Goal: Communication & Community: Answer question/provide support

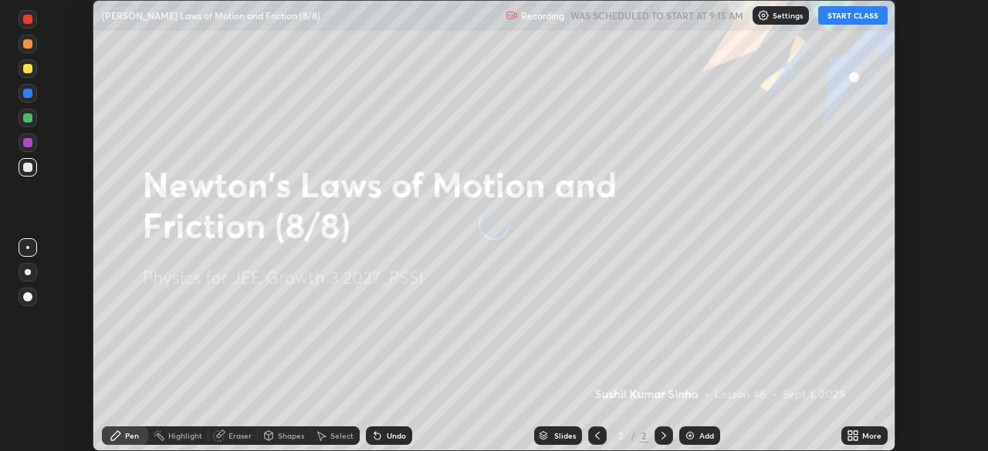
scroll to position [451, 987]
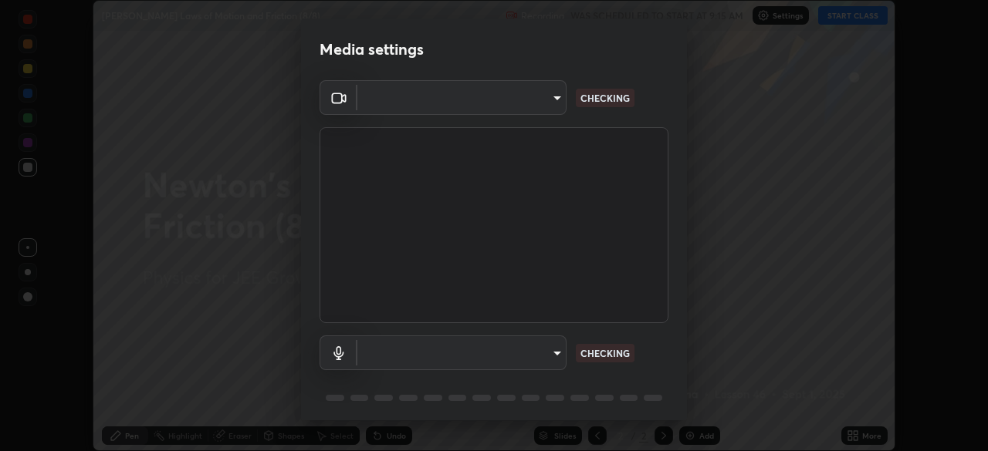
type input "f7d245abf0684c24fcfca86869c925f05e5e90ab47e824b3f573f0e27bb25b40"
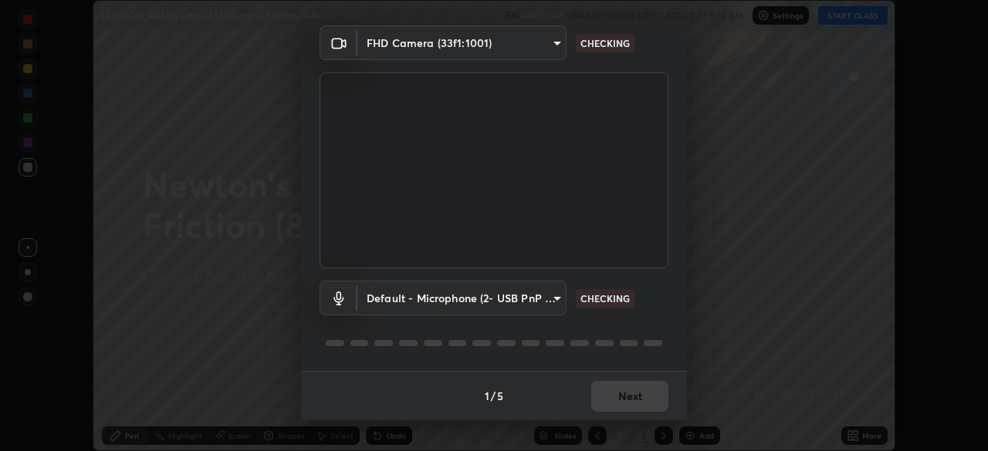
click at [533, 299] on body "Erase all [PERSON_NAME] Laws of Motion and Friction (8/8) Recording WAS SCHEDUL…" at bounding box center [494, 225] width 988 height 451
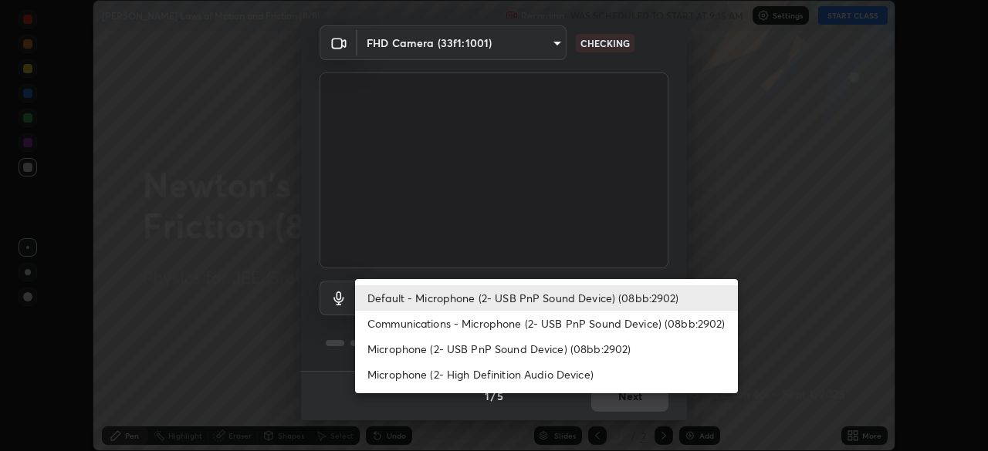
click at [545, 376] on li "Microphone (2- High Definition Audio Device)" at bounding box center [546, 374] width 383 height 25
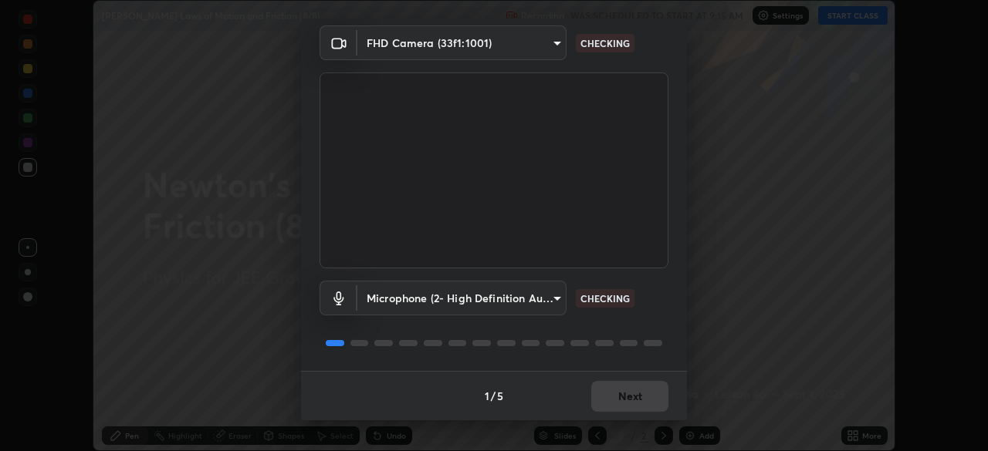
click at [532, 299] on body "Erase all [PERSON_NAME] Laws of Motion and Friction (8/8) Recording WAS SCHEDUL…" at bounding box center [494, 225] width 988 height 451
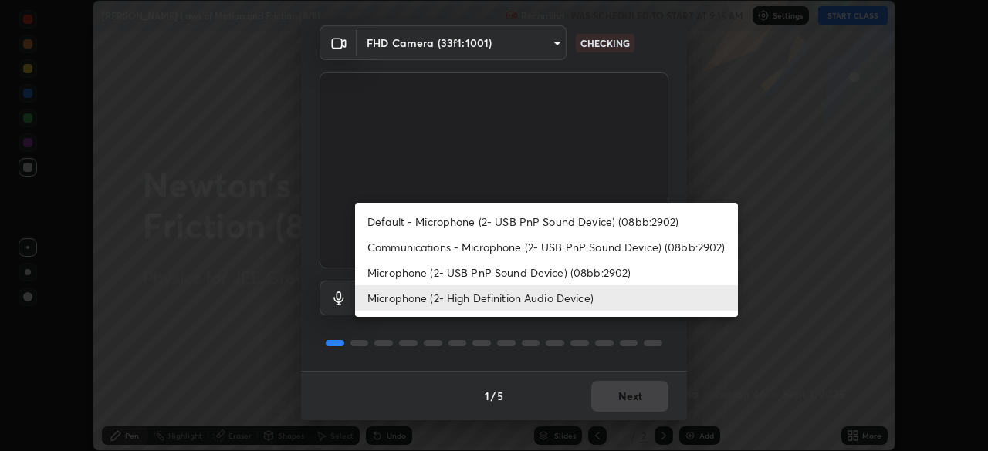
click at [541, 219] on li "Default - Microphone (2- USB PnP Sound Device) (08bb:2902)" at bounding box center [546, 221] width 383 height 25
type input "default"
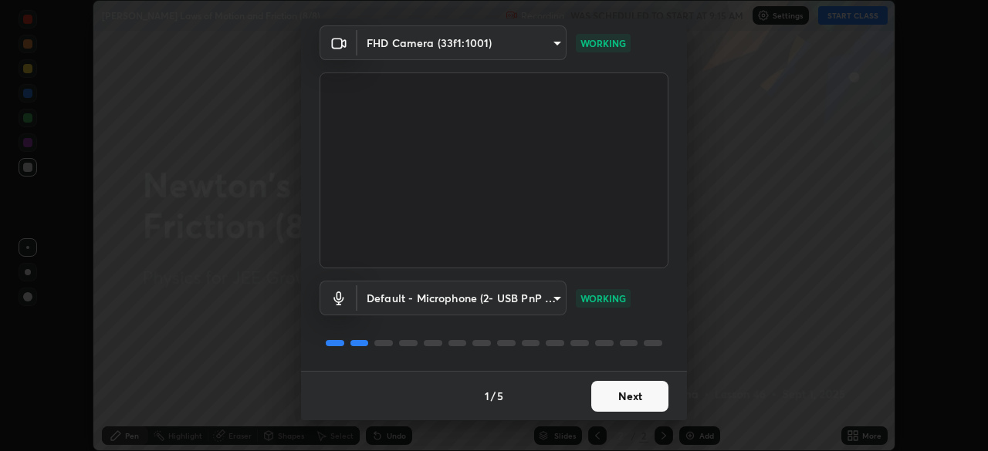
click at [637, 395] on button "Next" at bounding box center [629, 396] width 77 height 31
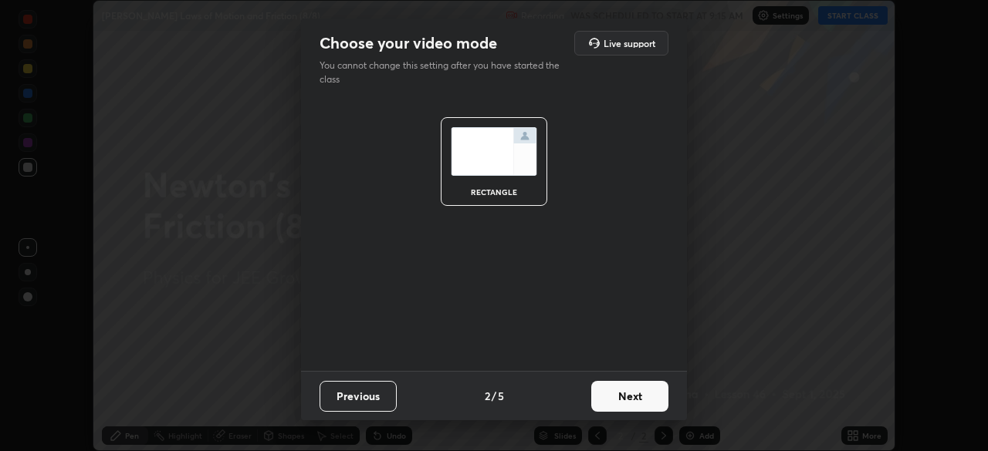
scroll to position [0, 0]
click at [633, 392] on button "Next" at bounding box center [629, 396] width 77 height 31
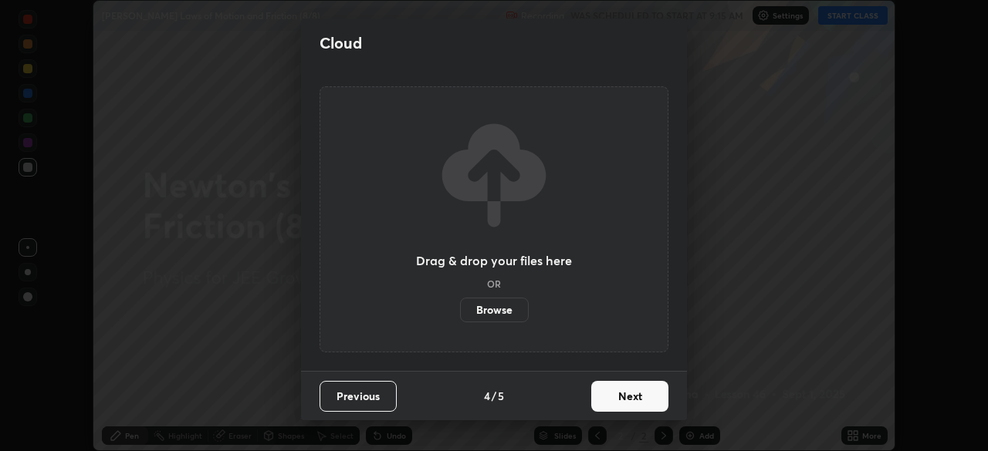
click at [629, 396] on button "Next" at bounding box center [629, 396] width 77 height 31
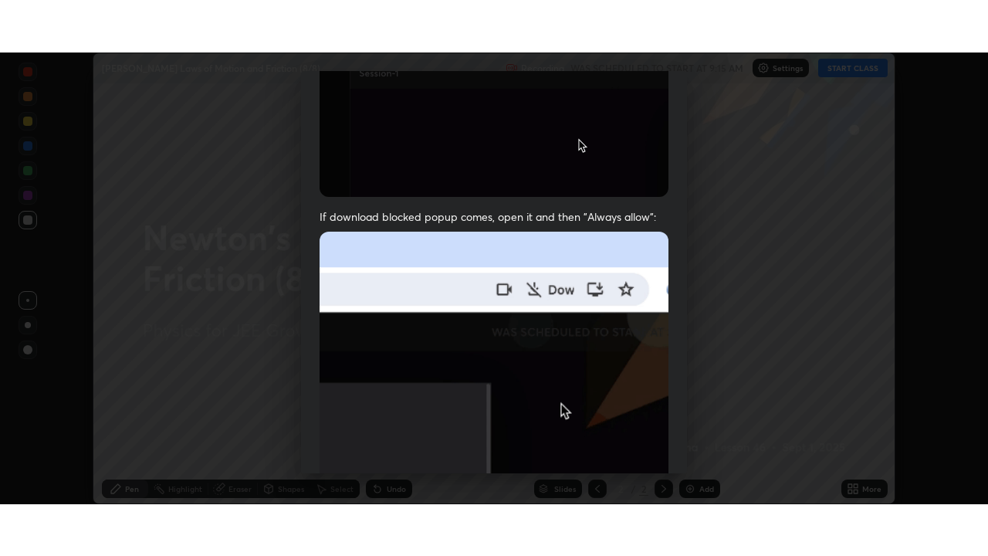
scroll to position [370, 0]
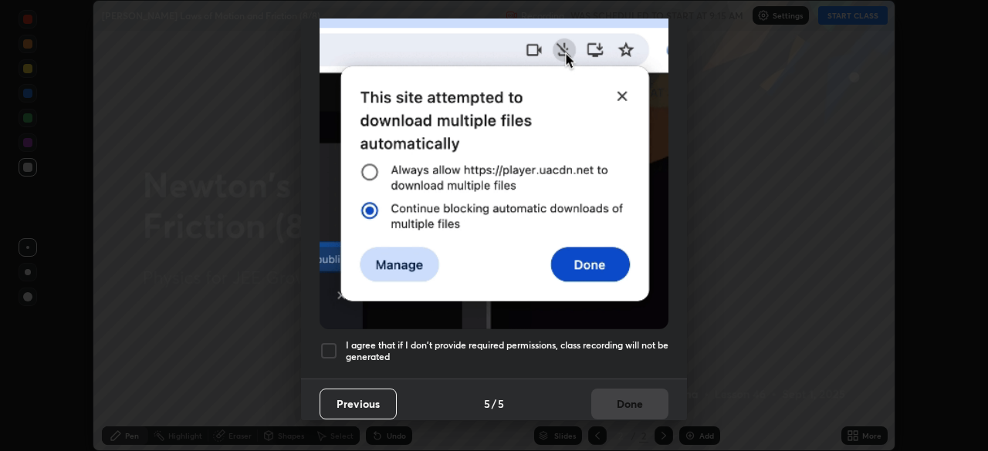
click at [332, 345] on div at bounding box center [328, 351] width 19 height 19
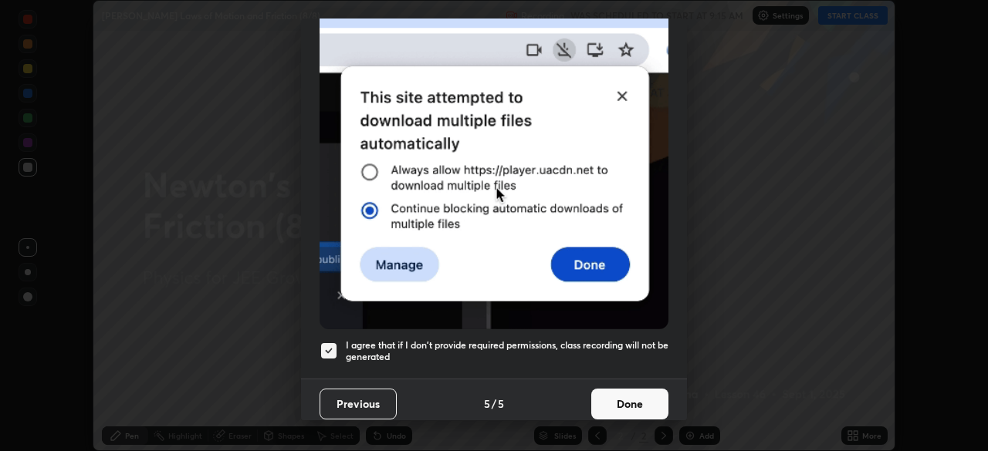
click at [607, 391] on button "Done" at bounding box center [629, 404] width 77 height 31
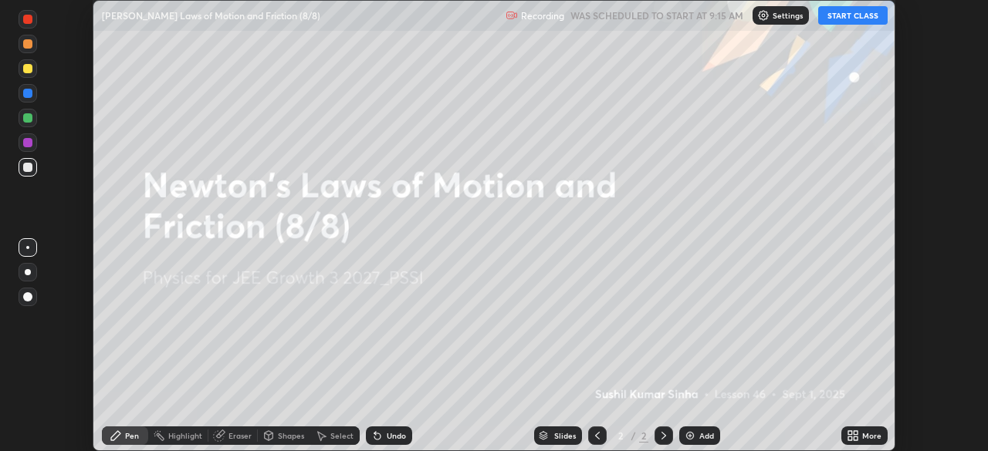
click at [848, 19] on button "START CLASS" at bounding box center [852, 15] width 69 height 19
click at [860, 437] on div "More" at bounding box center [864, 436] width 46 height 19
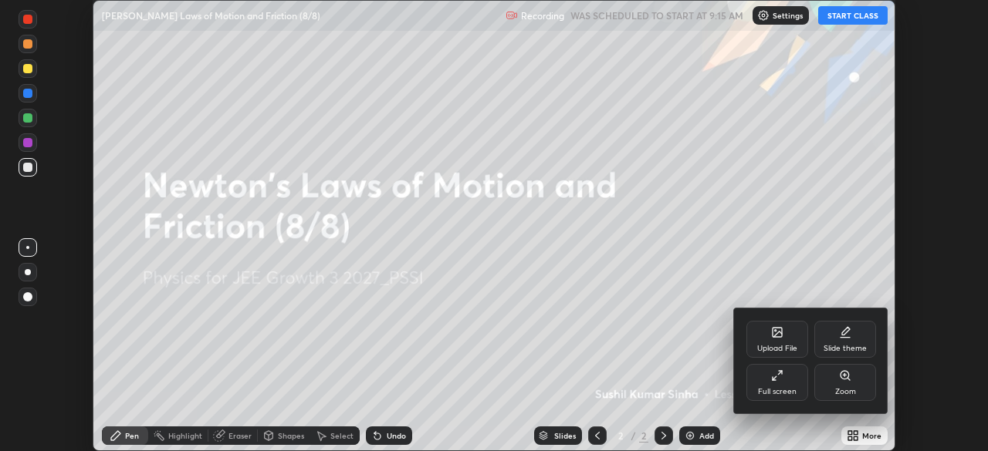
click at [786, 380] on div "Full screen" at bounding box center [777, 382] width 62 height 37
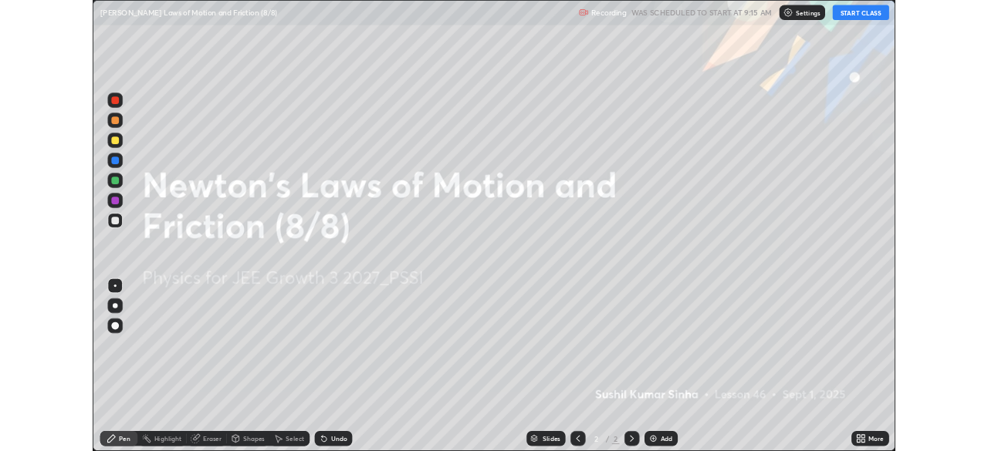
scroll to position [556, 988]
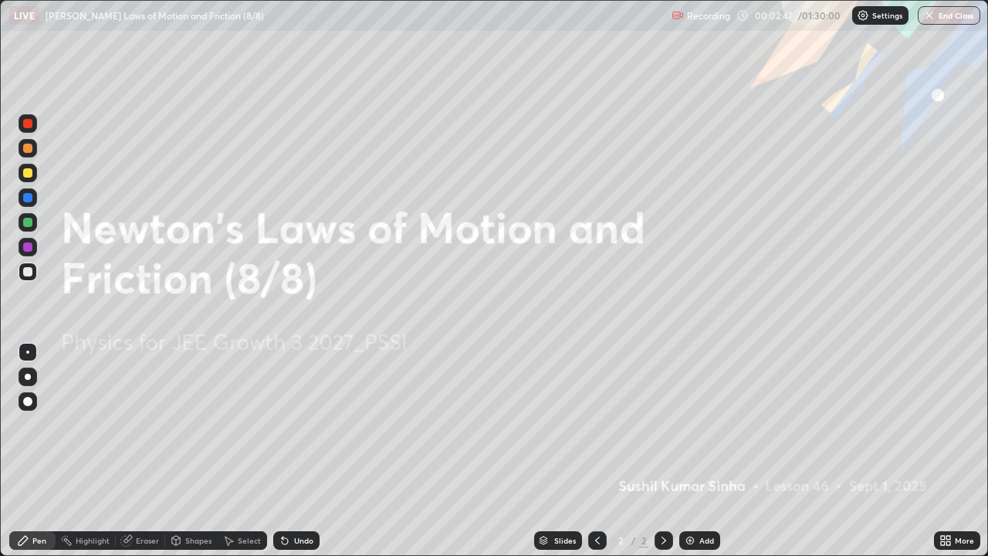
click at [688, 451] on img at bounding box center [690, 540] width 12 height 12
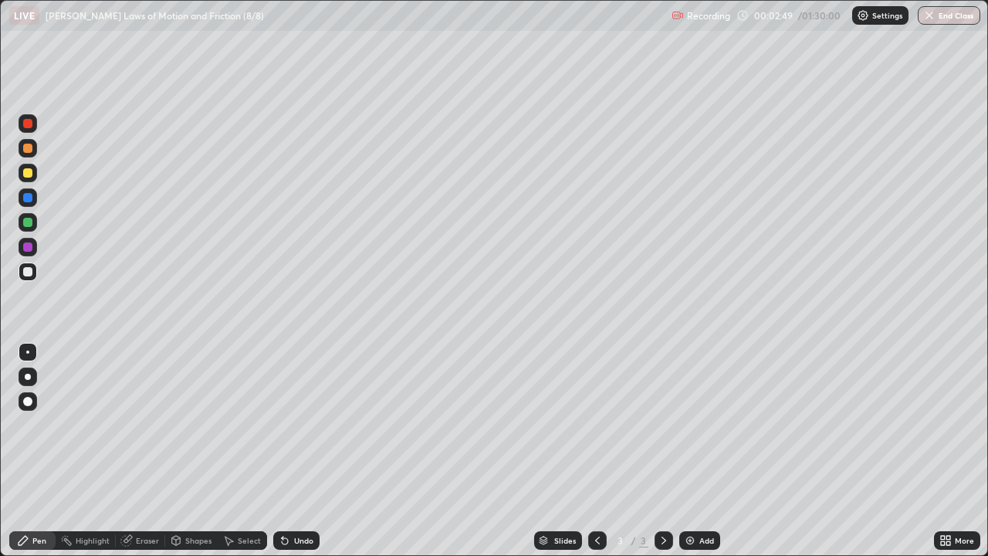
click at [31, 175] on div at bounding box center [27, 172] width 9 height 9
click at [685, 451] on img at bounding box center [690, 540] width 12 height 12
click at [199, 451] on div "Shapes" at bounding box center [198, 540] width 26 height 8
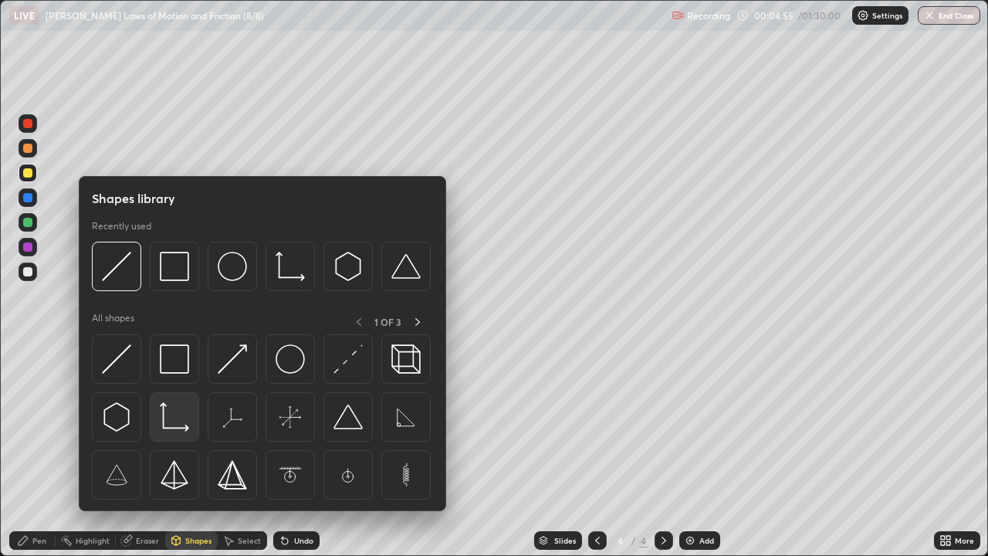
click at [184, 421] on img at bounding box center [174, 416] width 29 height 29
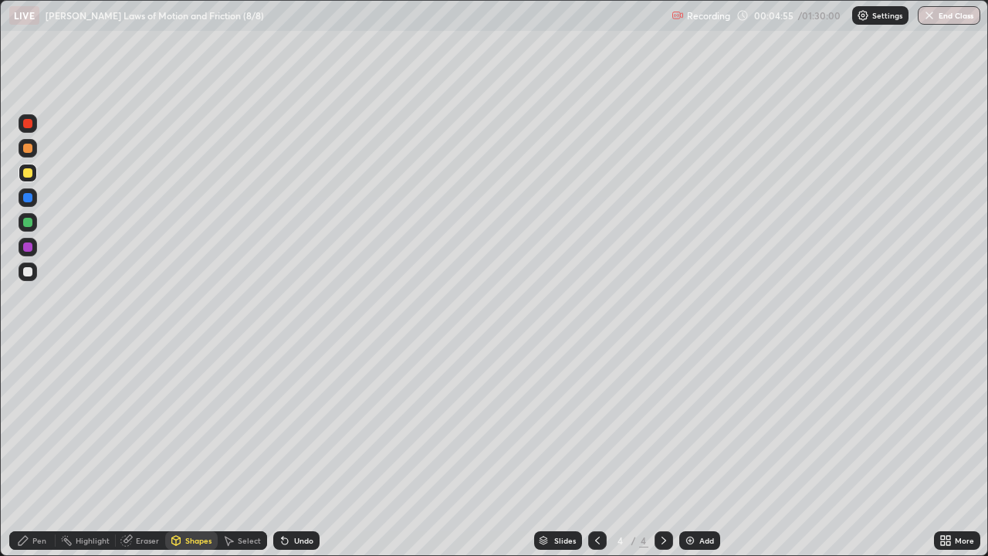
click at [29, 274] on div at bounding box center [27, 271] width 9 height 9
click at [48, 451] on div "Pen" at bounding box center [32, 540] width 46 height 19
click at [29, 221] on div at bounding box center [27, 222] width 9 height 9
click at [31, 251] on div at bounding box center [27, 246] width 9 height 9
click at [29, 123] on div at bounding box center [27, 123] width 9 height 9
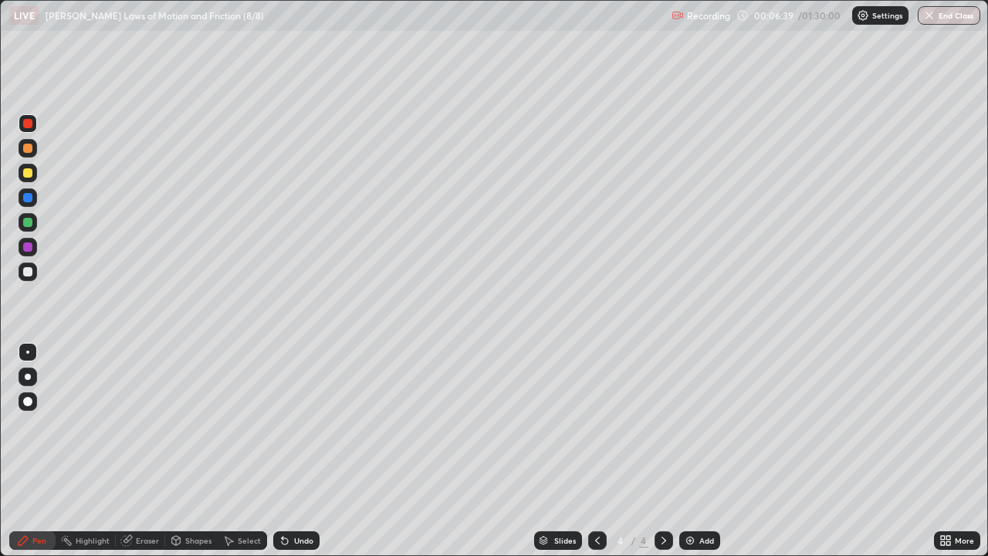
click at [688, 451] on img at bounding box center [690, 540] width 12 height 12
click at [30, 175] on div at bounding box center [27, 172] width 9 height 9
click at [31, 249] on div at bounding box center [27, 246] width 9 height 9
click at [252, 451] on div "Select" at bounding box center [242, 540] width 49 height 19
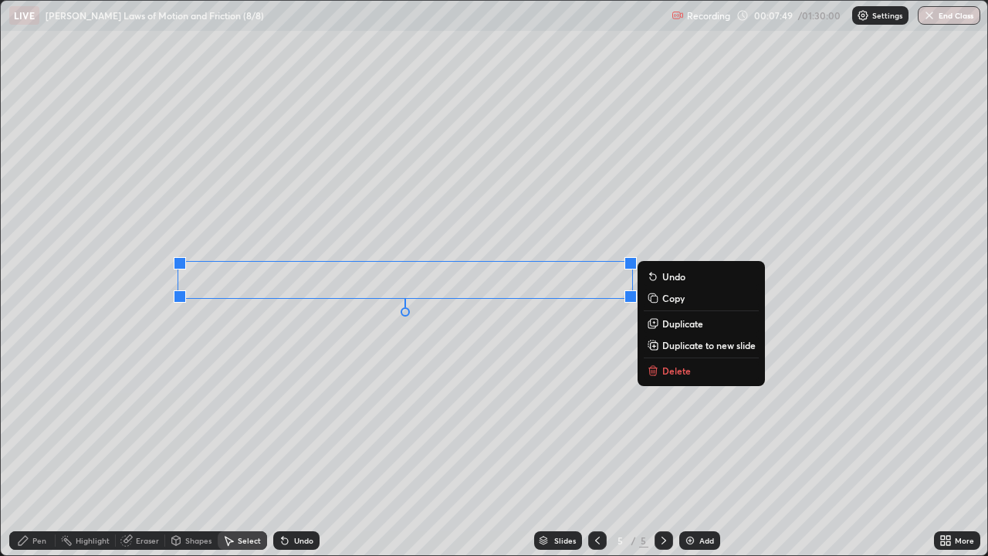
click at [673, 300] on p "Copy" at bounding box center [673, 298] width 22 height 12
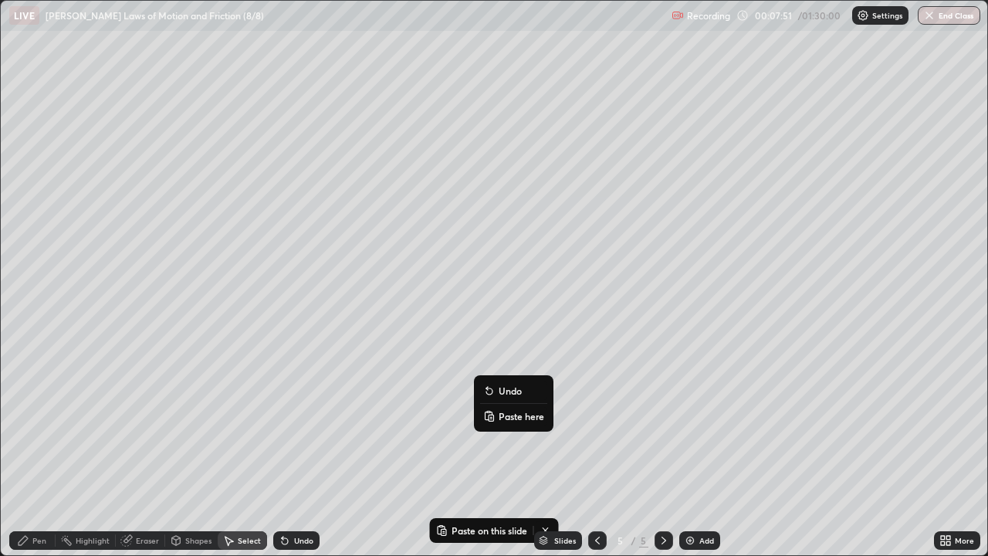
click at [525, 419] on p "Paste here" at bounding box center [522, 416] width 46 height 12
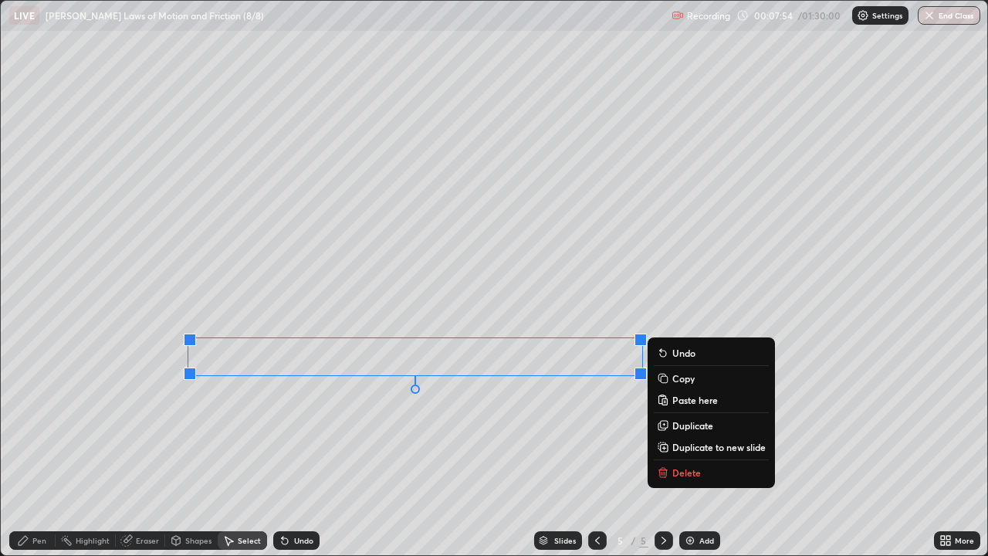
click at [313, 434] on div "0 ° Undo Copy Paste here Duplicate Duplicate to new slide Delete" at bounding box center [494, 278] width 986 height 554
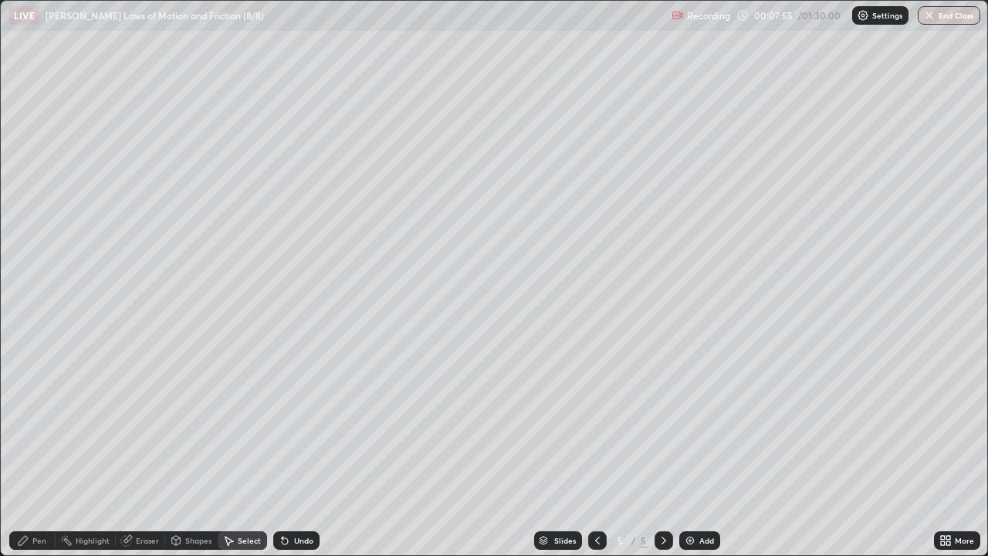
click at [47, 451] on div "Pen" at bounding box center [32, 540] width 46 height 19
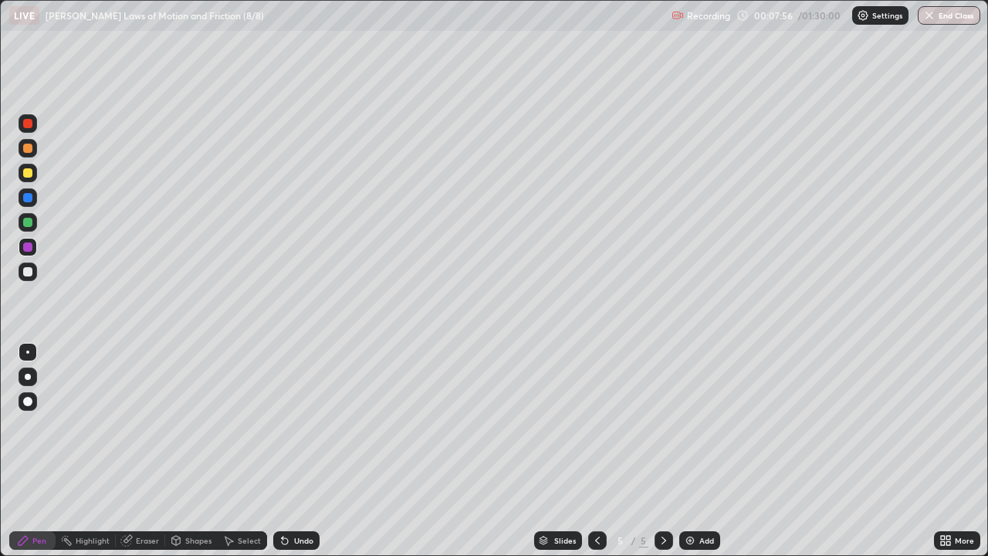
click at [28, 223] on div at bounding box center [27, 222] width 9 height 9
click at [26, 275] on div at bounding box center [27, 271] width 9 height 9
click at [302, 451] on div "Undo" at bounding box center [296, 540] width 46 height 19
click at [300, 451] on div "Undo" at bounding box center [296, 540] width 46 height 19
click at [29, 127] on div at bounding box center [27, 123] width 9 height 9
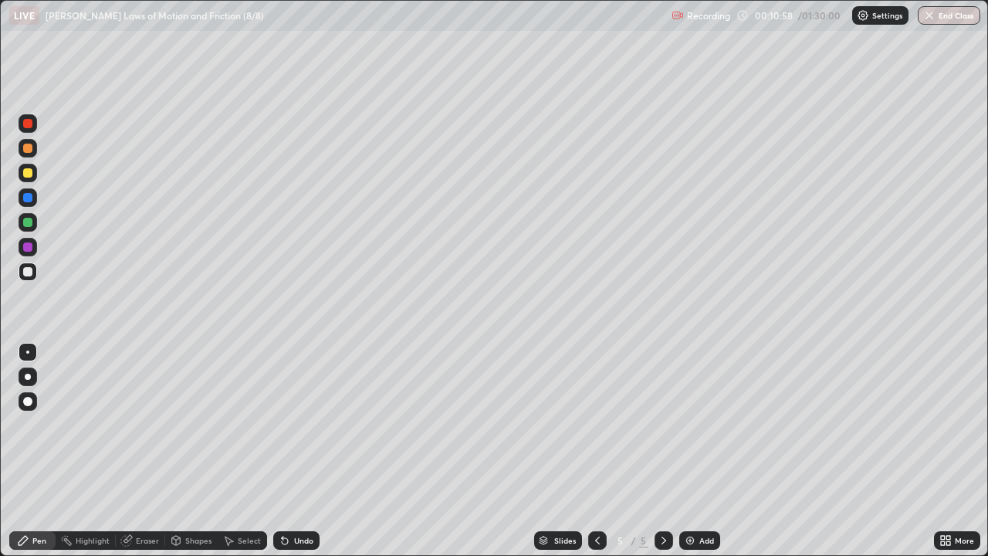
click at [27, 127] on div at bounding box center [27, 123] width 9 height 9
click at [691, 451] on img at bounding box center [690, 540] width 12 height 12
click at [32, 251] on div at bounding box center [28, 247] width 19 height 19
click at [28, 272] on div at bounding box center [27, 271] width 9 height 9
click at [685, 451] on img at bounding box center [690, 540] width 12 height 12
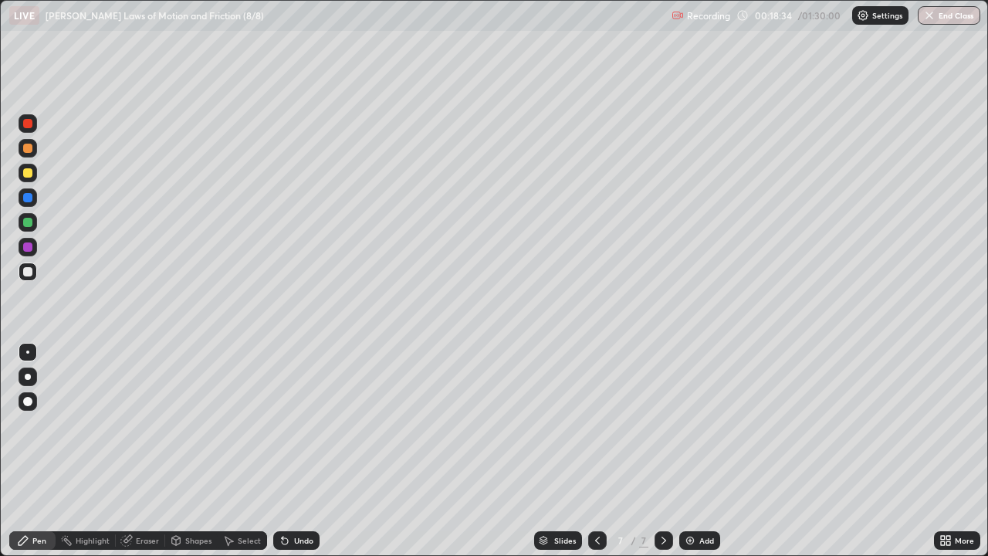
click at [300, 451] on div "Undo" at bounding box center [296, 540] width 46 height 19
click at [303, 451] on div "Undo" at bounding box center [296, 540] width 46 height 19
click at [302, 451] on div "Undo" at bounding box center [303, 540] width 19 height 8
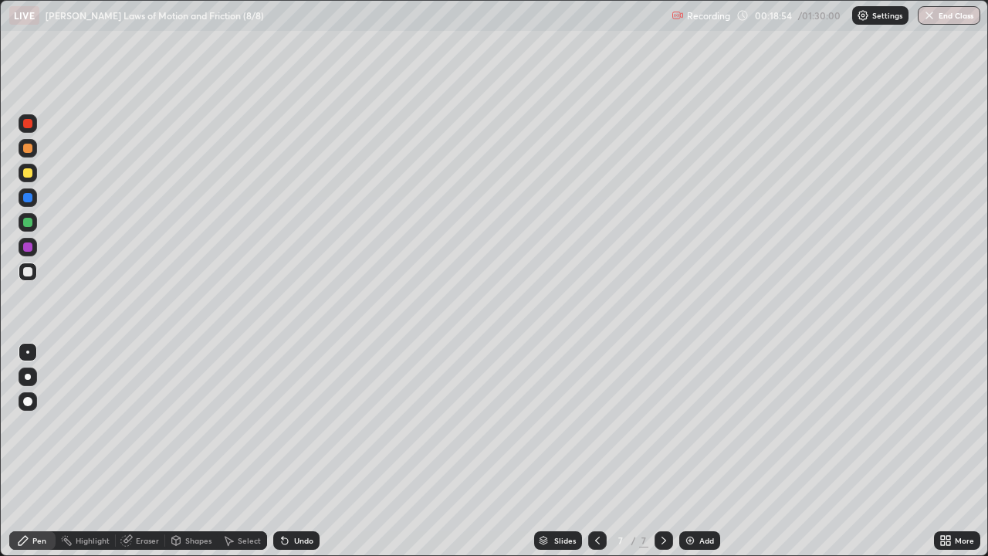
click at [34, 251] on div at bounding box center [28, 247] width 19 height 19
click at [294, 451] on div "Undo" at bounding box center [303, 540] width 19 height 8
click at [687, 451] on img at bounding box center [690, 540] width 12 height 12
click at [30, 274] on div at bounding box center [27, 271] width 9 height 9
click at [31, 273] on div at bounding box center [27, 271] width 9 height 9
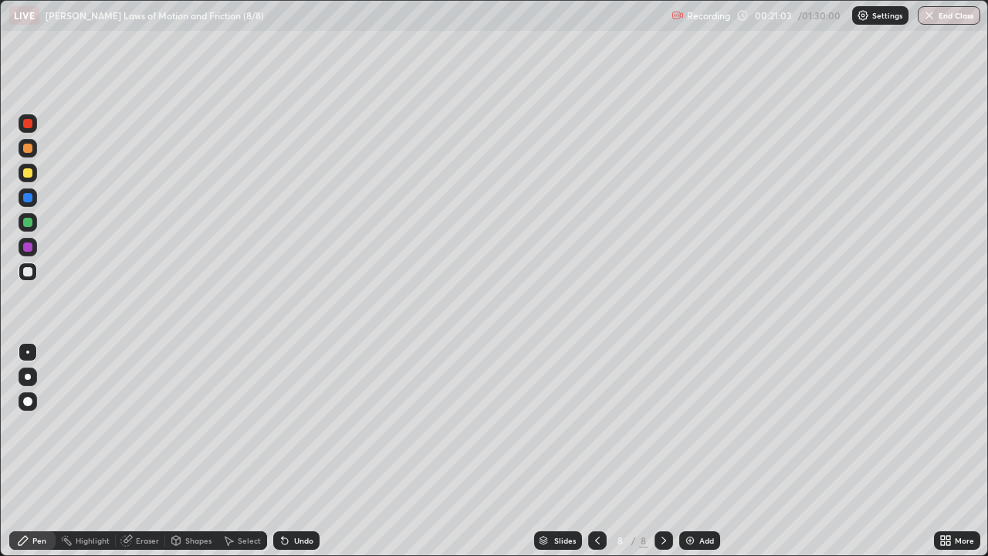
click at [195, 451] on div "Shapes" at bounding box center [198, 540] width 26 height 8
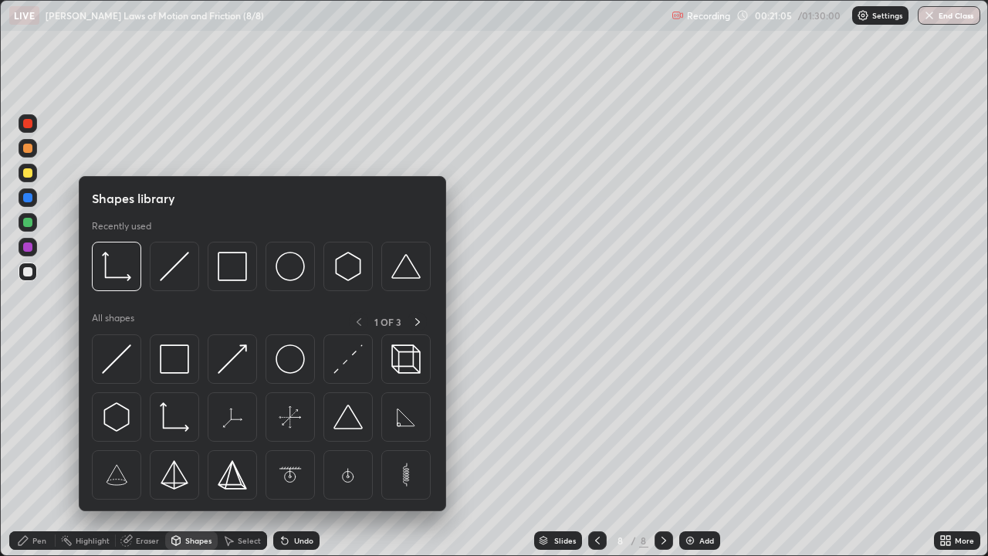
click at [401, 421] on img at bounding box center [405, 416] width 29 height 29
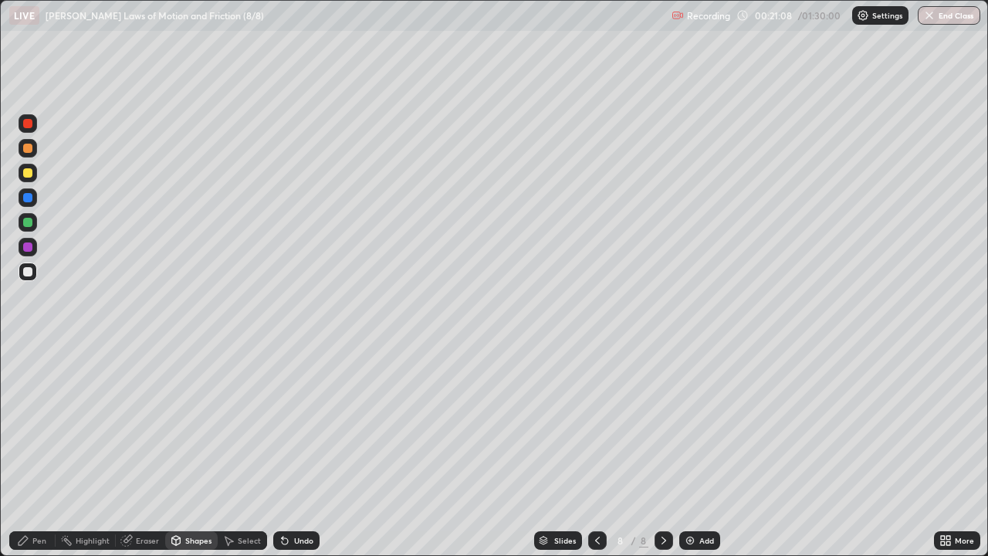
click at [29, 225] on div at bounding box center [27, 222] width 9 height 9
click at [182, 451] on div "Shapes" at bounding box center [191, 540] width 52 height 19
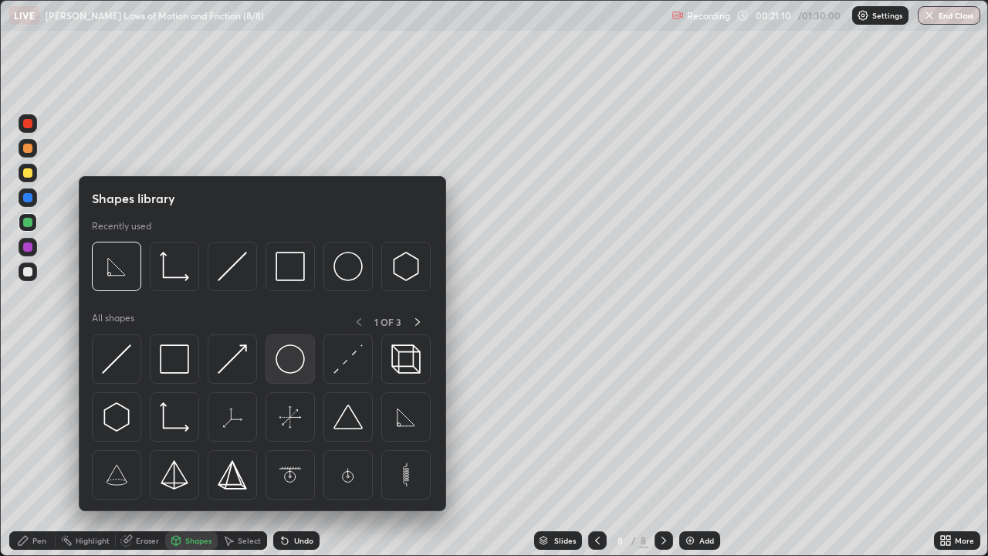
click at [291, 365] on img at bounding box center [290, 358] width 29 height 29
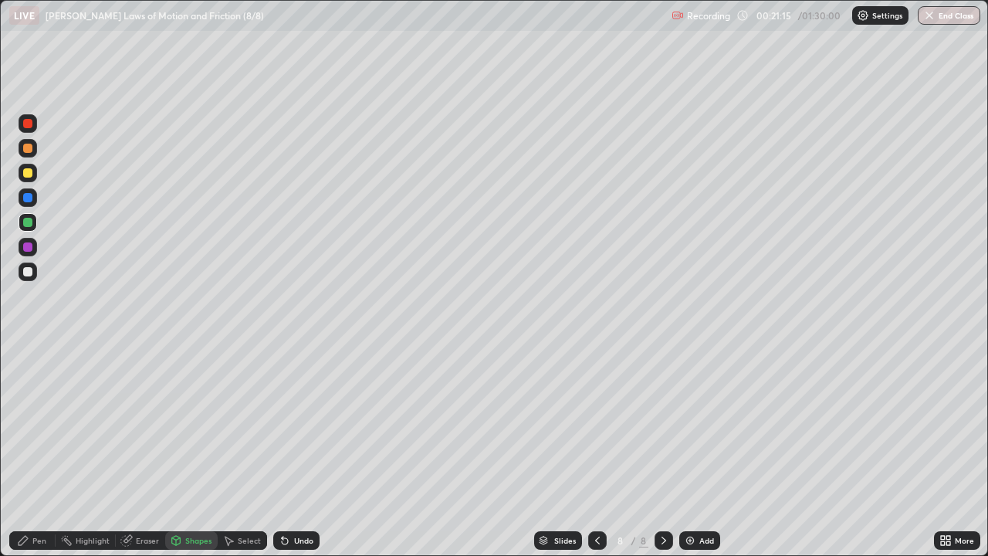
click at [33, 451] on div "Pen" at bounding box center [32, 540] width 46 height 19
click at [30, 125] on div at bounding box center [27, 123] width 9 height 9
click at [29, 174] on div at bounding box center [27, 172] width 9 height 9
click at [25, 247] on div at bounding box center [27, 246] width 9 height 9
click at [28, 176] on div at bounding box center [27, 172] width 9 height 9
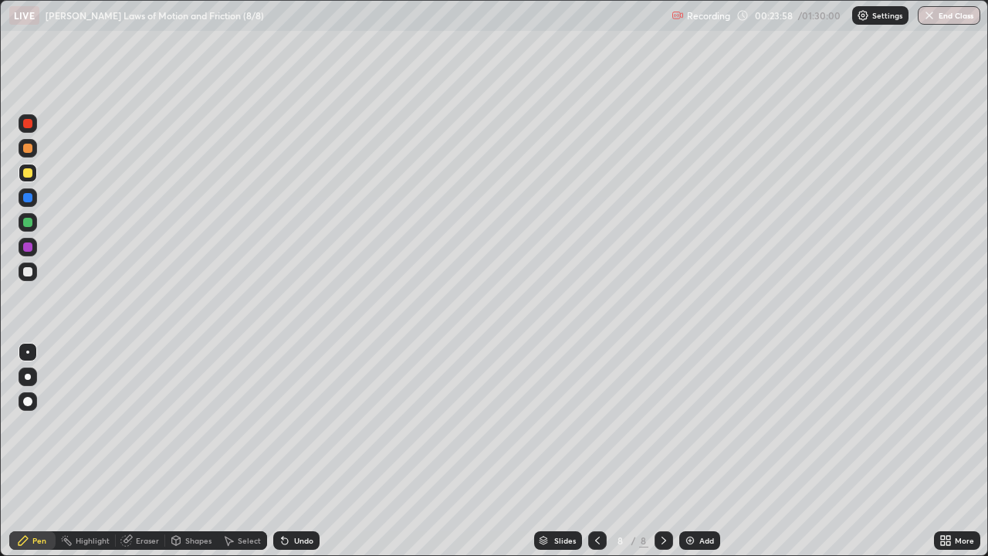
click at [30, 121] on div at bounding box center [27, 123] width 9 height 9
click at [31, 123] on div at bounding box center [27, 123] width 9 height 9
click at [150, 451] on div "Eraser" at bounding box center [147, 540] width 23 height 8
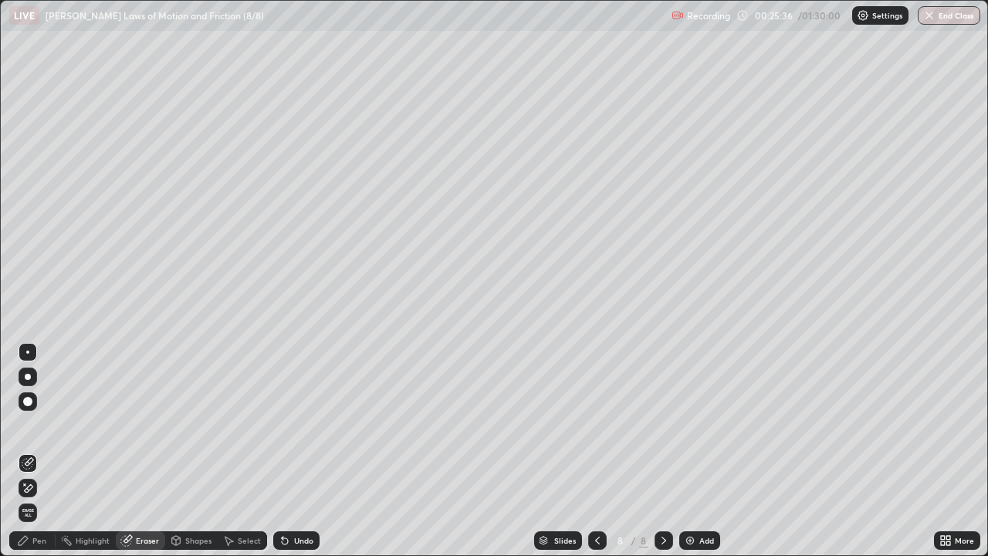
click at [37, 451] on div "Pen" at bounding box center [39, 540] width 14 height 8
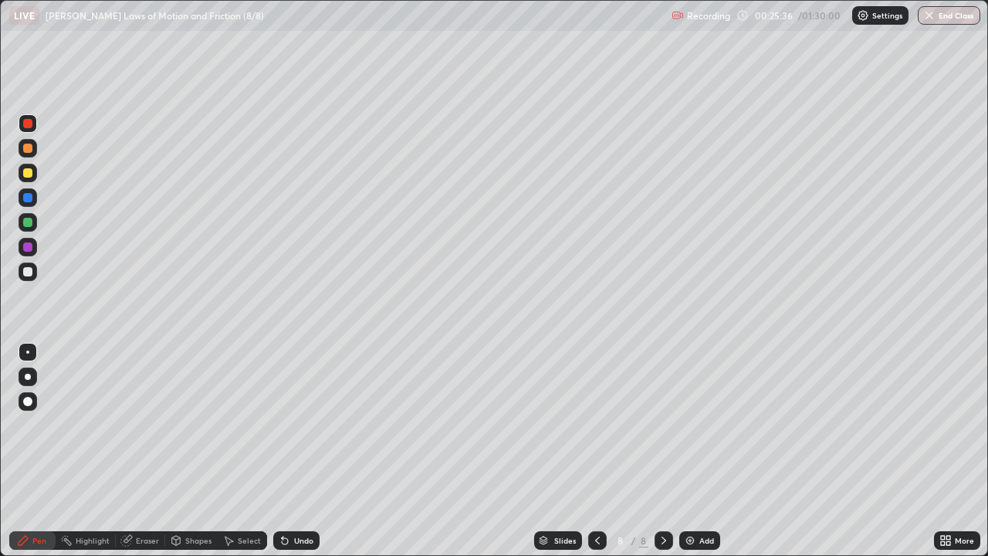
click at [29, 173] on div at bounding box center [27, 172] width 9 height 9
click at [29, 272] on div at bounding box center [27, 271] width 9 height 9
click at [198, 451] on div "Shapes" at bounding box center [198, 540] width 26 height 8
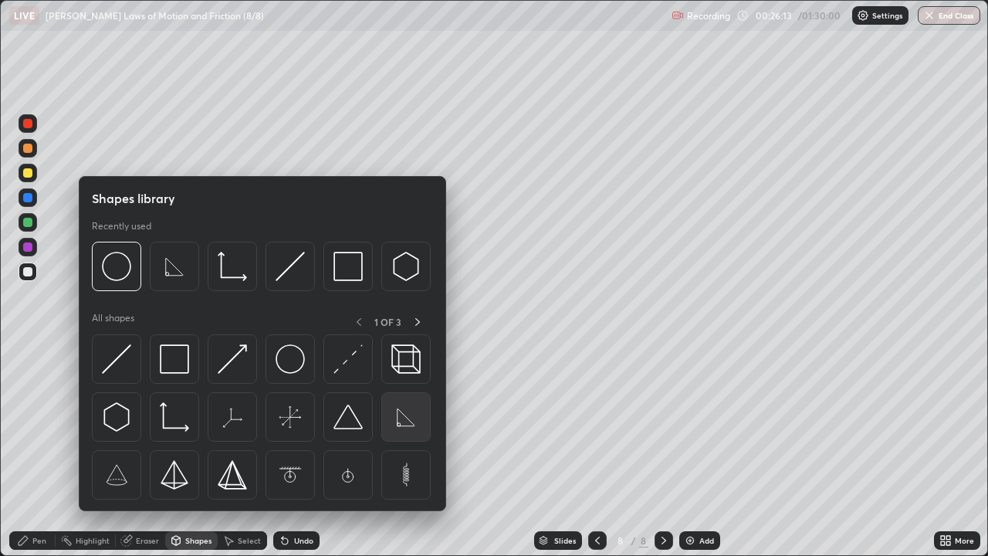
click at [401, 415] on img at bounding box center [405, 416] width 29 height 29
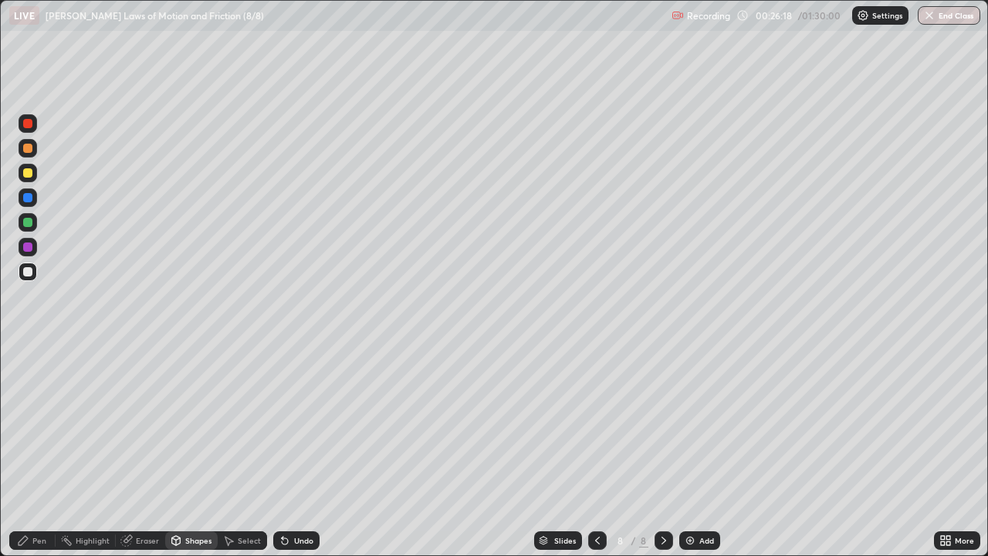
click at [38, 451] on div "Pen" at bounding box center [32, 540] width 46 height 19
click at [31, 224] on div at bounding box center [27, 222] width 9 height 9
click at [29, 123] on div at bounding box center [27, 123] width 9 height 9
click at [34, 272] on div at bounding box center [28, 271] width 19 height 19
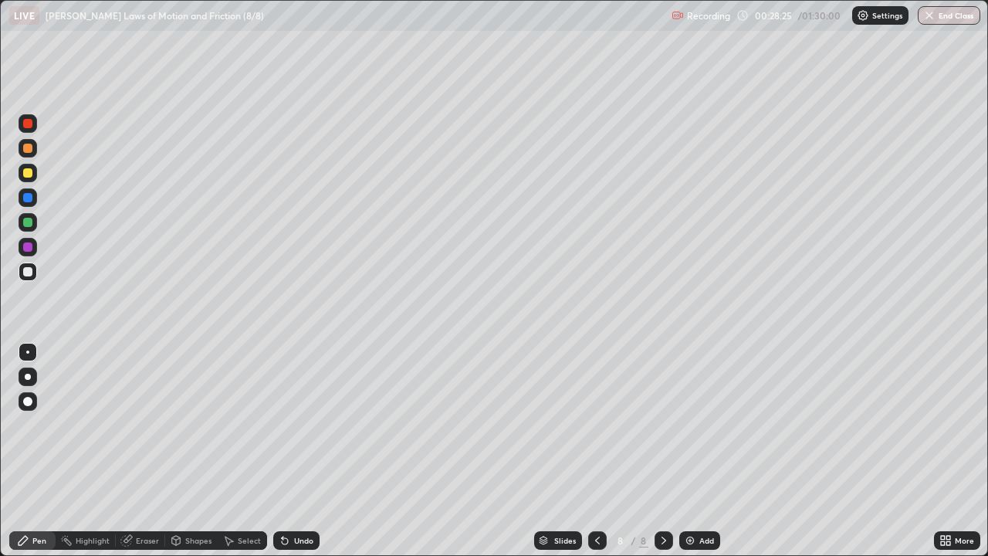
click at [32, 275] on div at bounding box center [28, 271] width 19 height 19
click at [35, 451] on div "Pen" at bounding box center [39, 540] width 14 height 8
click at [203, 451] on div "Shapes" at bounding box center [198, 540] width 26 height 8
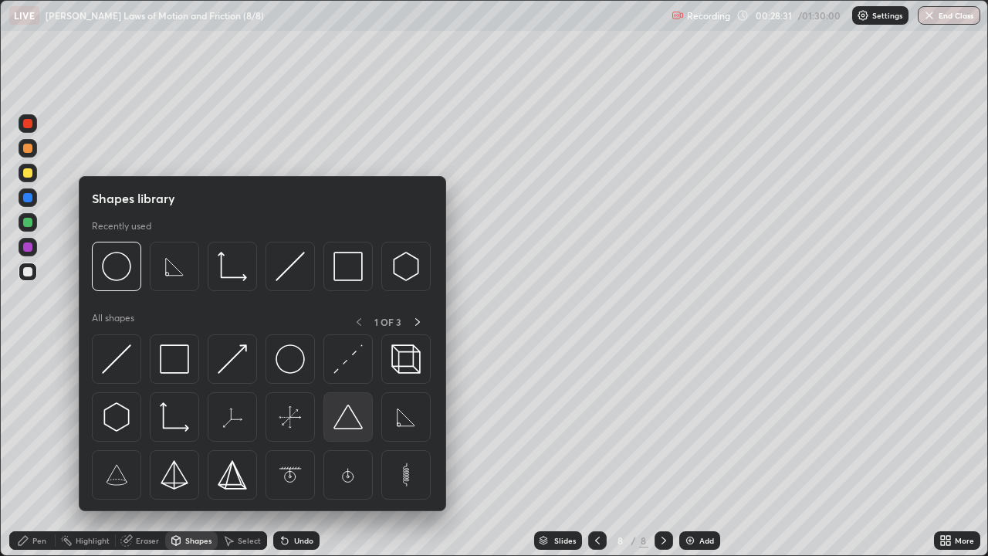
click at [348, 417] on img at bounding box center [347, 416] width 29 height 29
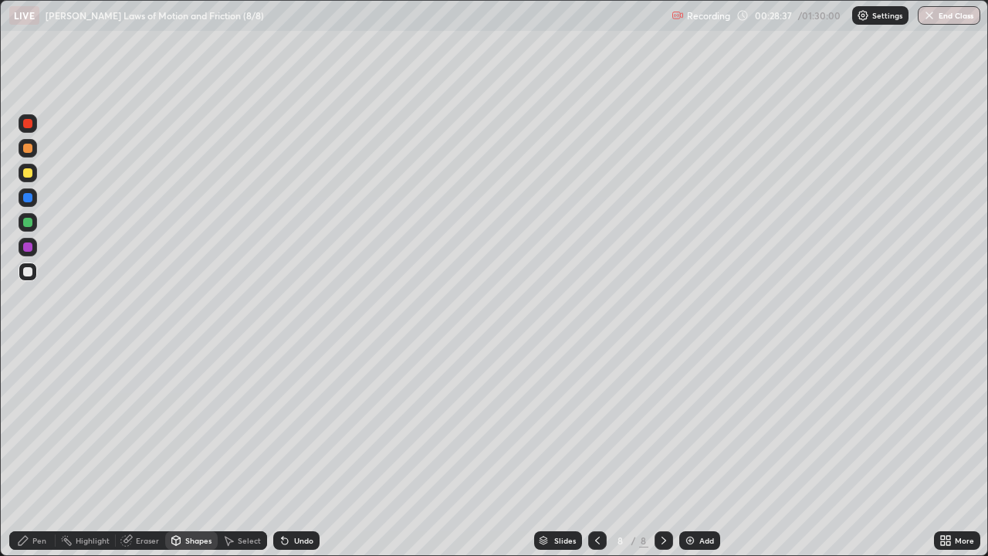
click at [32, 226] on div at bounding box center [28, 222] width 19 height 19
click at [189, 451] on div "Shapes" at bounding box center [191, 540] width 52 height 19
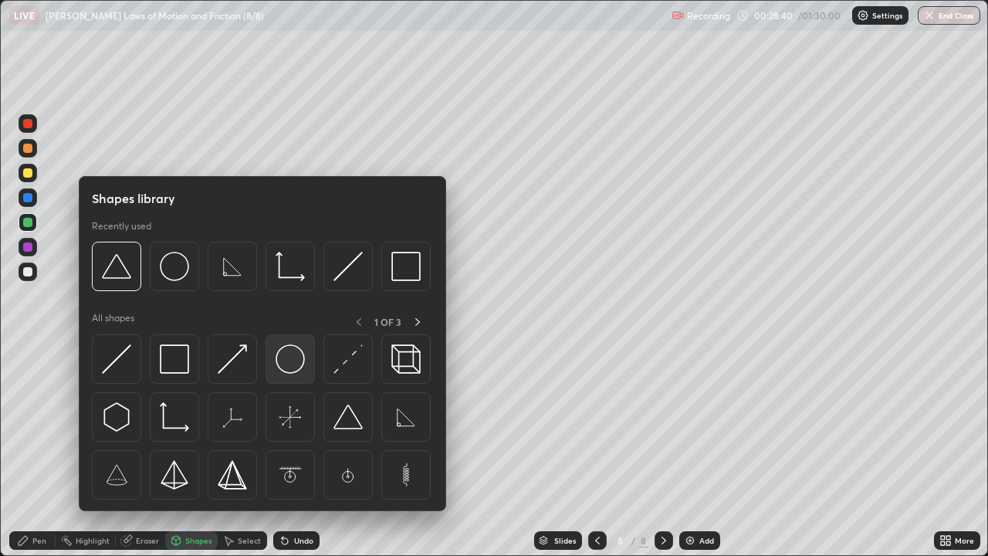
click at [283, 368] on img at bounding box center [290, 358] width 29 height 29
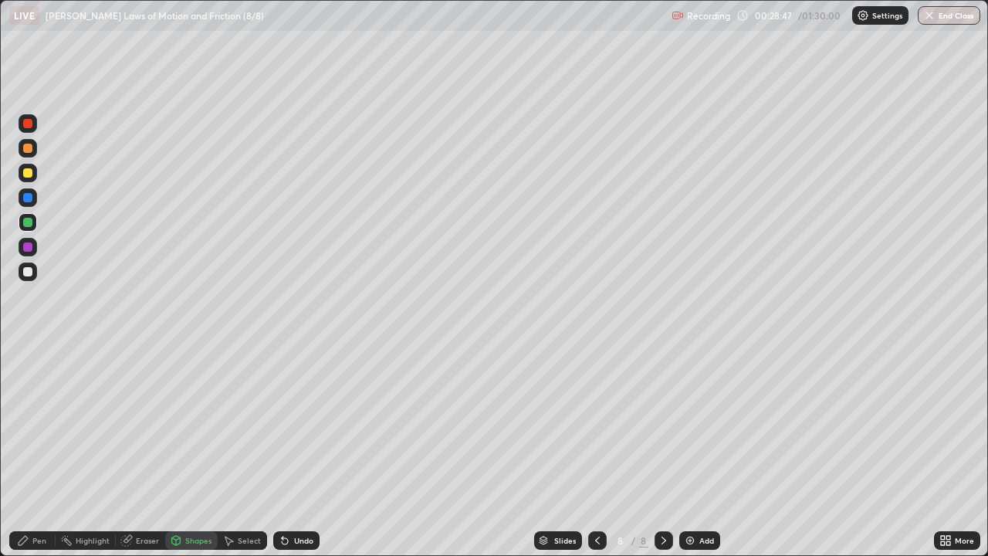
click at [31, 175] on div at bounding box center [27, 172] width 9 height 9
click at [38, 451] on div "Pen" at bounding box center [39, 540] width 14 height 8
click at [35, 126] on div at bounding box center [28, 123] width 19 height 19
click at [28, 124] on div at bounding box center [27, 123] width 9 height 9
click at [29, 198] on div at bounding box center [27, 197] width 9 height 9
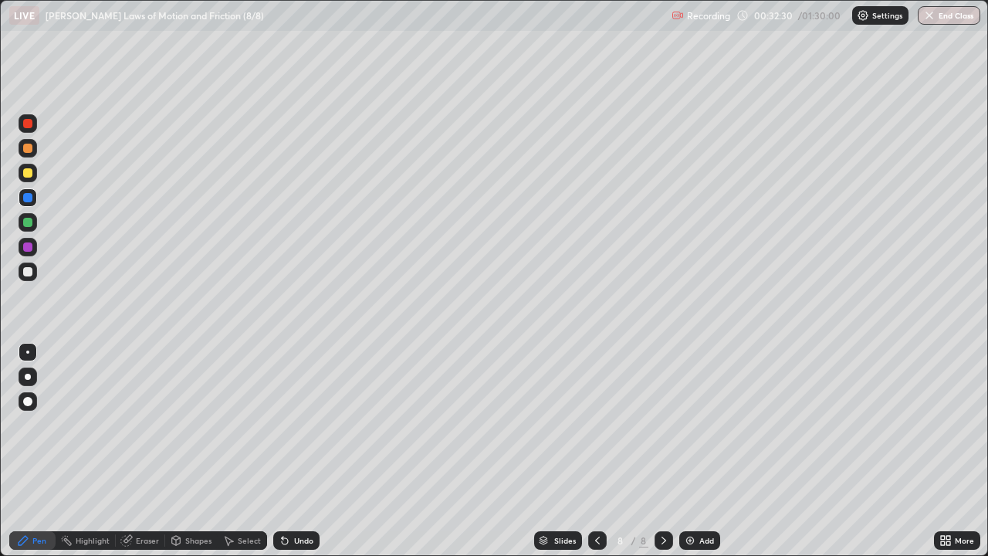
click at [25, 225] on div at bounding box center [27, 222] width 9 height 9
click at [203, 451] on div "Shapes" at bounding box center [198, 540] width 26 height 8
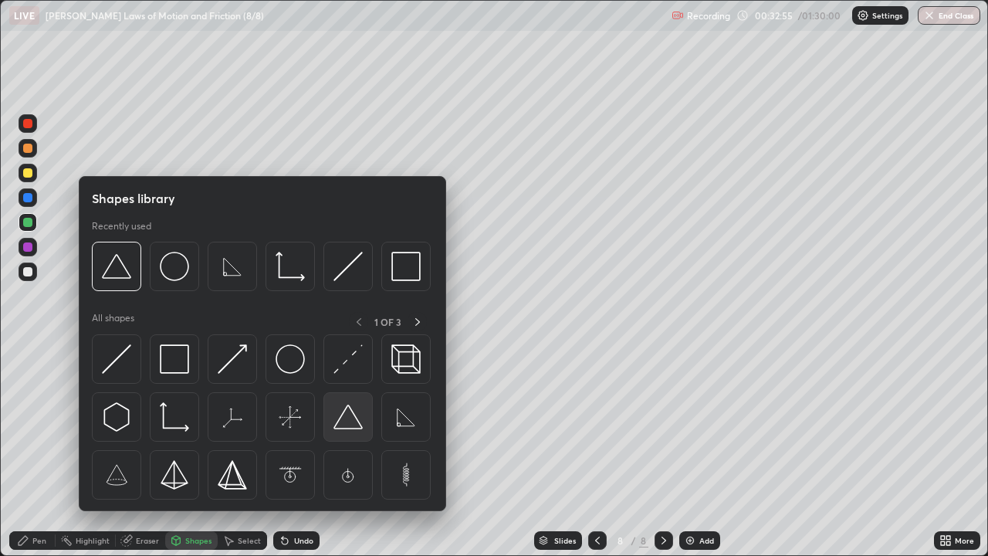
click at [353, 417] on img at bounding box center [347, 416] width 29 height 29
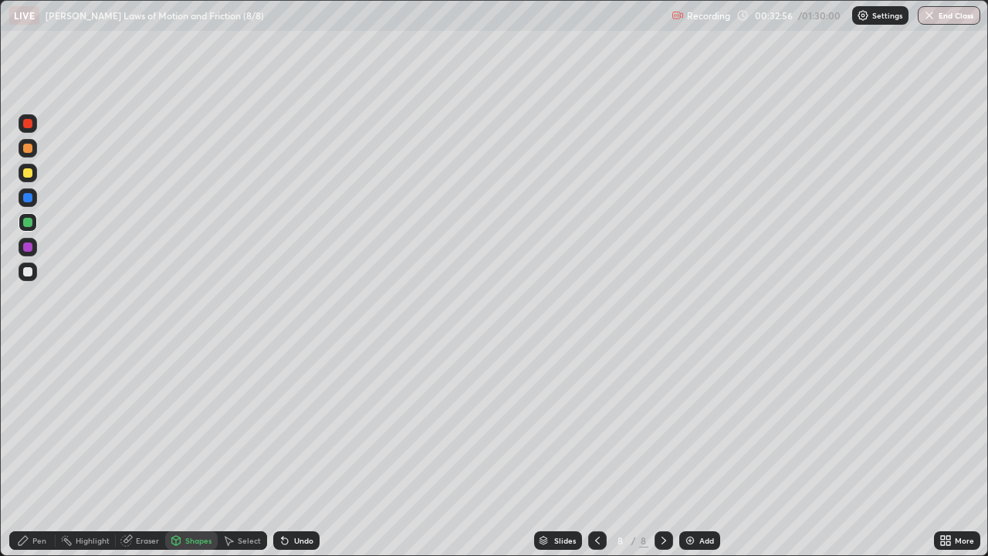
click at [34, 273] on div at bounding box center [28, 271] width 19 height 19
click at [29, 223] on div at bounding box center [27, 222] width 9 height 9
click at [45, 451] on div "Pen" at bounding box center [39, 540] width 14 height 8
click at [29, 127] on div at bounding box center [27, 123] width 9 height 9
click at [689, 451] on img at bounding box center [690, 540] width 12 height 12
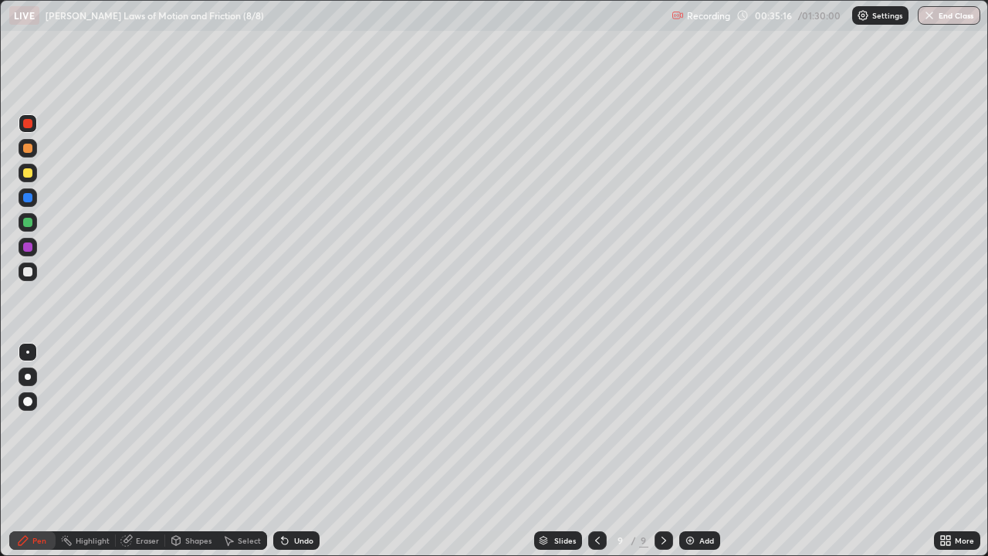
click at [28, 176] on div at bounding box center [27, 172] width 9 height 9
click at [32, 174] on div at bounding box center [27, 172] width 9 height 9
click at [29, 272] on div at bounding box center [27, 271] width 9 height 9
click at [31, 272] on div at bounding box center [27, 271] width 9 height 9
click at [288, 451] on icon at bounding box center [285, 540] width 12 height 12
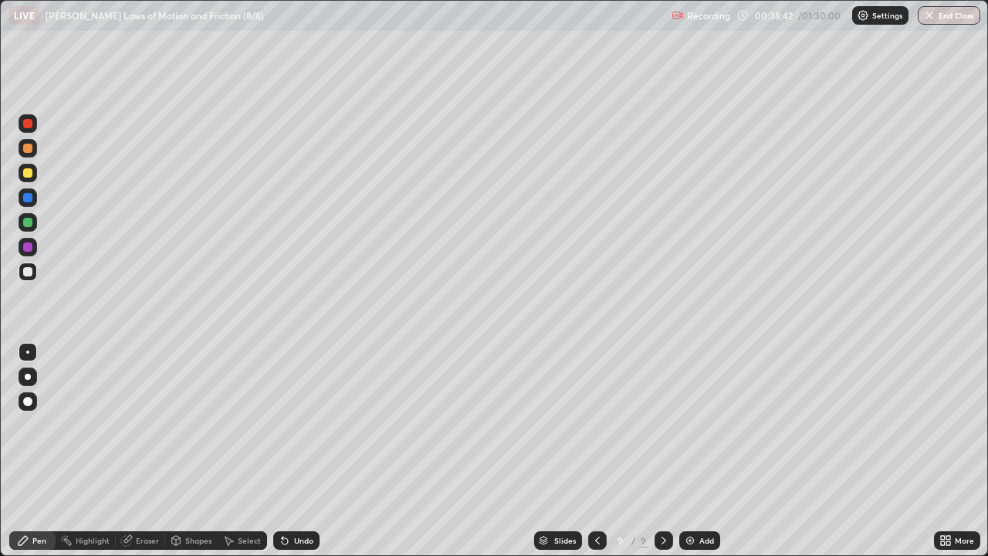
click at [198, 451] on div "Shapes" at bounding box center [198, 540] width 26 height 8
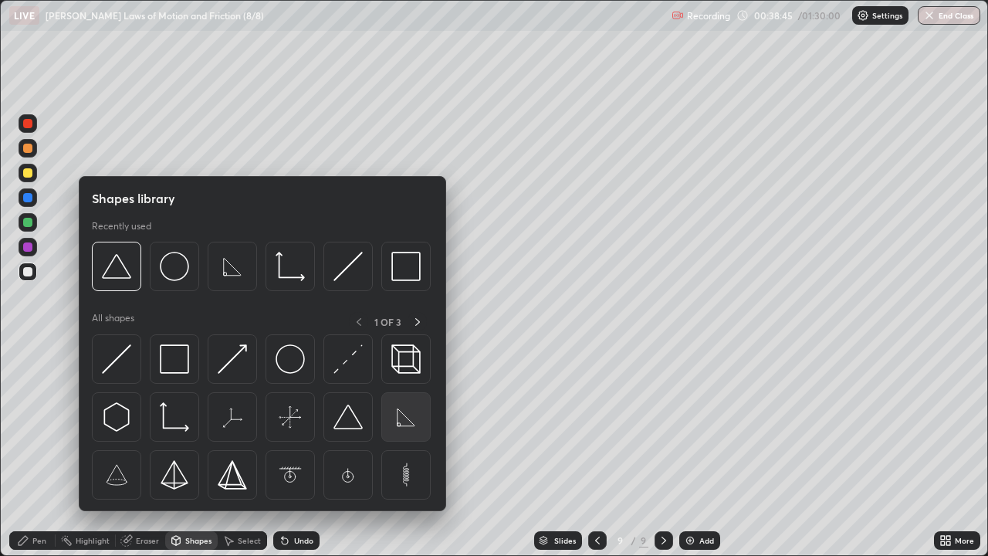
click at [399, 421] on img at bounding box center [405, 416] width 29 height 29
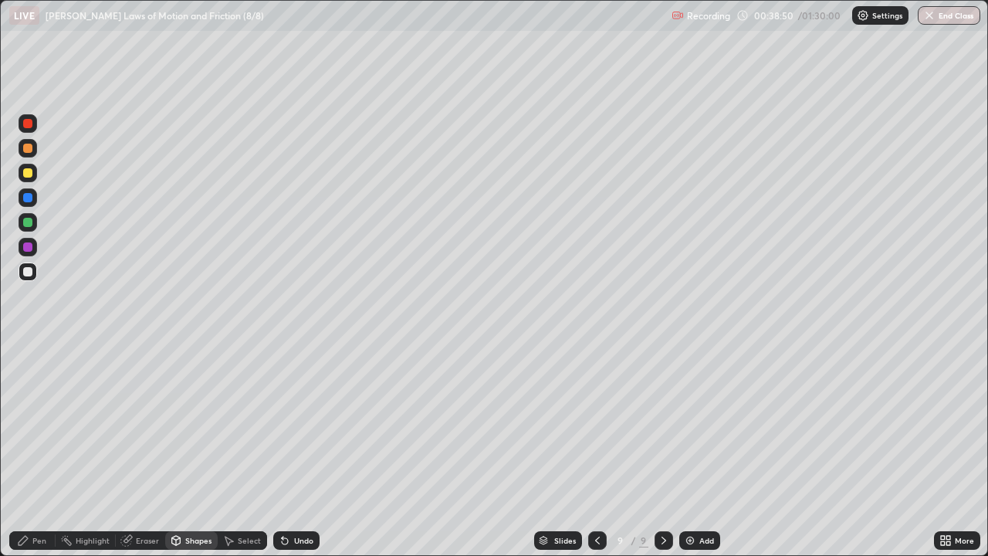
click at [202, 451] on div "Shapes" at bounding box center [198, 540] width 26 height 8
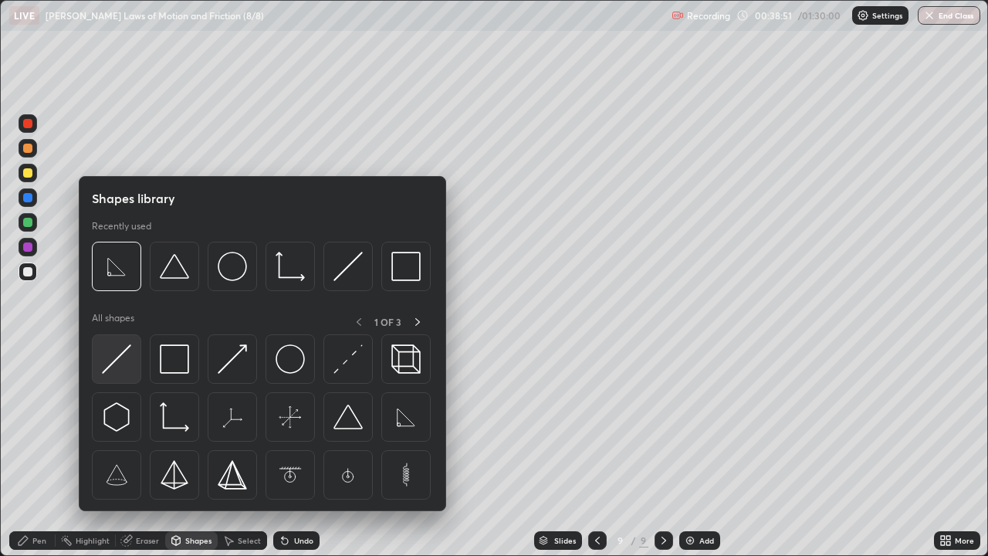
click at [113, 362] on img at bounding box center [116, 358] width 29 height 29
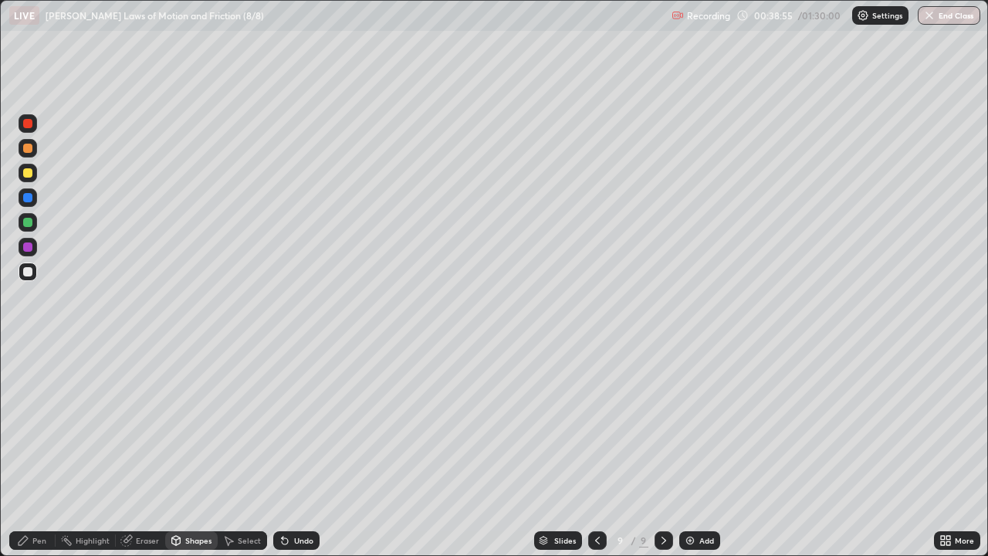
click at [43, 451] on div "Pen" at bounding box center [32, 540] width 46 height 19
click at [29, 225] on div at bounding box center [27, 222] width 9 height 9
click at [195, 451] on div "Shapes" at bounding box center [198, 540] width 26 height 8
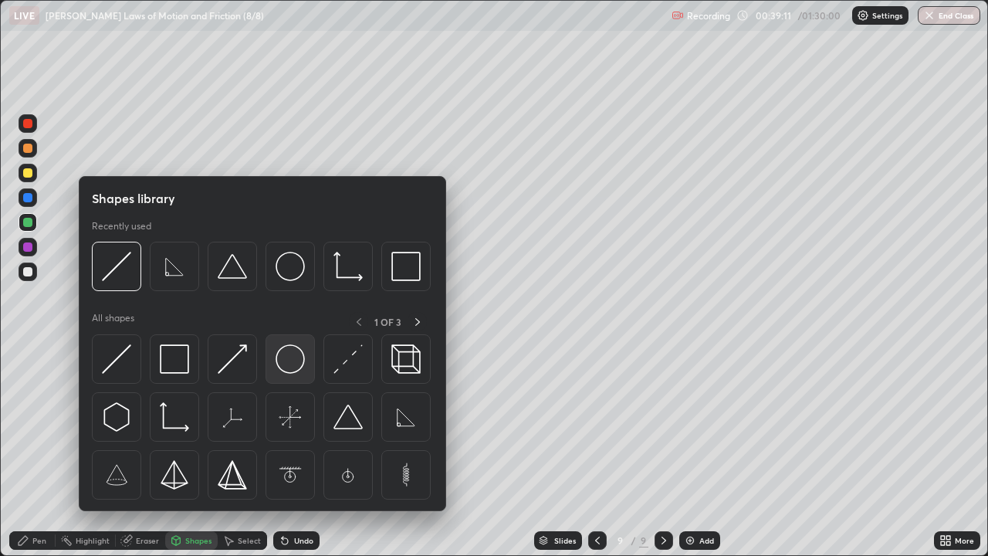
click at [288, 360] on img at bounding box center [290, 358] width 29 height 29
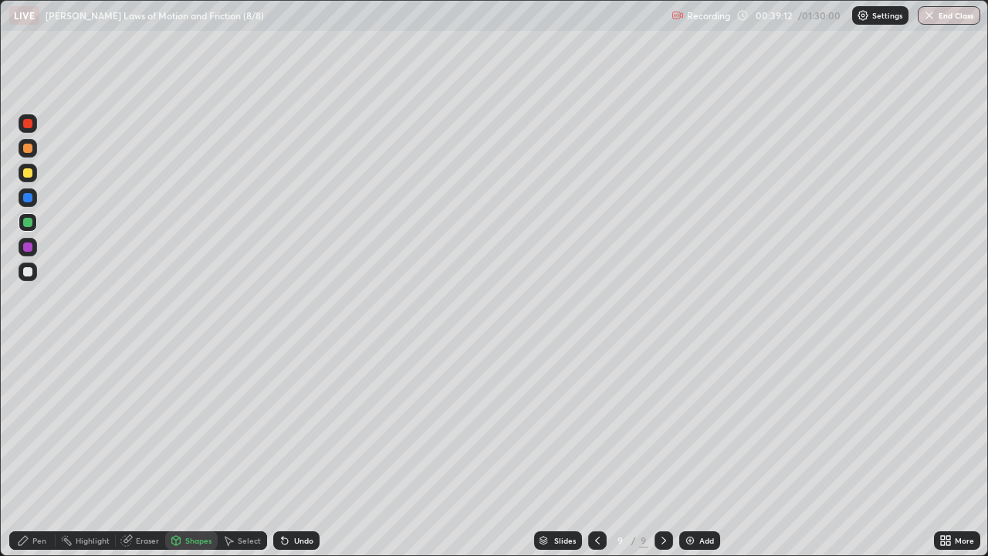
click at [29, 173] on div at bounding box center [27, 172] width 9 height 9
click at [248, 451] on div "Select" at bounding box center [249, 540] width 23 height 8
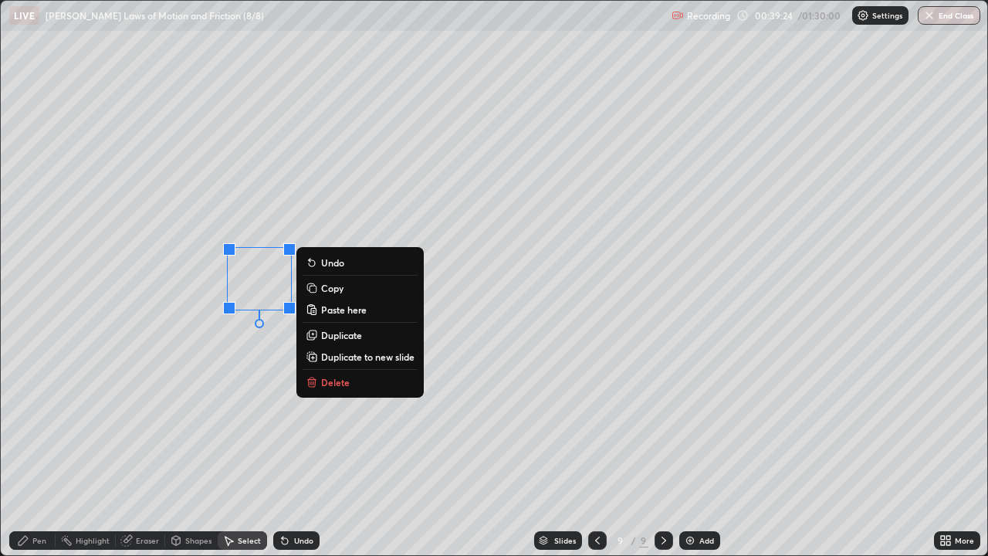
click at [355, 435] on div "0 ° Undo Copy Paste here Duplicate Duplicate to new slide Delete" at bounding box center [494, 278] width 986 height 554
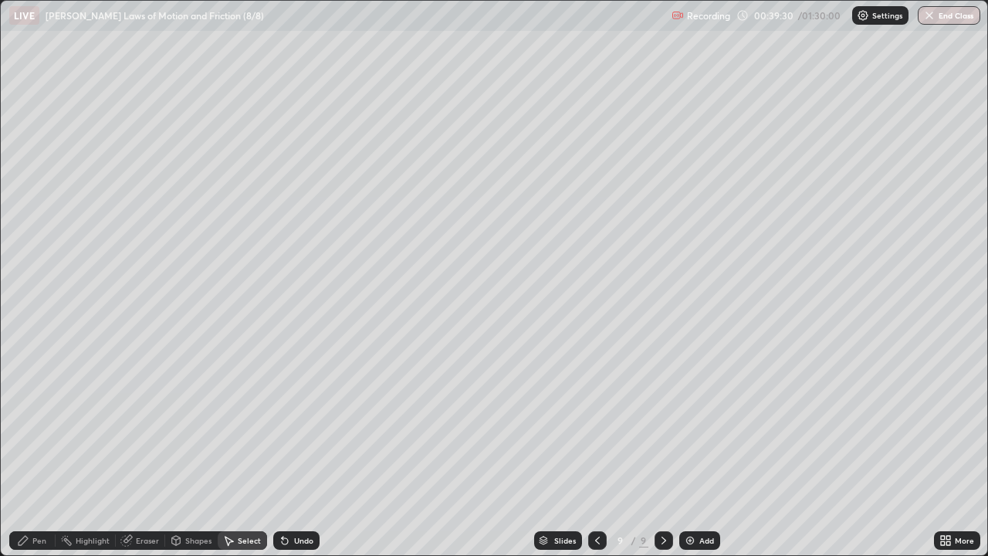
click at [46, 451] on div "Pen" at bounding box center [39, 540] width 14 height 8
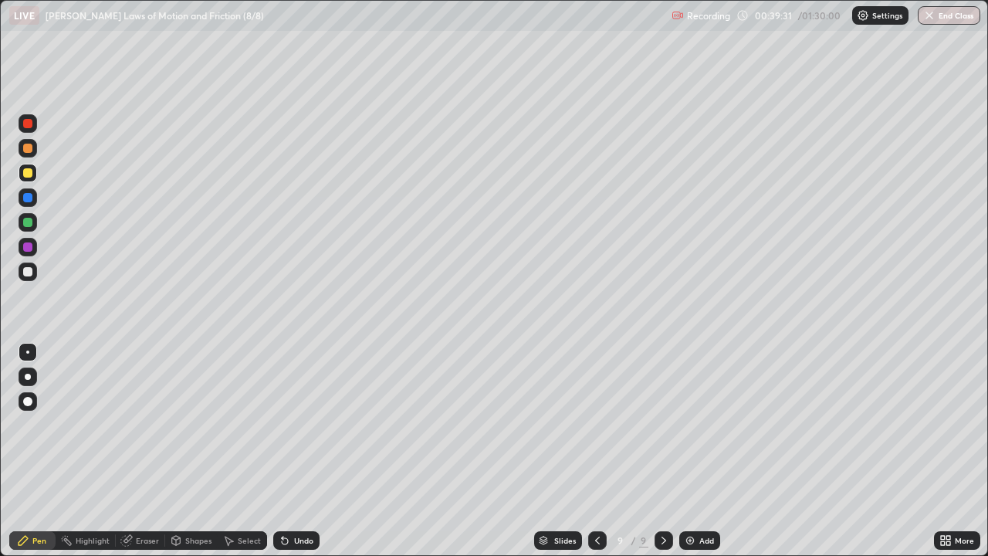
click at [32, 272] on div at bounding box center [27, 271] width 9 height 9
click at [949, 451] on icon at bounding box center [948, 538] width 4 height 4
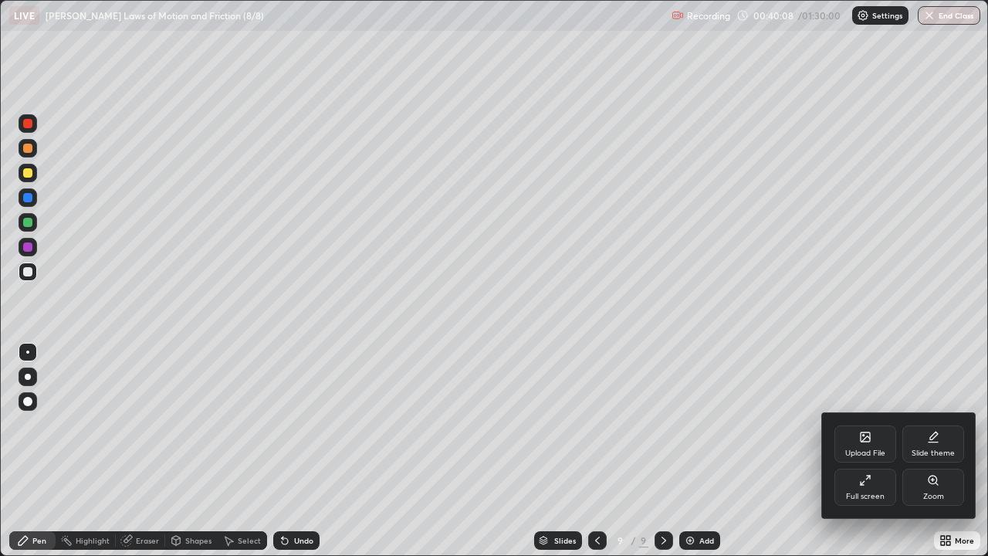
click at [866, 451] on icon at bounding box center [865, 480] width 12 height 12
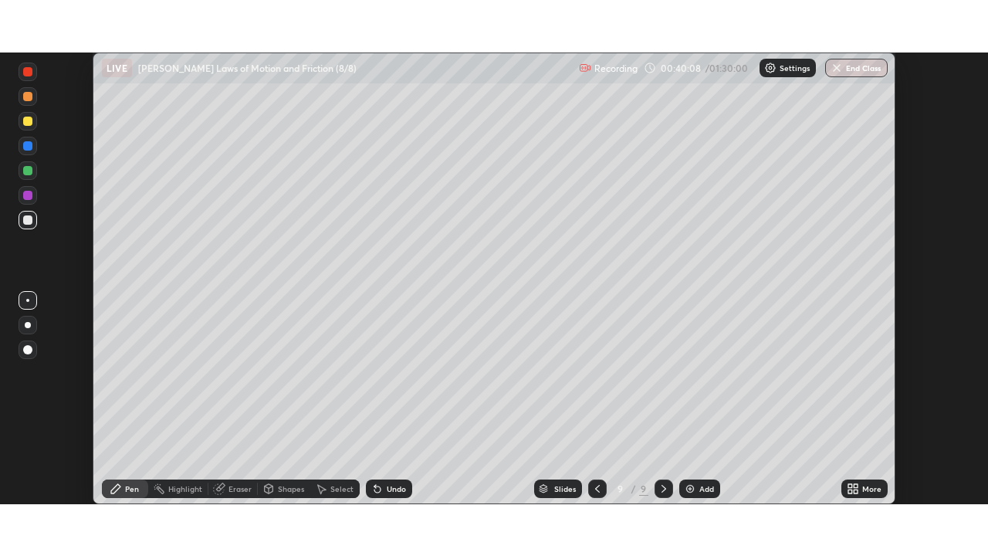
scroll to position [76720, 76184]
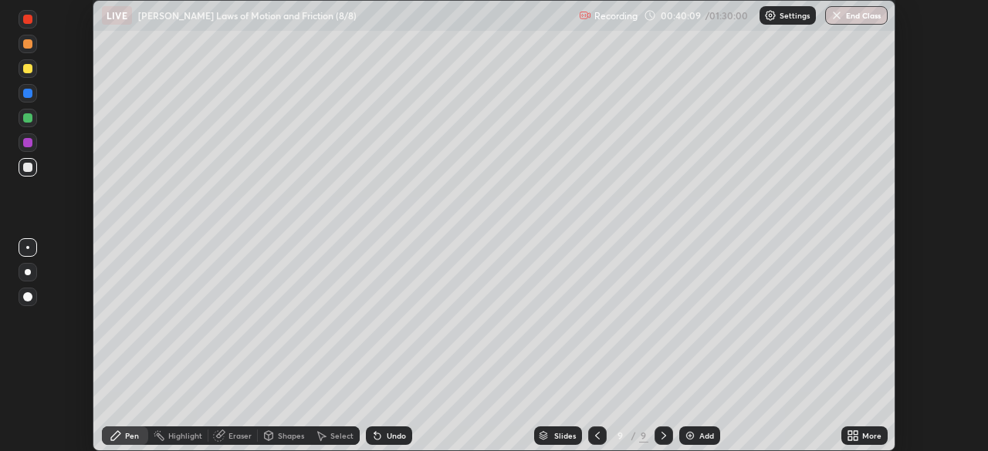
click at [857, 438] on icon at bounding box center [856, 439] width 4 height 4
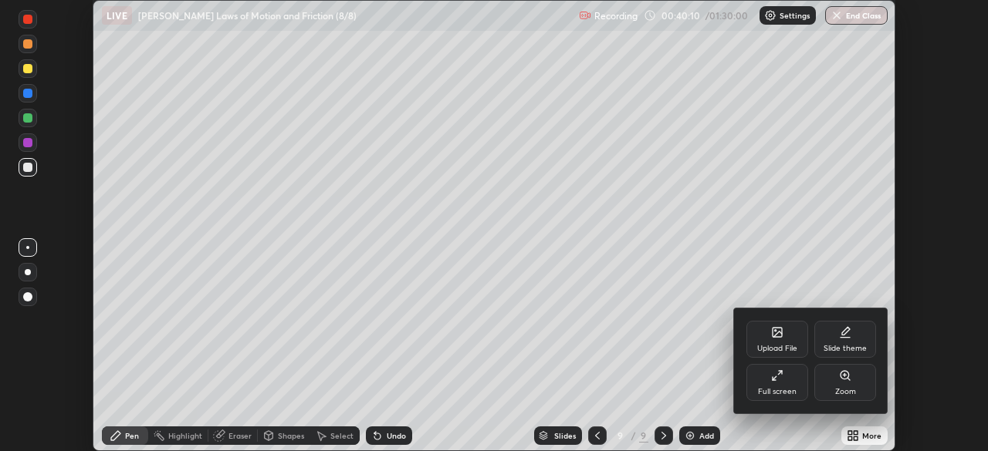
click at [787, 380] on div "Full screen" at bounding box center [777, 382] width 62 height 37
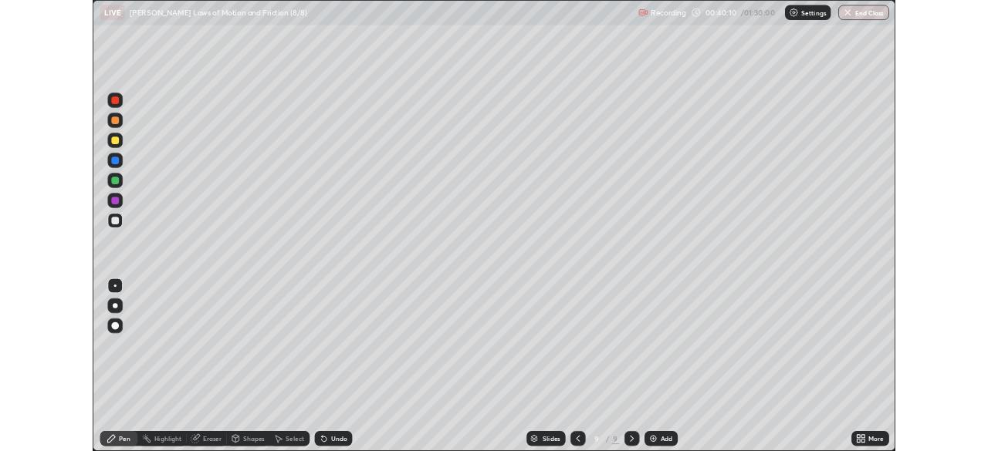
scroll to position [556, 988]
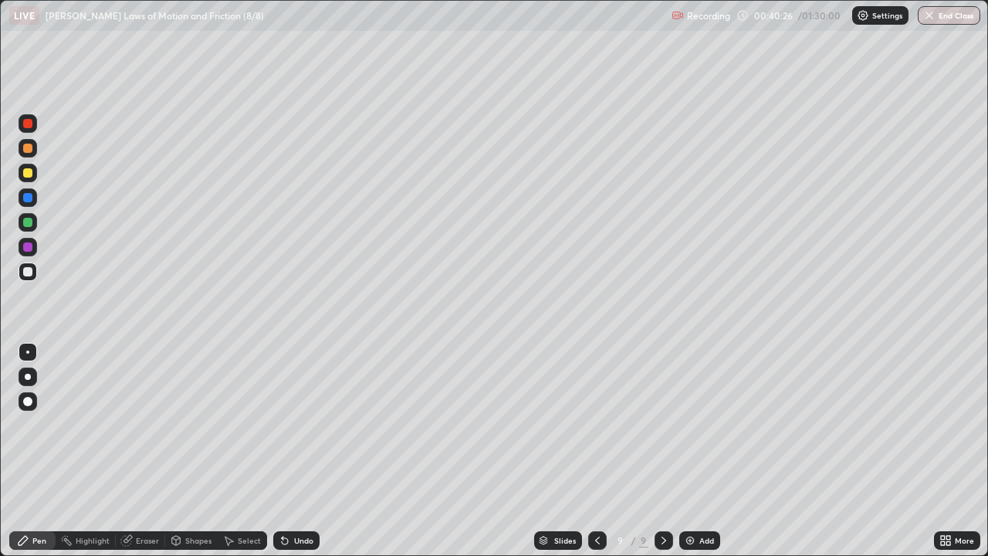
click at [29, 125] on div at bounding box center [27, 123] width 9 height 9
click at [29, 124] on div at bounding box center [27, 123] width 9 height 9
click at [32, 175] on div at bounding box center [27, 172] width 9 height 9
click at [29, 126] on div at bounding box center [27, 123] width 9 height 9
click at [252, 451] on div "Select" at bounding box center [249, 540] width 23 height 8
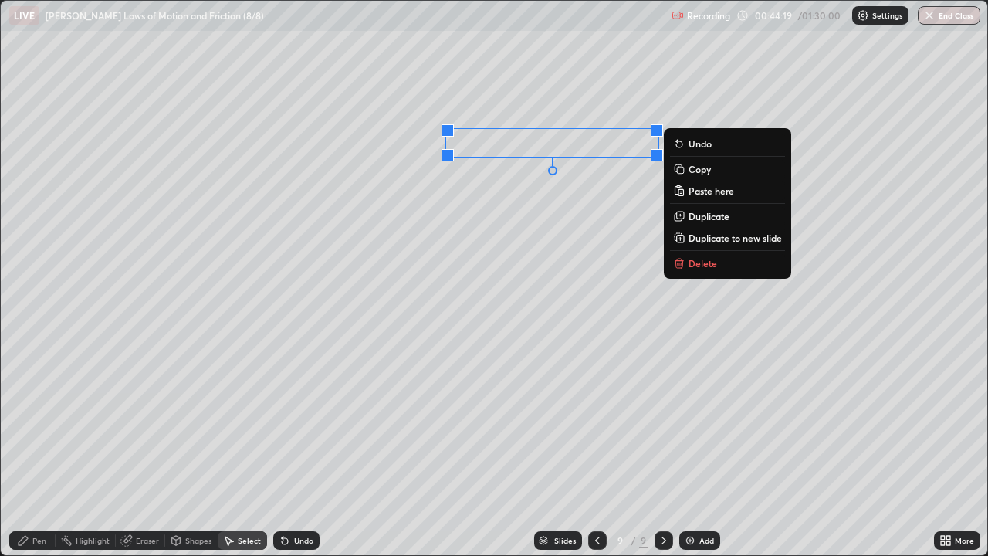
click at [546, 211] on div "0 ° Undo Copy Paste here Duplicate Duplicate to new slide Delete" at bounding box center [494, 278] width 986 height 554
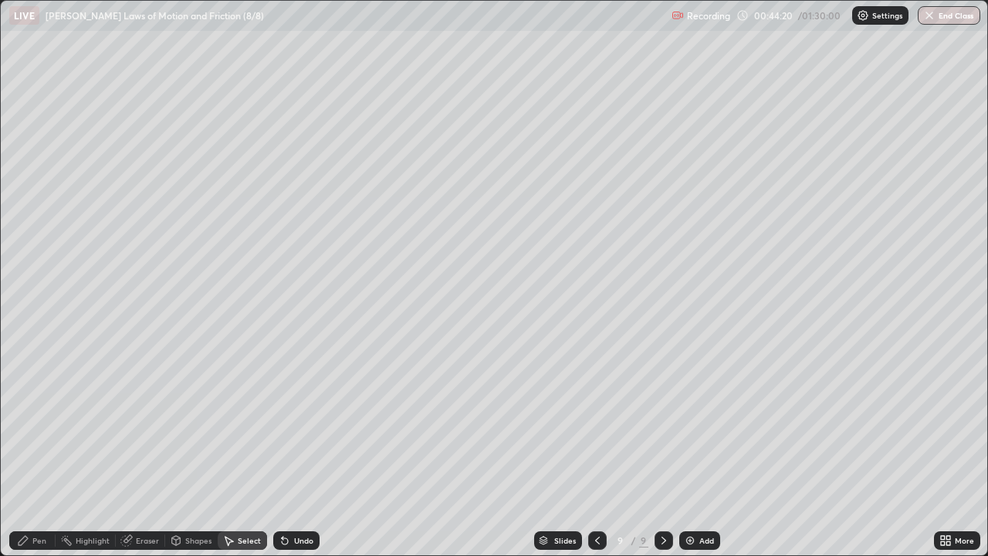
click at [40, 451] on div "Pen" at bounding box center [39, 540] width 14 height 8
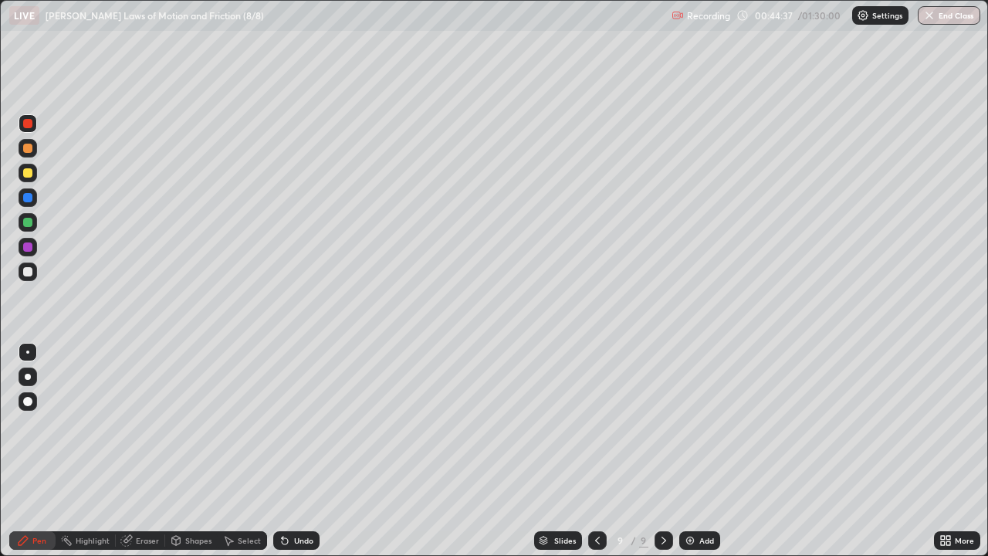
click at [207, 451] on div "Shapes" at bounding box center [191, 540] width 52 height 19
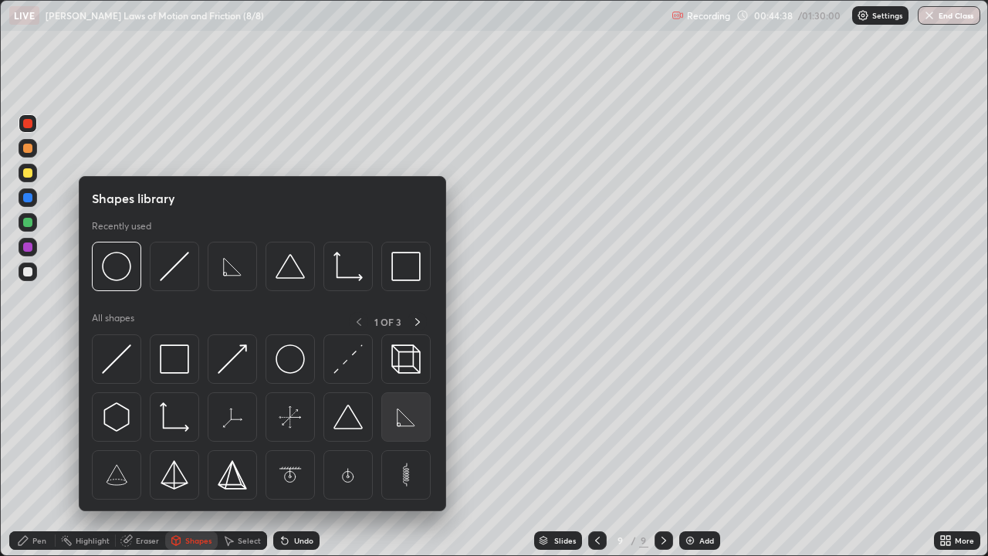
click at [404, 417] on img at bounding box center [405, 416] width 29 height 29
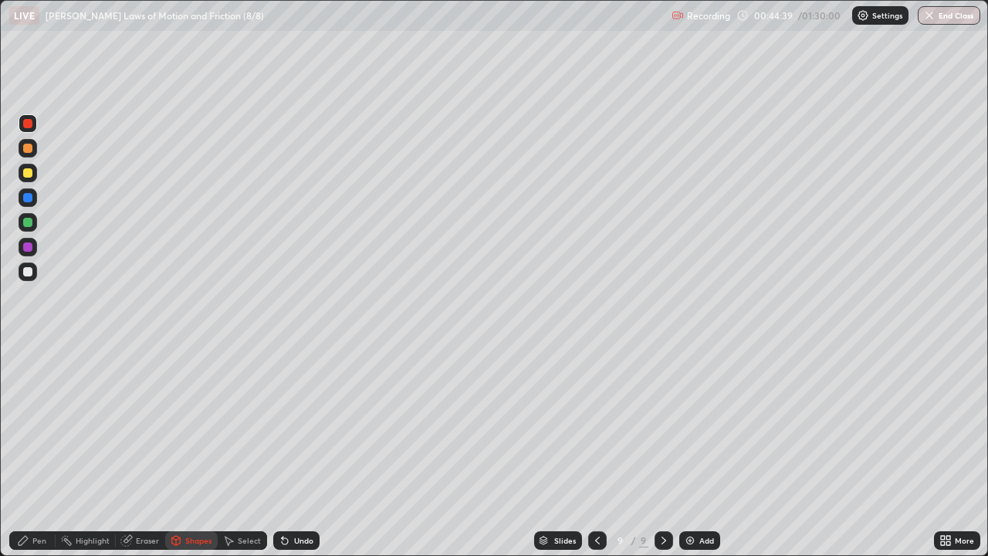
click at [29, 272] on div at bounding box center [27, 271] width 9 height 9
click at [31, 176] on div at bounding box center [27, 172] width 9 height 9
click at [34, 451] on div "Pen" at bounding box center [39, 540] width 14 height 8
click at [28, 223] on div at bounding box center [27, 222] width 9 height 9
click at [205, 451] on div "Shapes" at bounding box center [198, 540] width 26 height 8
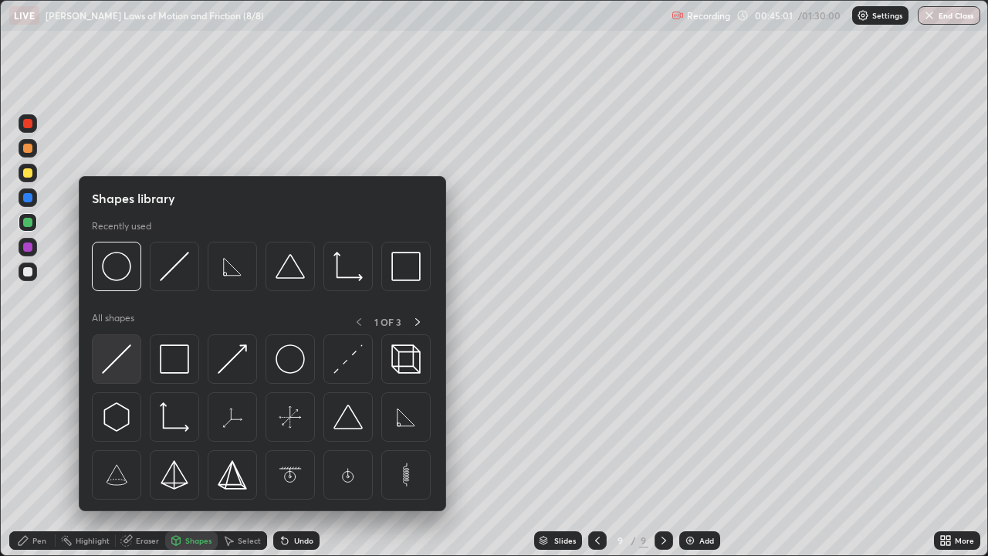
click at [129, 359] on img at bounding box center [116, 358] width 29 height 29
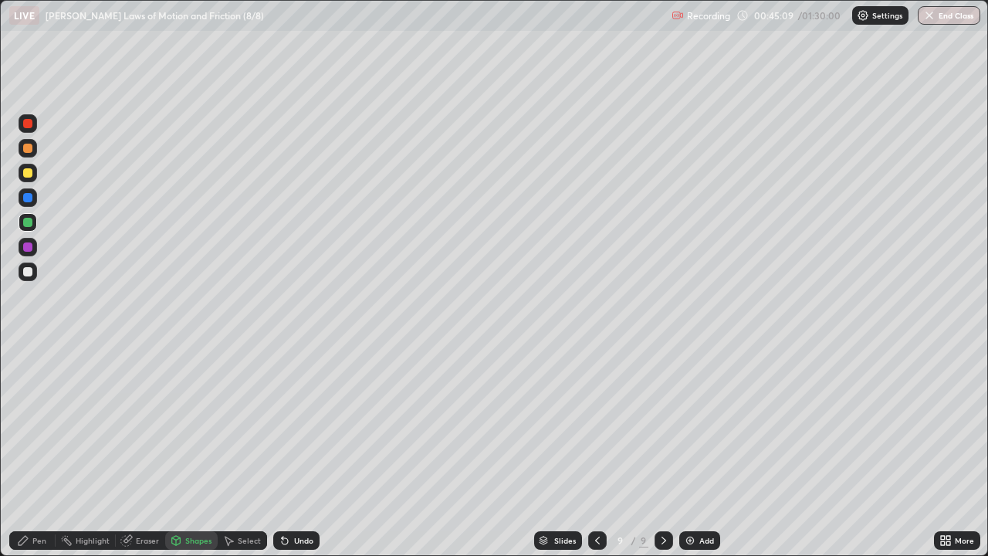
click at [28, 121] on div at bounding box center [27, 123] width 9 height 9
click at [191, 451] on div "Shapes" at bounding box center [198, 540] width 26 height 8
click at [46, 451] on div "Pen" at bounding box center [32, 540] width 46 height 19
click at [28, 198] on div at bounding box center [27, 197] width 9 height 9
click at [29, 225] on div at bounding box center [27, 222] width 9 height 9
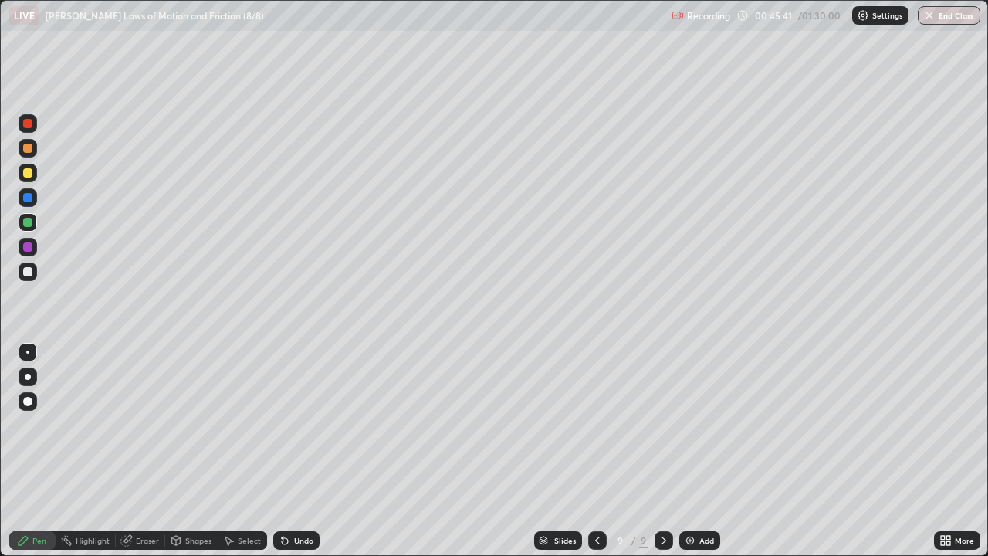
click at [33, 125] on div at bounding box center [28, 123] width 19 height 19
click at [289, 451] on div "Undo" at bounding box center [296, 540] width 46 height 19
click at [290, 451] on div "Undo" at bounding box center [296, 540] width 46 height 19
click at [289, 451] on div "Undo" at bounding box center [296, 540] width 46 height 19
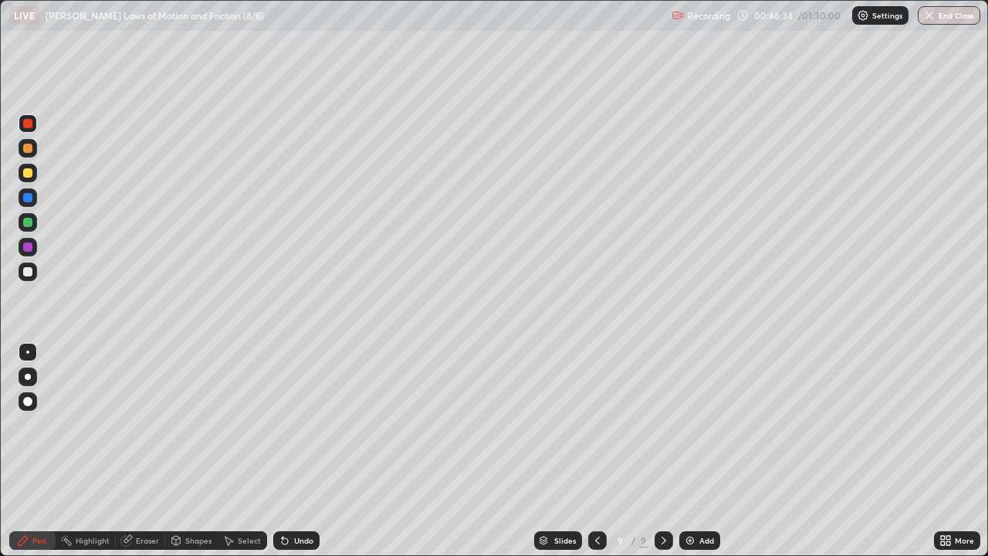
click at [291, 451] on div "Undo" at bounding box center [296, 540] width 46 height 19
click at [292, 451] on div "Undo" at bounding box center [296, 540] width 46 height 19
click at [294, 451] on div "Undo" at bounding box center [296, 540] width 46 height 19
click at [294, 451] on div "Undo" at bounding box center [303, 540] width 19 height 8
click at [26, 249] on div at bounding box center [27, 246] width 9 height 9
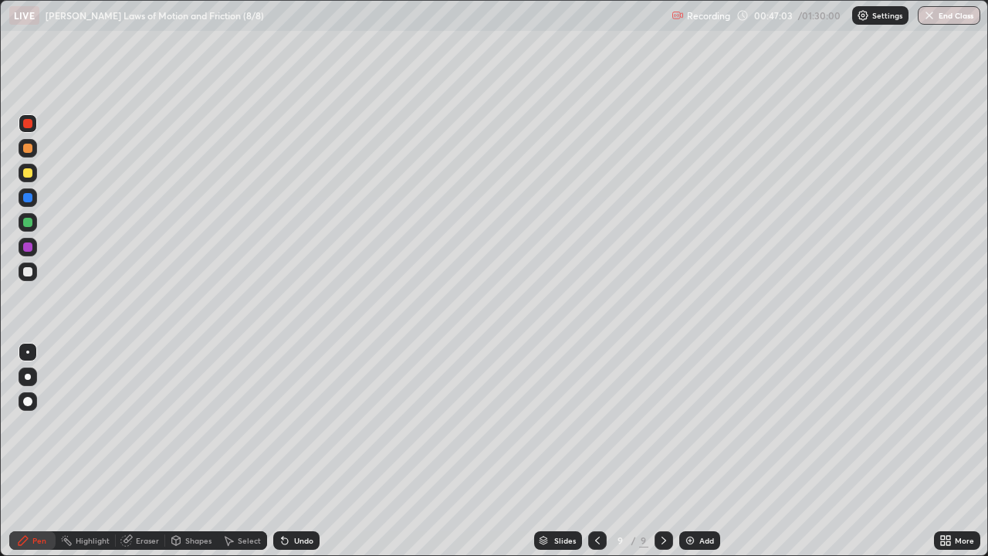
click at [28, 249] on div at bounding box center [27, 246] width 9 height 9
click at [296, 451] on div "Undo" at bounding box center [296, 540] width 46 height 19
click at [27, 272] on div at bounding box center [27, 271] width 9 height 9
click at [30, 272] on div at bounding box center [27, 271] width 9 height 9
click at [200, 451] on div "Shapes" at bounding box center [198, 540] width 26 height 8
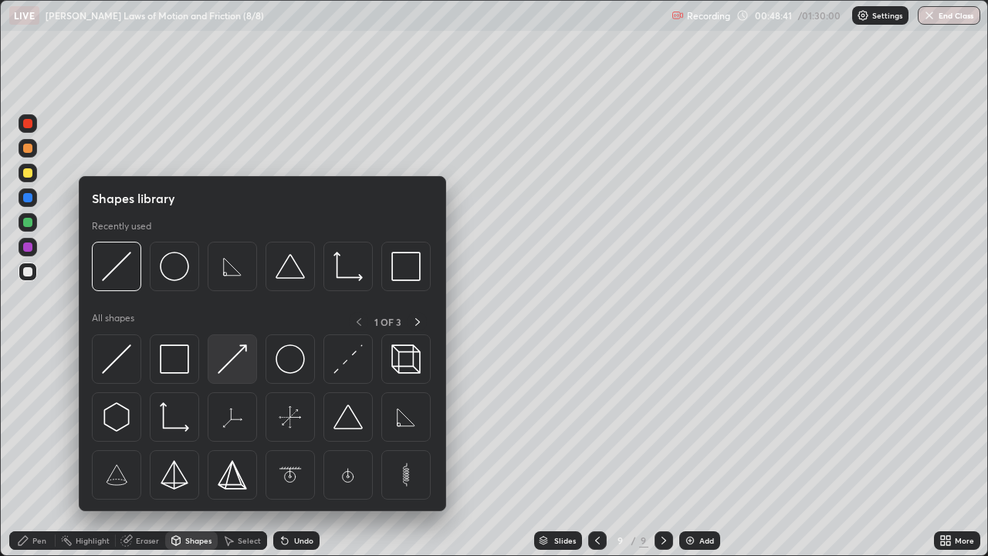
click at [231, 359] on img at bounding box center [232, 358] width 29 height 29
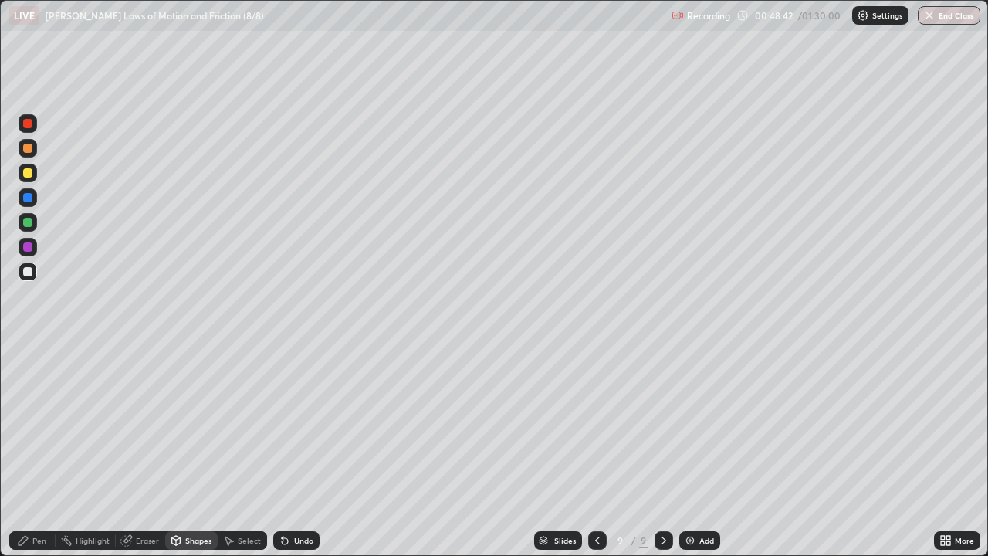
click at [27, 248] on div at bounding box center [27, 246] width 9 height 9
click at [28, 201] on div at bounding box center [27, 197] width 9 height 9
click at [282, 451] on icon at bounding box center [285, 541] width 6 height 6
click at [46, 451] on div "Pen" at bounding box center [39, 540] width 14 height 8
click at [26, 245] on div at bounding box center [27, 246] width 9 height 9
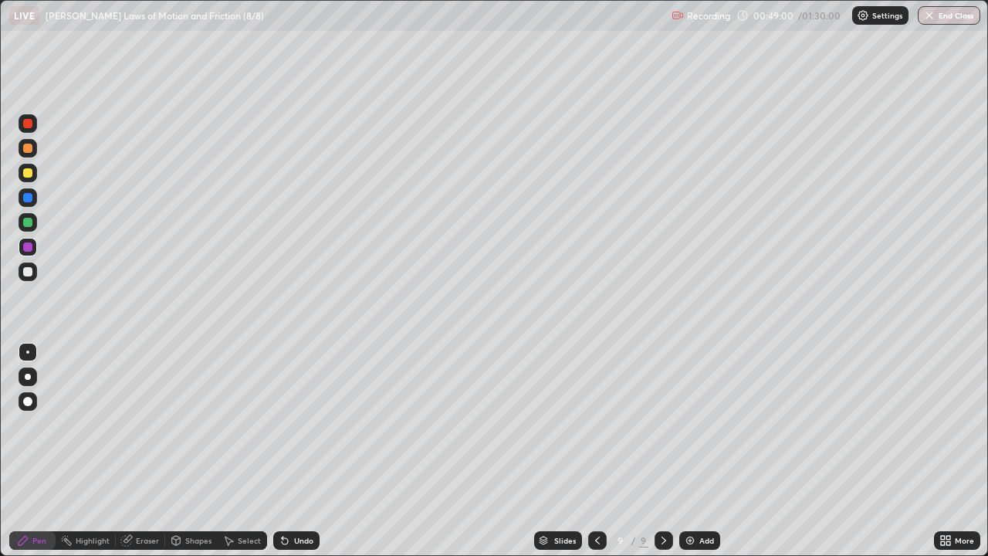
click at [191, 451] on div "Shapes" at bounding box center [198, 540] width 26 height 8
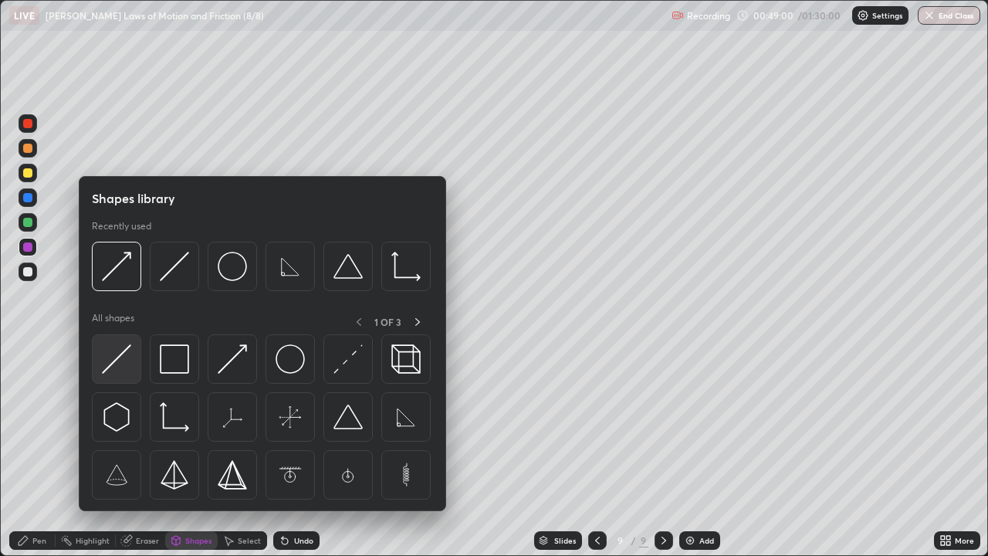
click at [120, 357] on img at bounding box center [116, 358] width 29 height 29
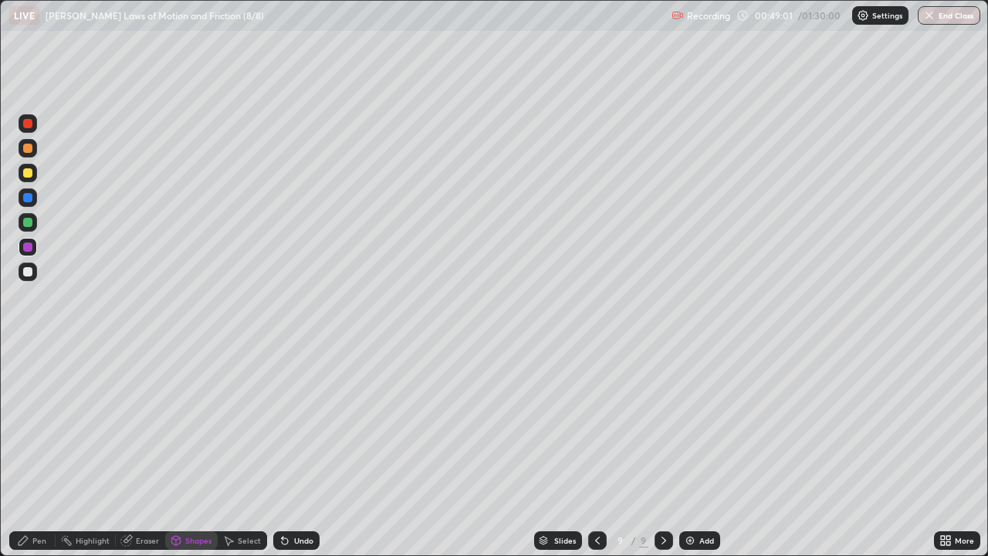
click at [184, 451] on div "Shapes" at bounding box center [191, 540] width 52 height 19
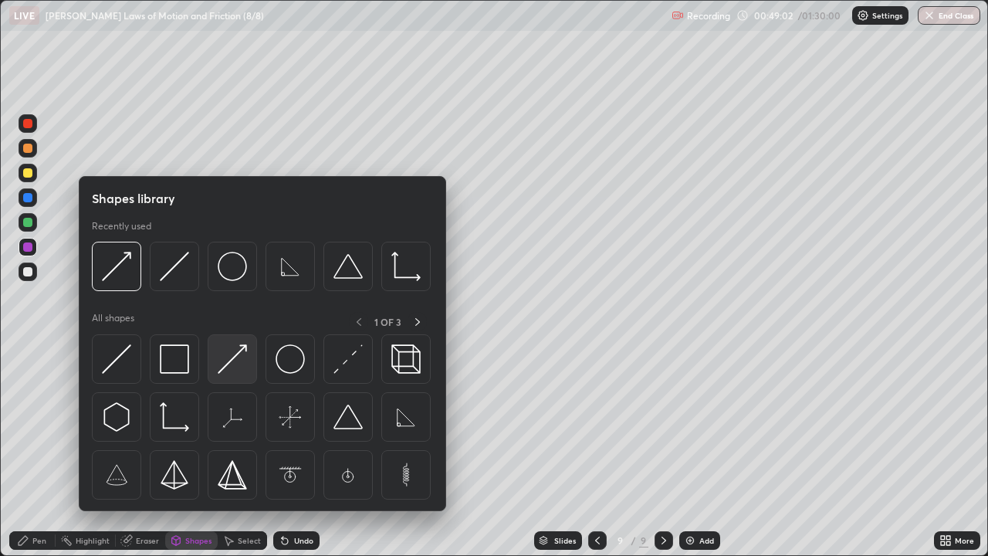
click at [225, 363] on img at bounding box center [232, 358] width 29 height 29
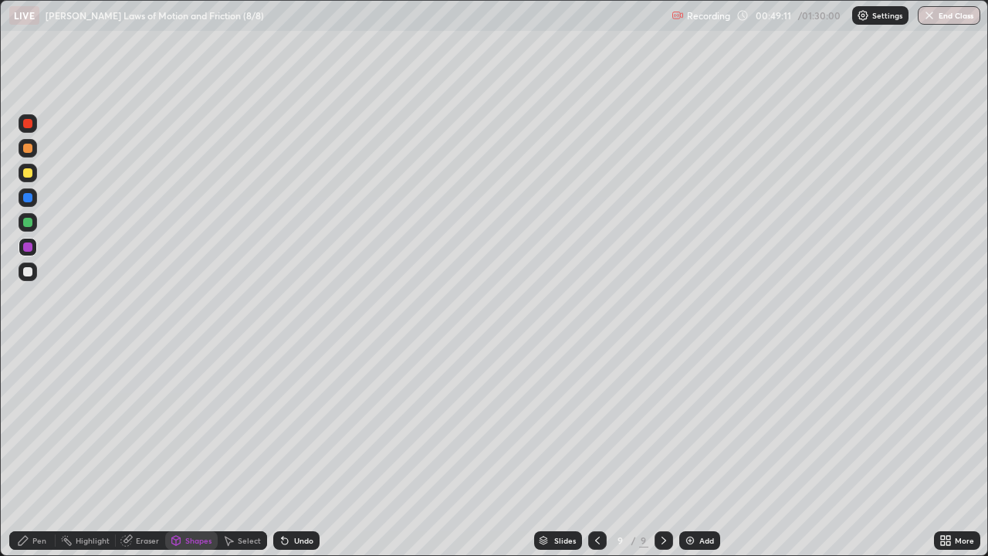
click at [201, 451] on div "Shapes" at bounding box center [198, 540] width 26 height 8
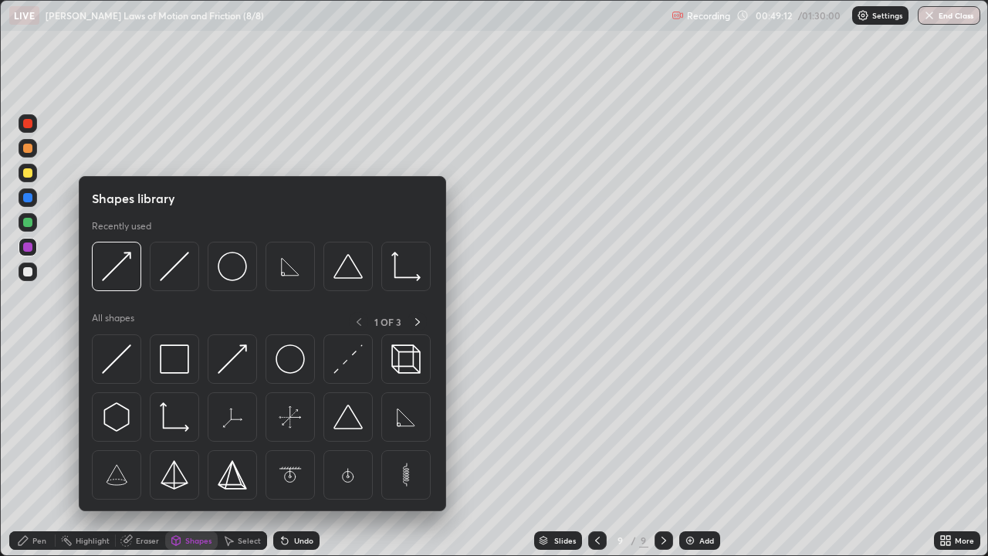
click at [121, 359] on img at bounding box center [116, 358] width 29 height 29
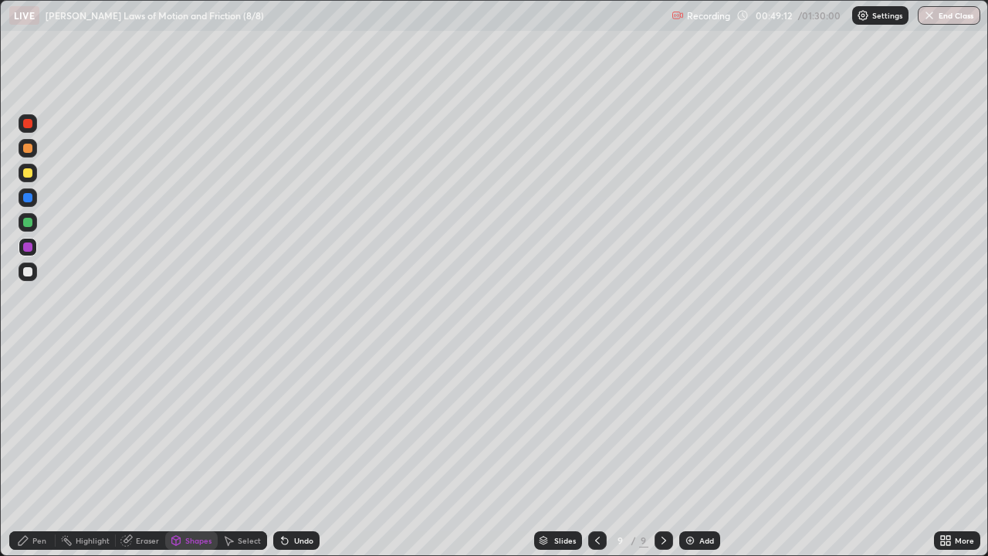
click at [31, 225] on div at bounding box center [27, 222] width 9 height 9
click at [44, 451] on div "Pen" at bounding box center [32, 540] width 46 height 19
click at [26, 250] on div at bounding box center [27, 246] width 9 height 9
click at [28, 248] on div at bounding box center [27, 246] width 9 height 9
click at [36, 272] on div at bounding box center [28, 271] width 19 height 19
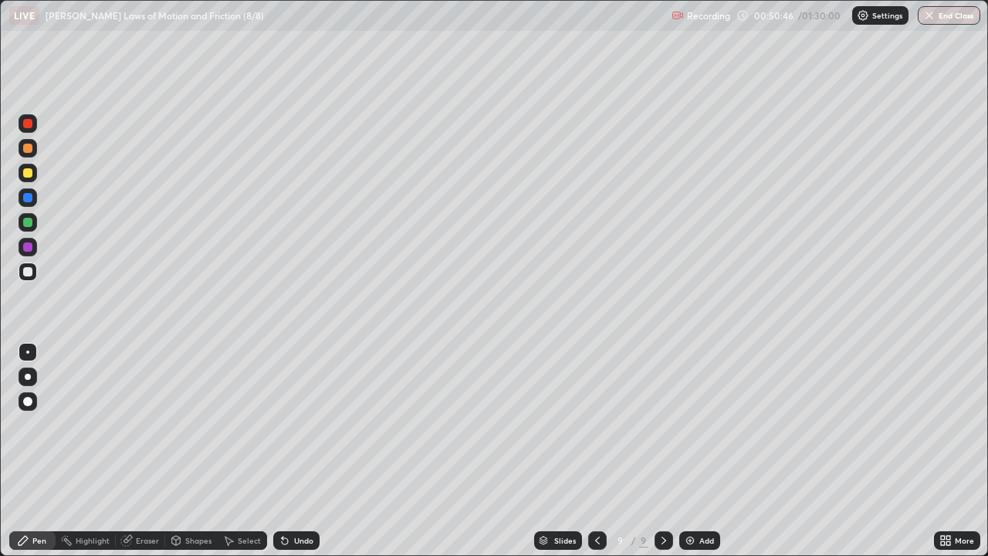
click at [303, 451] on div "Undo" at bounding box center [303, 540] width 19 height 8
click at [299, 451] on div "Undo" at bounding box center [303, 540] width 19 height 8
click at [296, 451] on div "Undo" at bounding box center [303, 540] width 19 height 8
click at [296, 451] on div "Undo" at bounding box center [296, 540] width 46 height 19
click at [295, 451] on div "Undo" at bounding box center [296, 540] width 46 height 19
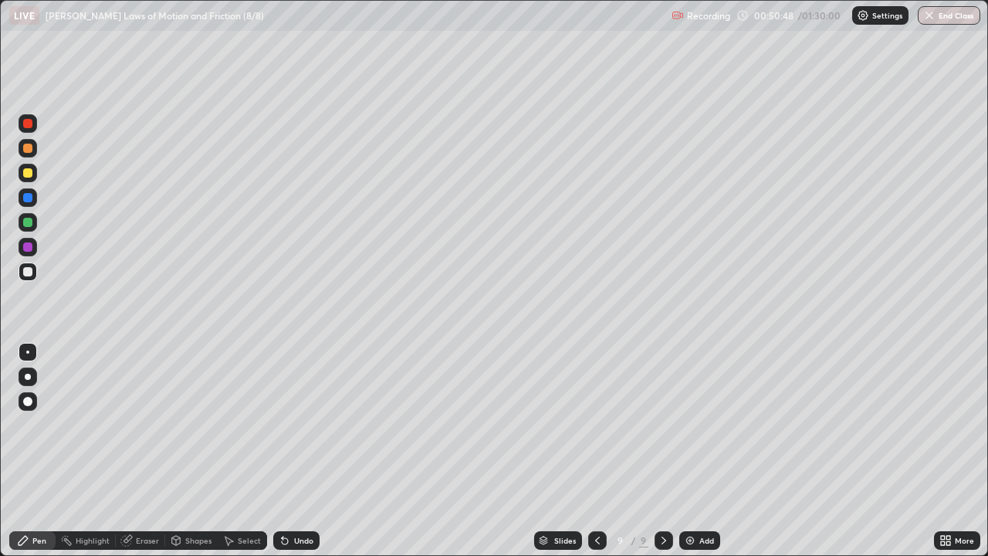
click at [296, 451] on div "Undo" at bounding box center [296, 540] width 46 height 19
click at [295, 451] on div "Undo" at bounding box center [296, 540] width 46 height 19
click at [297, 451] on div "Undo" at bounding box center [303, 540] width 19 height 8
click at [297, 451] on div "Undo" at bounding box center [296, 540] width 46 height 19
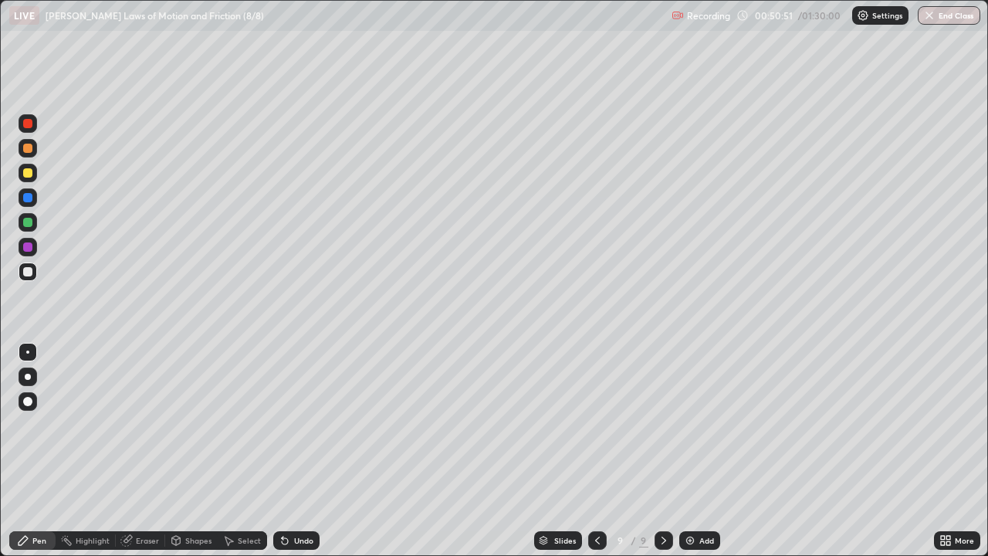
click at [294, 451] on div "Undo" at bounding box center [296, 540] width 46 height 19
click at [293, 451] on div "Undo" at bounding box center [296, 540] width 46 height 19
click at [292, 451] on div "Undo" at bounding box center [296, 540] width 46 height 19
click at [291, 451] on div "Undo" at bounding box center [296, 540] width 46 height 19
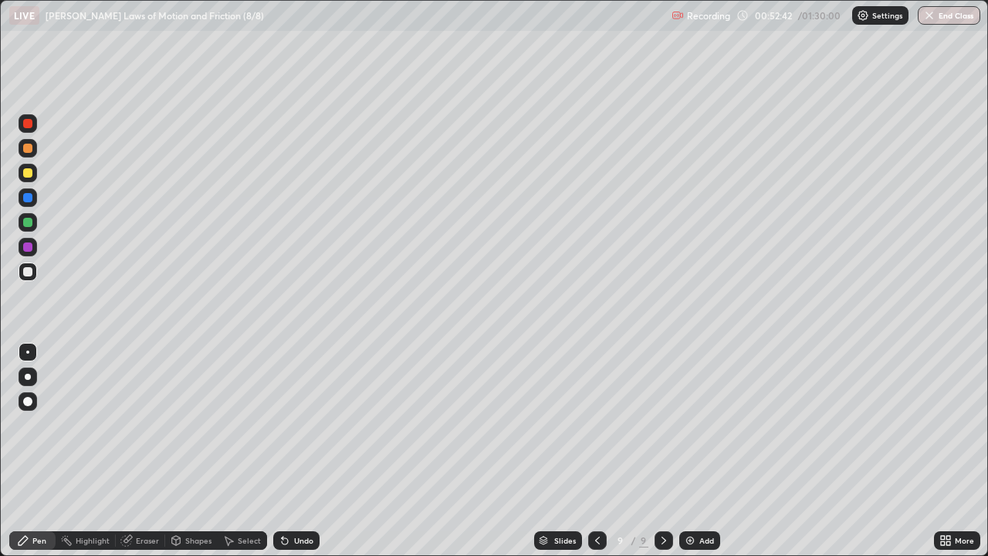
click at [946, 451] on icon at bounding box center [948, 543] width 4 height 4
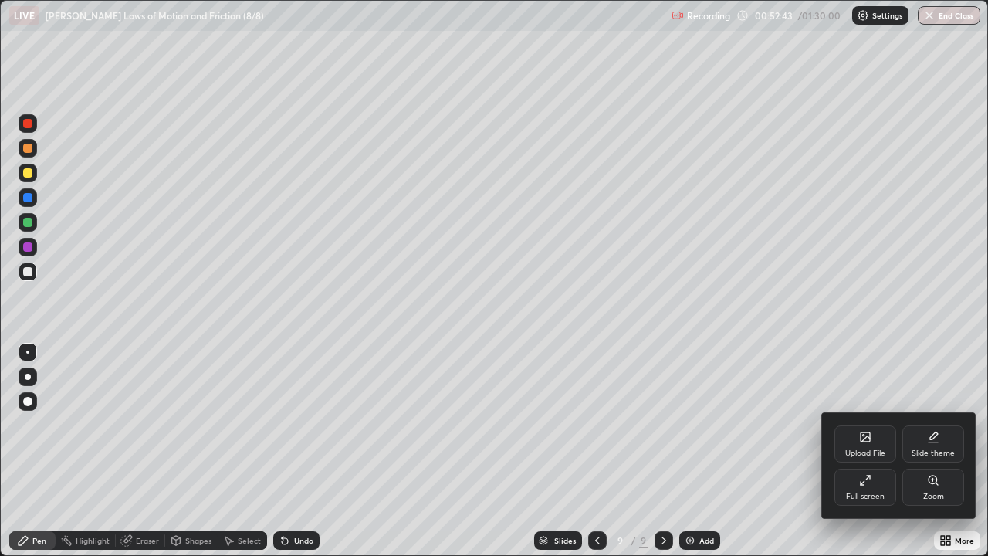
click at [860, 451] on div "Full screen" at bounding box center [865, 486] width 62 height 37
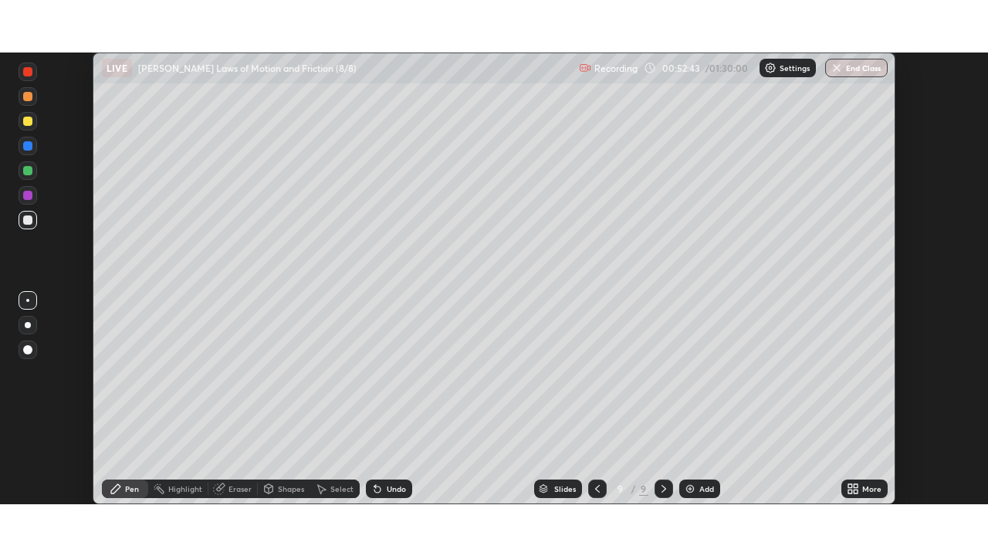
scroll to position [76720, 76184]
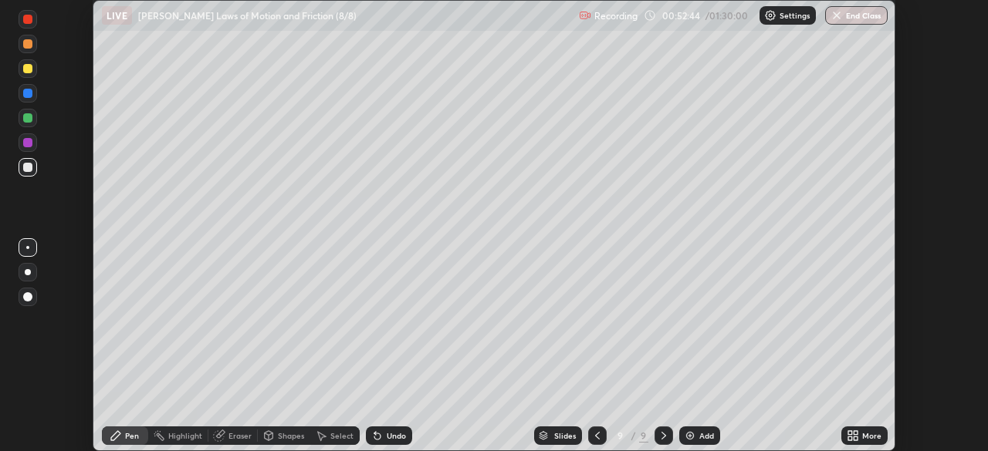
click at [867, 433] on div "More" at bounding box center [871, 436] width 19 height 8
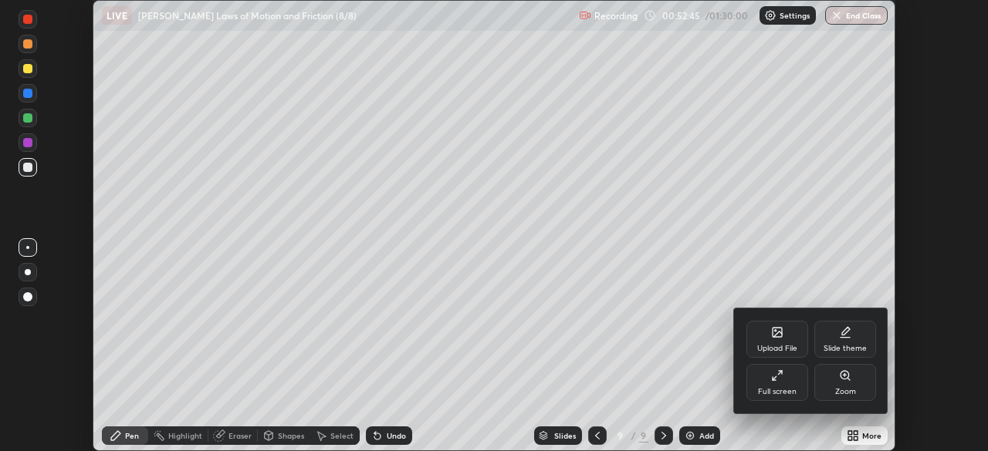
click at [789, 384] on div "Full screen" at bounding box center [777, 382] width 62 height 37
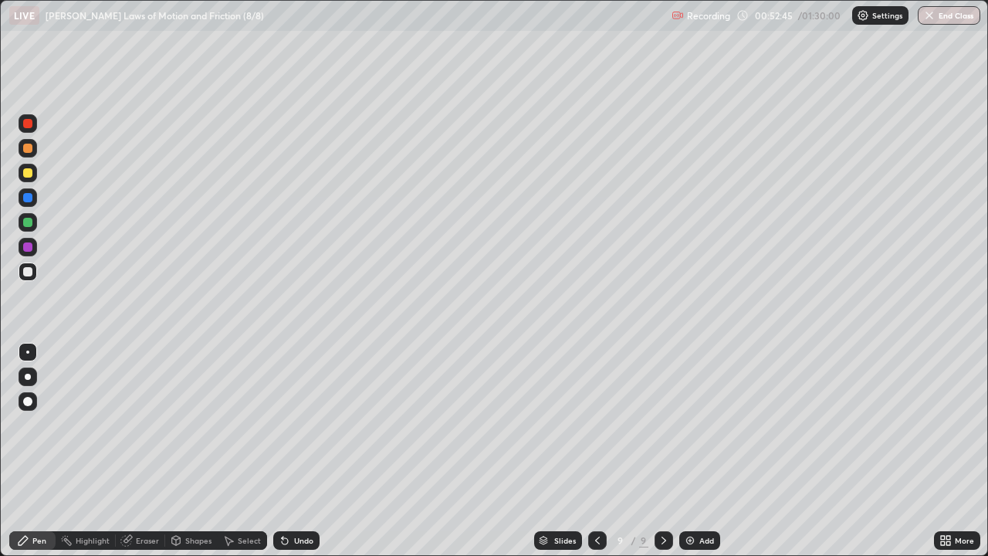
scroll to position [556, 988]
click at [298, 451] on div "Undo" at bounding box center [303, 540] width 19 height 8
click at [302, 451] on div "Undo" at bounding box center [303, 540] width 19 height 8
click at [149, 451] on div "Eraser" at bounding box center [147, 540] width 23 height 8
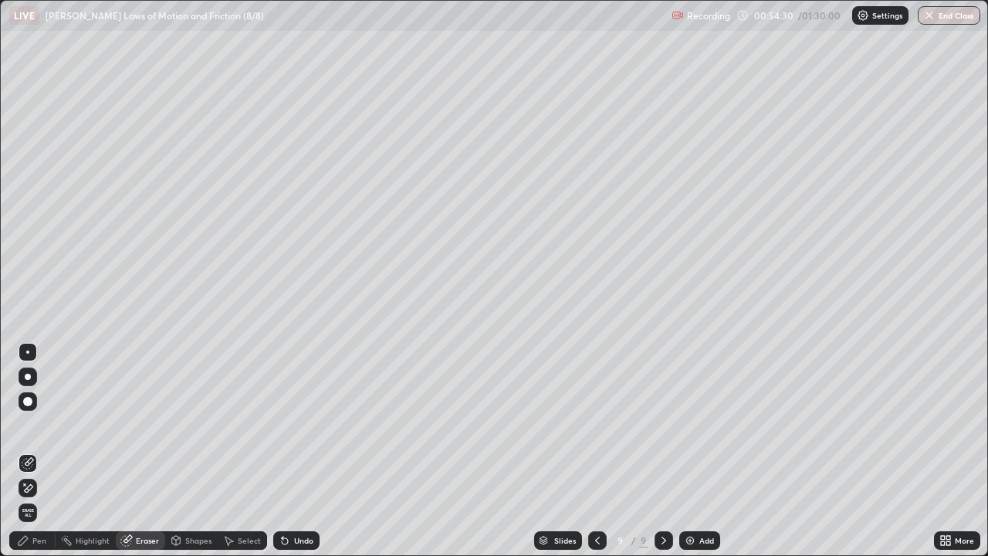
click at [55, 451] on div "Pen" at bounding box center [32, 540] width 46 height 31
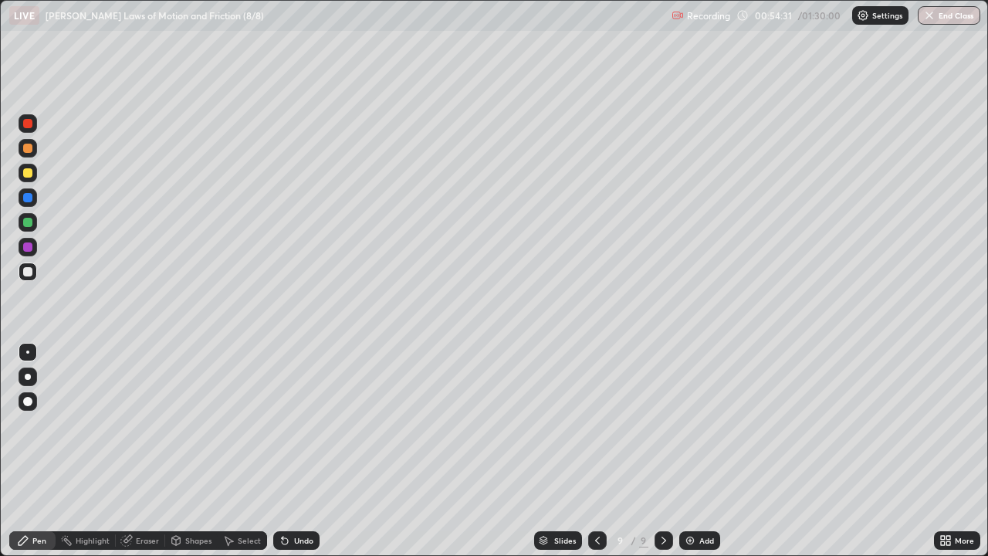
click at [29, 123] on div at bounding box center [27, 123] width 9 height 9
click at [29, 122] on div at bounding box center [27, 123] width 9 height 9
click at [688, 451] on img at bounding box center [690, 540] width 12 height 12
click at [27, 175] on div at bounding box center [27, 172] width 9 height 9
click at [30, 174] on div at bounding box center [27, 172] width 9 height 9
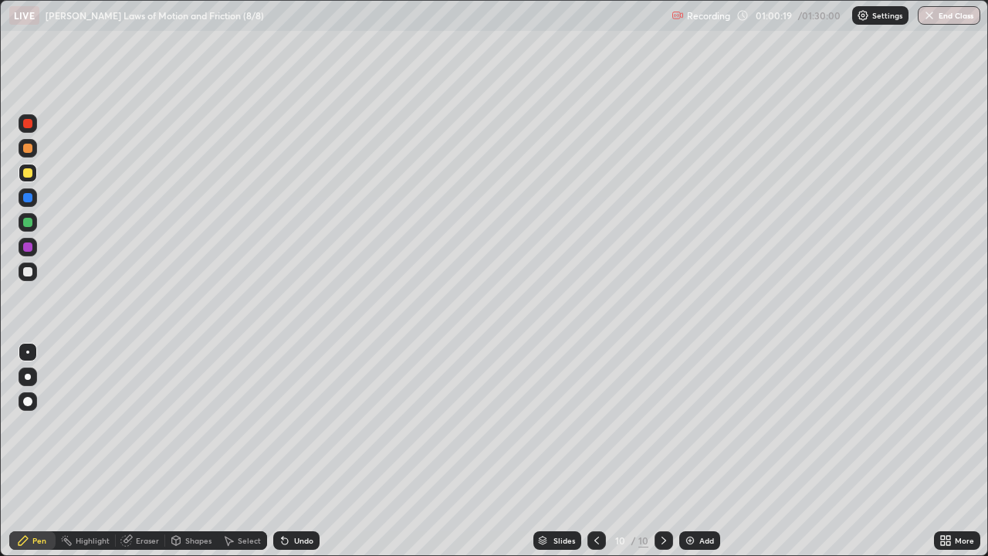
click at [595, 451] on icon at bounding box center [596, 540] width 5 height 8
click at [661, 451] on icon at bounding box center [664, 540] width 12 height 12
click at [200, 451] on div "Shapes" at bounding box center [198, 540] width 26 height 8
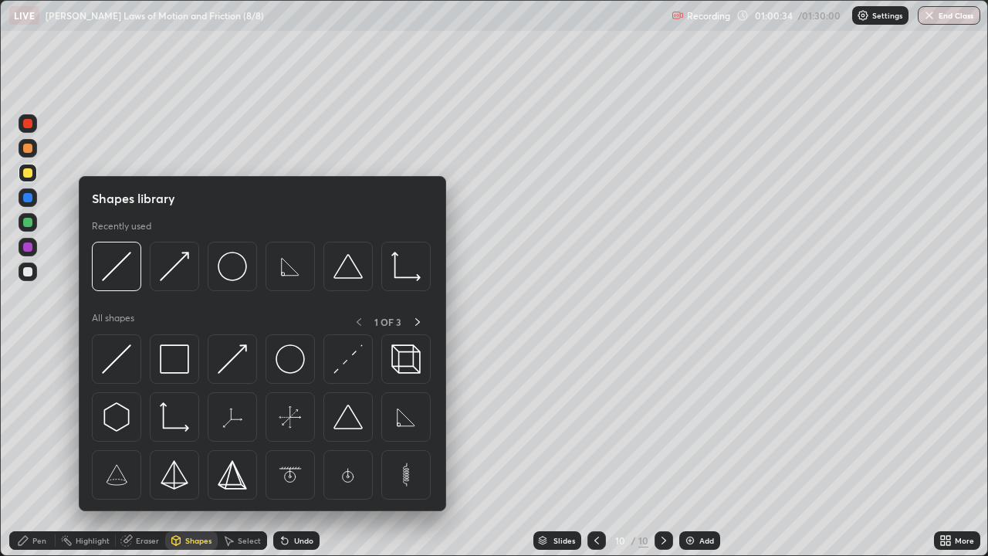
click at [119, 360] on img at bounding box center [116, 358] width 29 height 29
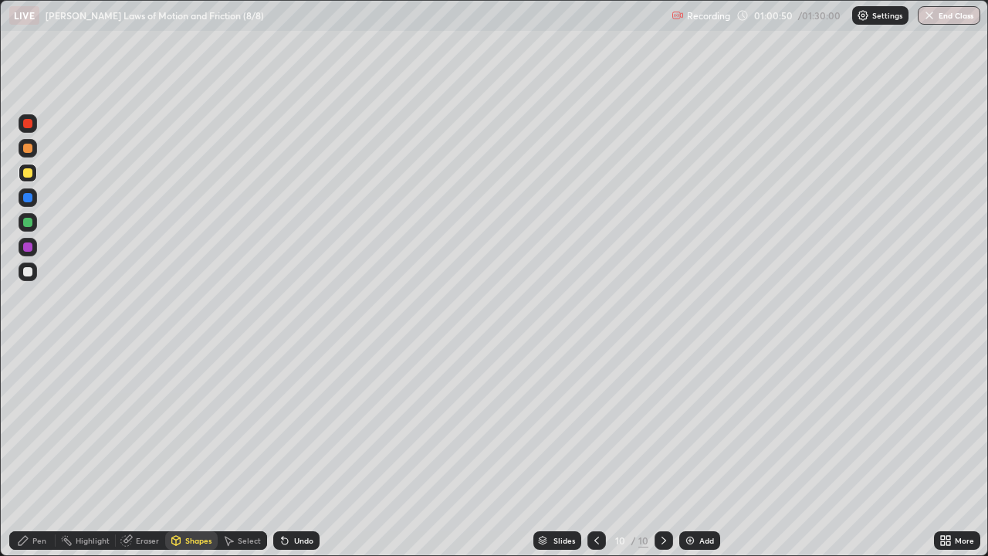
click at [246, 451] on div "Select" at bounding box center [249, 540] width 23 height 8
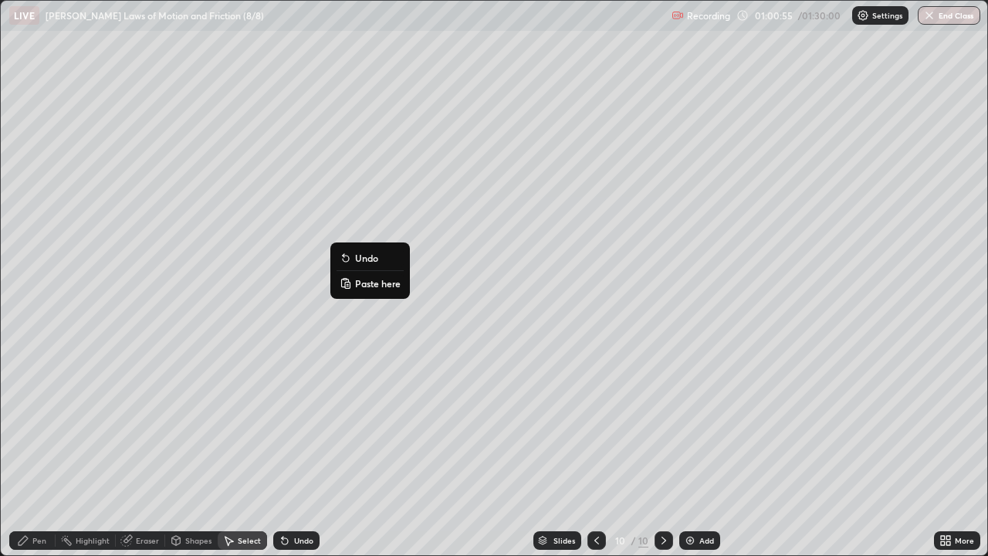
click at [298, 293] on div "0 ° Undo Copy Paste here Duplicate Duplicate to new slide Delete" at bounding box center [494, 278] width 986 height 554
click at [194, 451] on div "Shapes" at bounding box center [198, 540] width 26 height 8
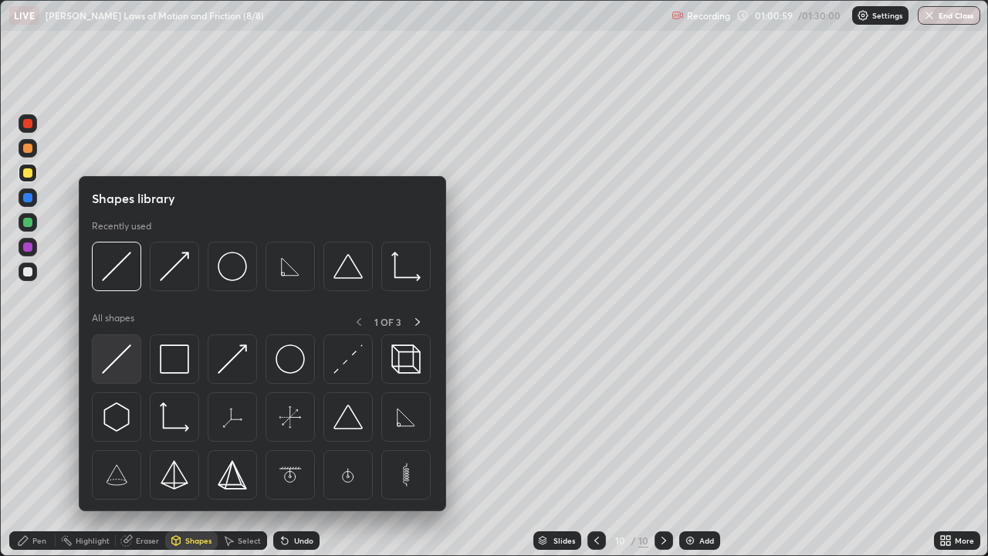
click at [120, 360] on img at bounding box center [116, 358] width 29 height 29
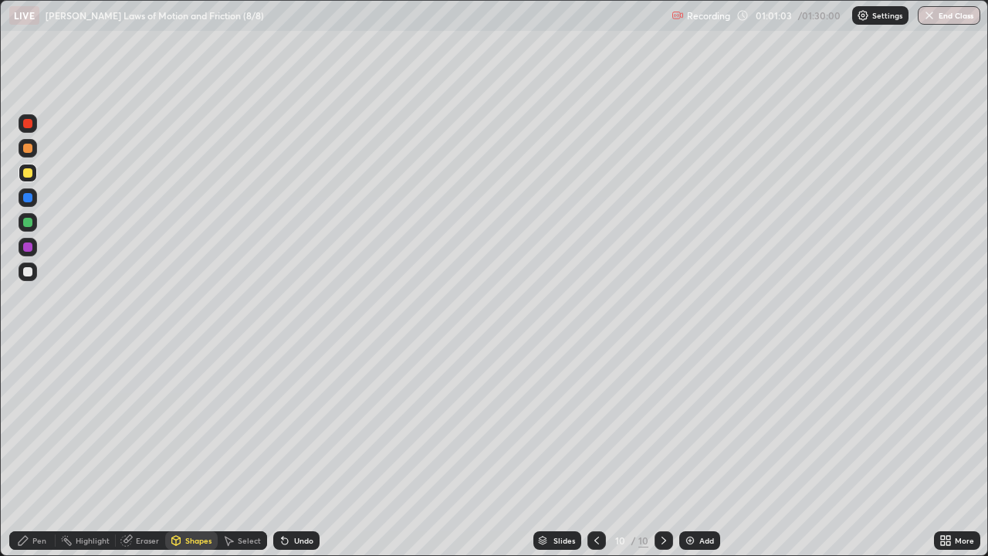
click at [30, 225] on div at bounding box center [27, 222] width 9 height 9
click at [185, 451] on div "Shapes" at bounding box center [198, 540] width 26 height 8
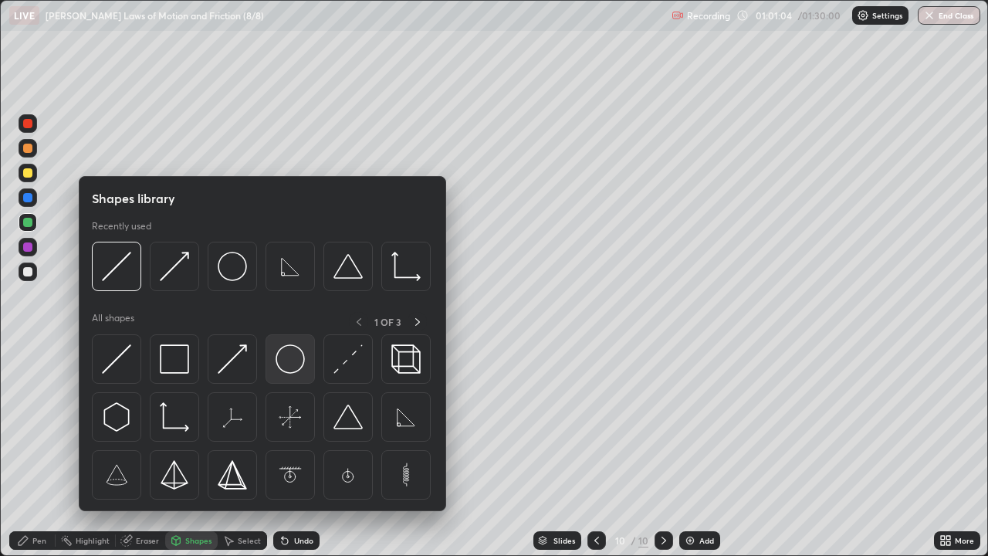
click at [291, 365] on img at bounding box center [290, 358] width 29 height 29
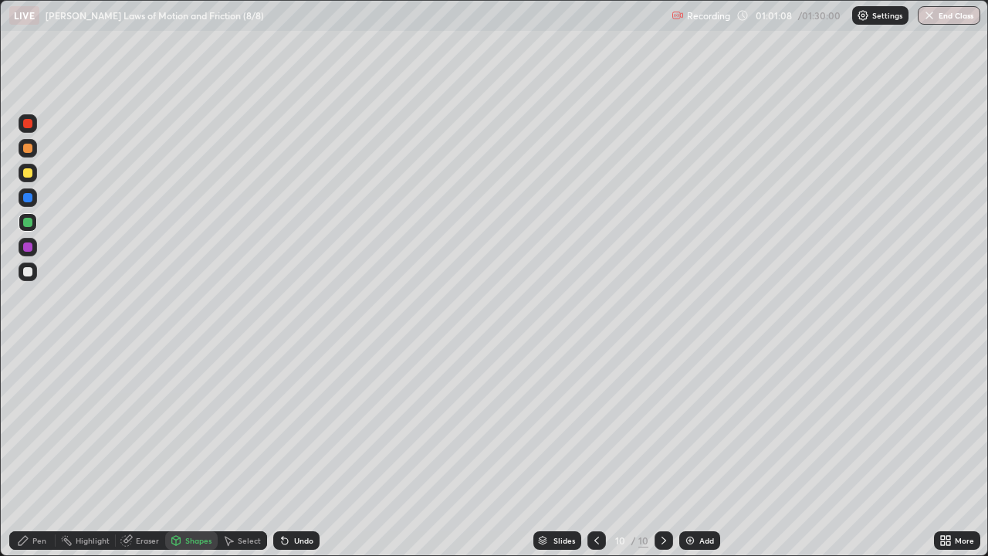
click at [241, 451] on div "Select" at bounding box center [249, 540] width 23 height 8
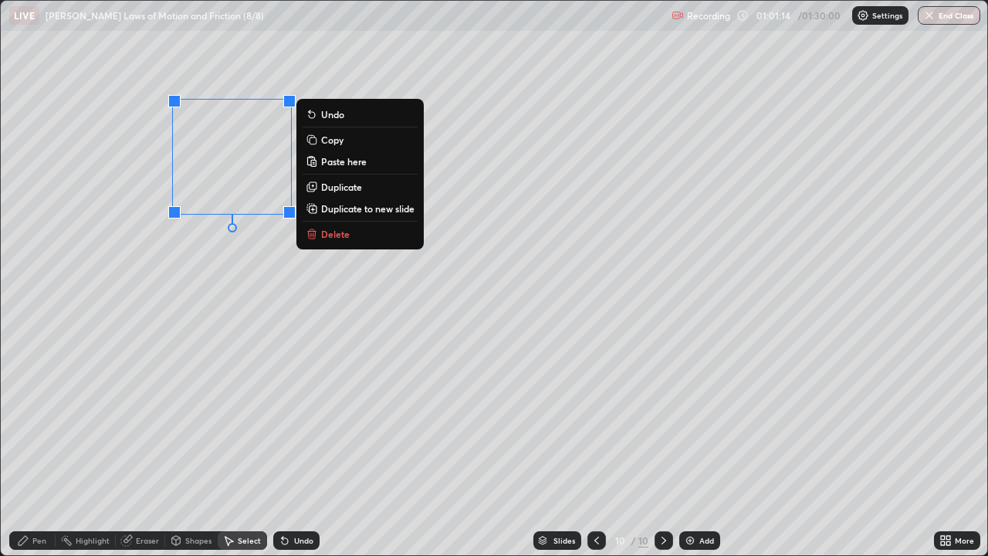
click at [199, 360] on div "0 ° Undo Copy Paste here Duplicate Duplicate to new slide Delete" at bounding box center [494, 278] width 986 height 554
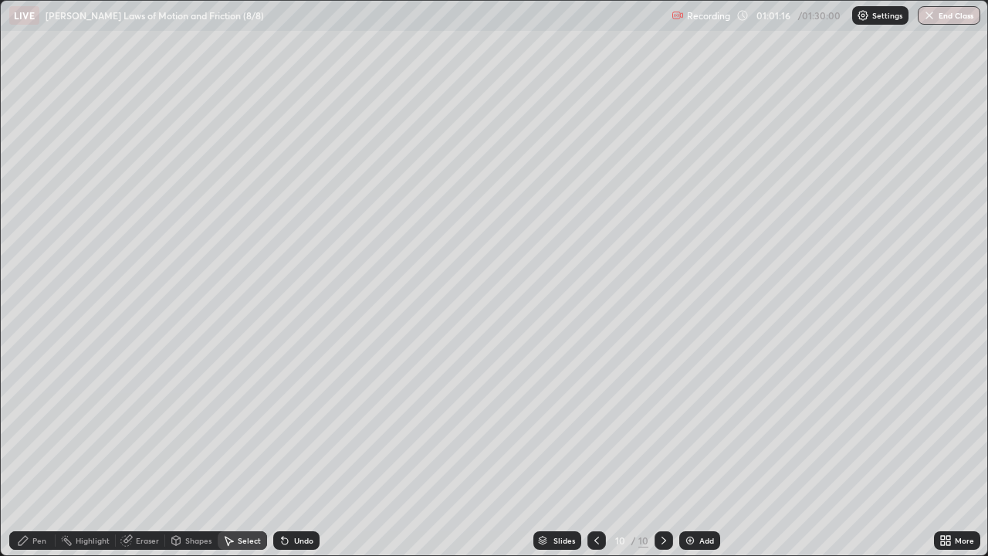
click at [42, 451] on div "Pen" at bounding box center [39, 540] width 14 height 8
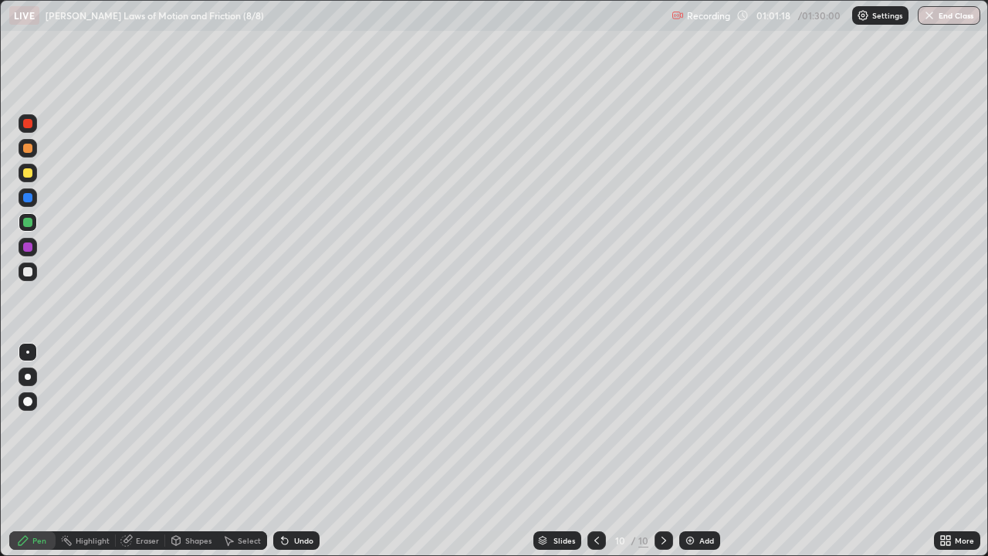
click at [27, 248] on div at bounding box center [27, 246] width 9 height 9
click at [27, 247] on div at bounding box center [27, 246] width 9 height 9
click at [286, 451] on icon at bounding box center [285, 541] width 6 height 6
click at [142, 451] on div "Eraser" at bounding box center [147, 540] width 23 height 8
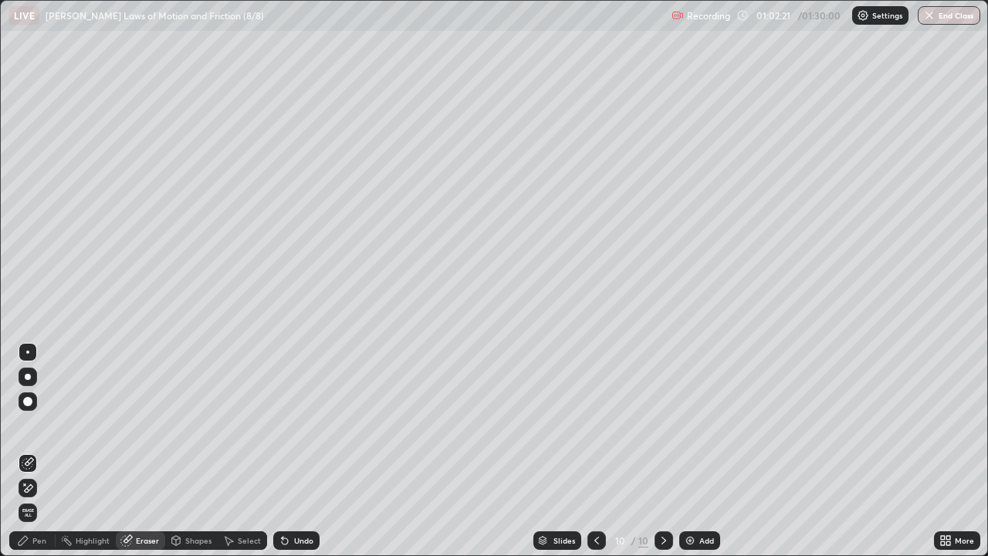
click at [46, 451] on div "Pen" at bounding box center [32, 540] width 46 height 19
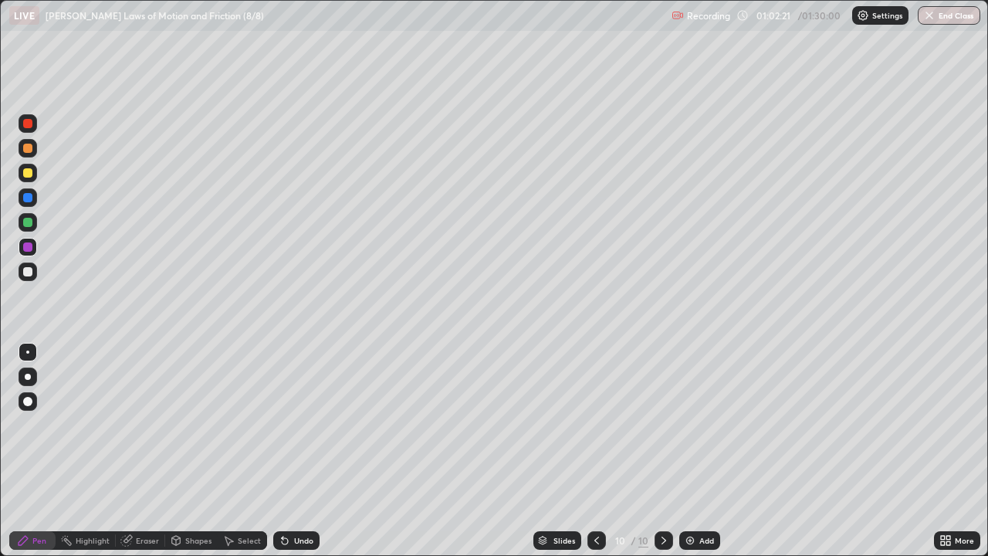
click at [29, 251] on div at bounding box center [27, 246] width 9 height 9
click at [28, 123] on div at bounding box center [27, 123] width 9 height 9
click at [28, 122] on div at bounding box center [27, 123] width 9 height 9
click at [24, 273] on div at bounding box center [27, 271] width 9 height 9
click at [29, 269] on div at bounding box center [27, 271] width 9 height 9
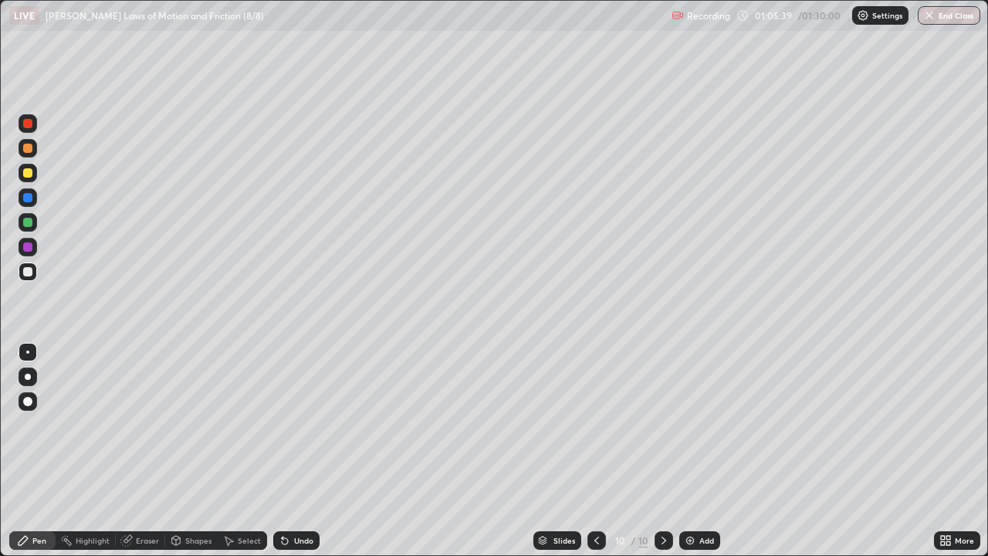
click at [203, 451] on div "Shapes" at bounding box center [198, 540] width 26 height 8
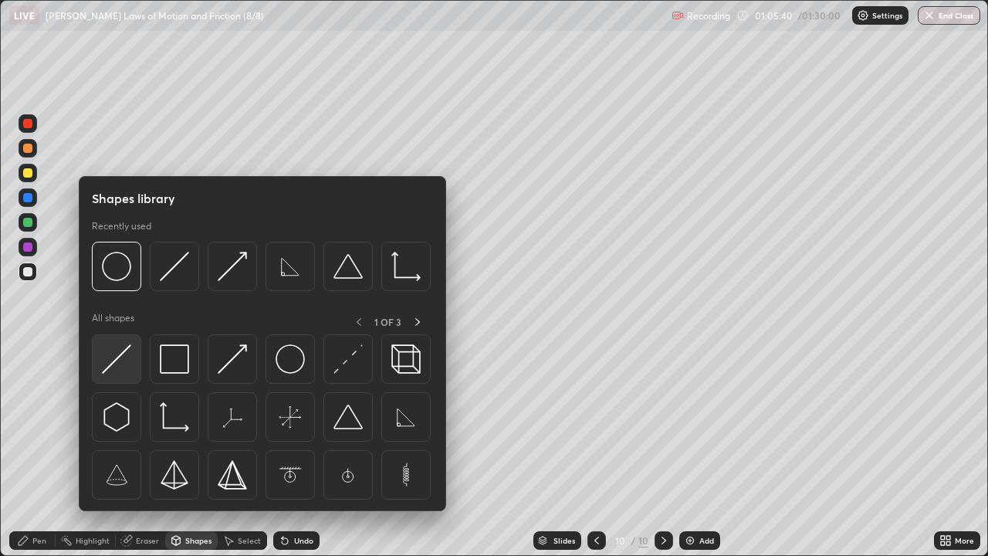
click at [124, 360] on img at bounding box center [116, 358] width 29 height 29
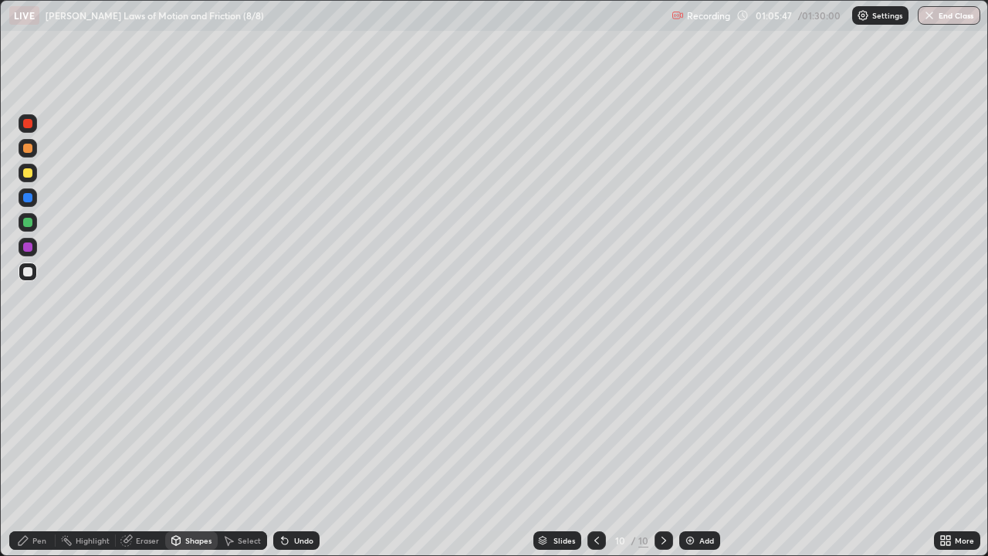
click at [306, 451] on div "Undo" at bounding box center [303, 540] width 19 height 8
click at [292, 451] on div "Undo" at bounding box center [296, 540] width 46 height 19
click at [33, 222] on div at bounding box center [28, 222] width 19 height 19
click at [33, 130] on div at bounding box center [28, 123] width 19 height 19
click at [46, 451] on div "Pen" at bounding box center [39, 540] width 14 height 8
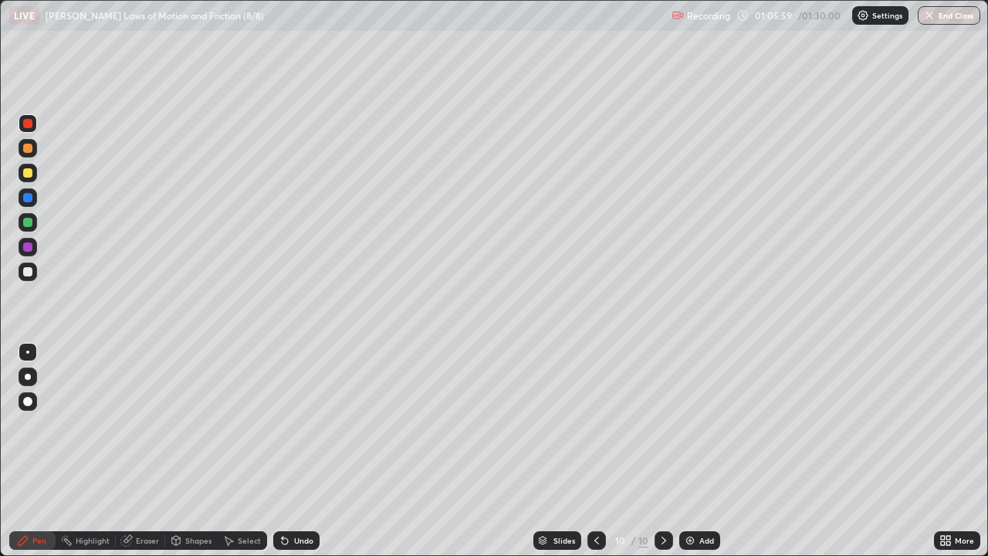
click at [194, 451] on div "Shapes" at bounding box center [198, 540] width 26 height 8
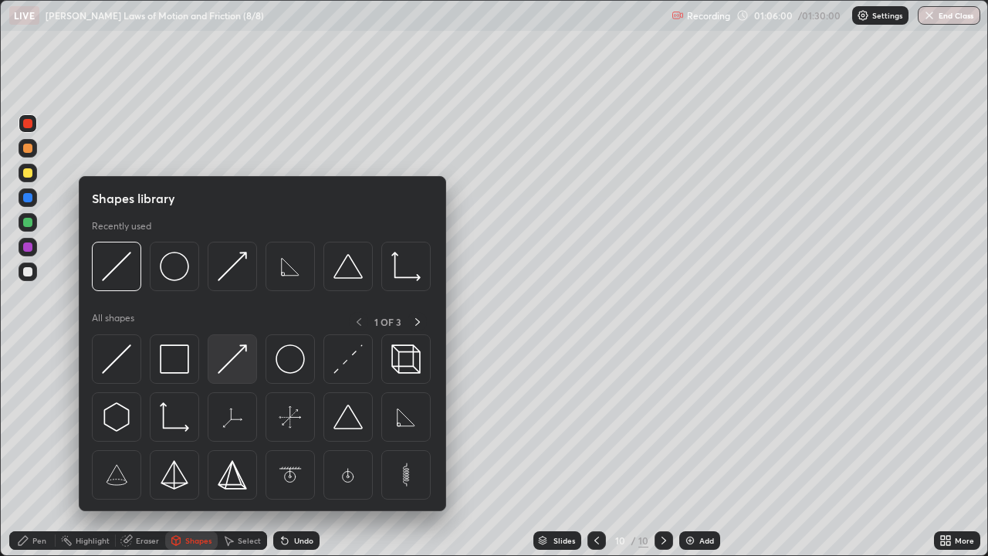
click at [228, 357] on img at bounding box center [232, 358] width 29 height 29
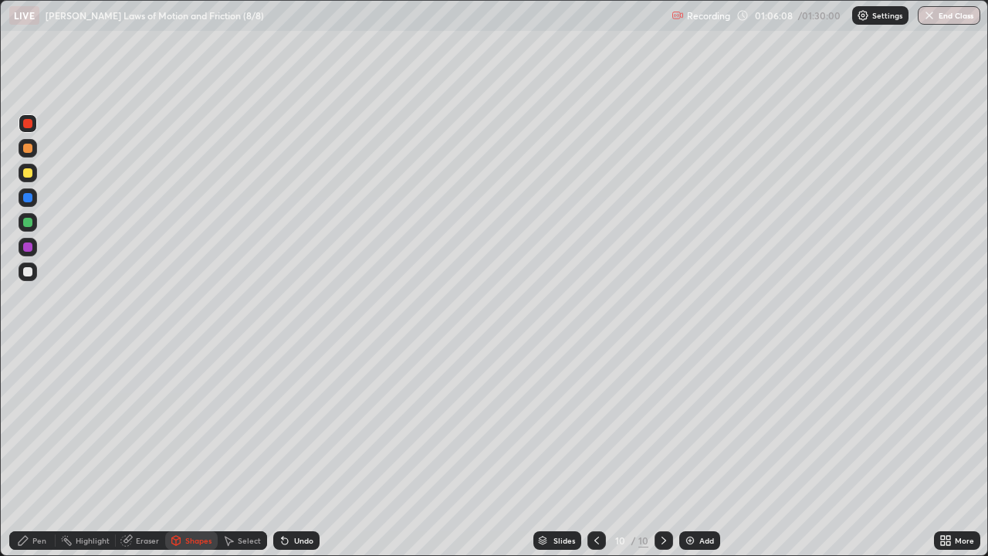
click at [29, 222] on div at bounding box center [27, 222] width 9 height 9
click at [35, 451] on div "Pen" at bounding box center [39, 540] width 14 height 8
click at [28, 127] on div at bounding box center [27, 123] width 9 height 9
click at [198, 451] on div "Shapes" at bounding box center [198, 540] width 26 height 8
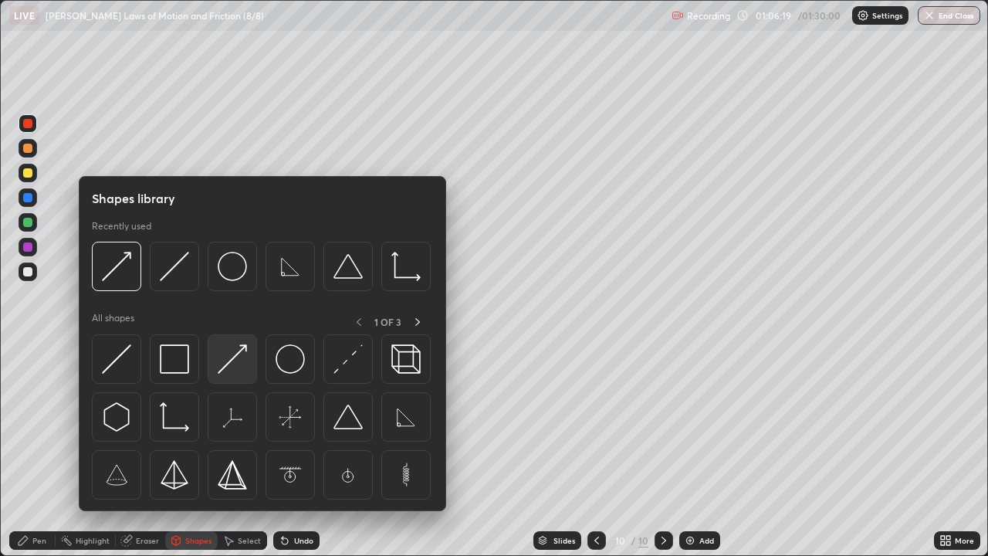
click at [224, 359] on img at bounding box center [232, 358] width 29 height 29
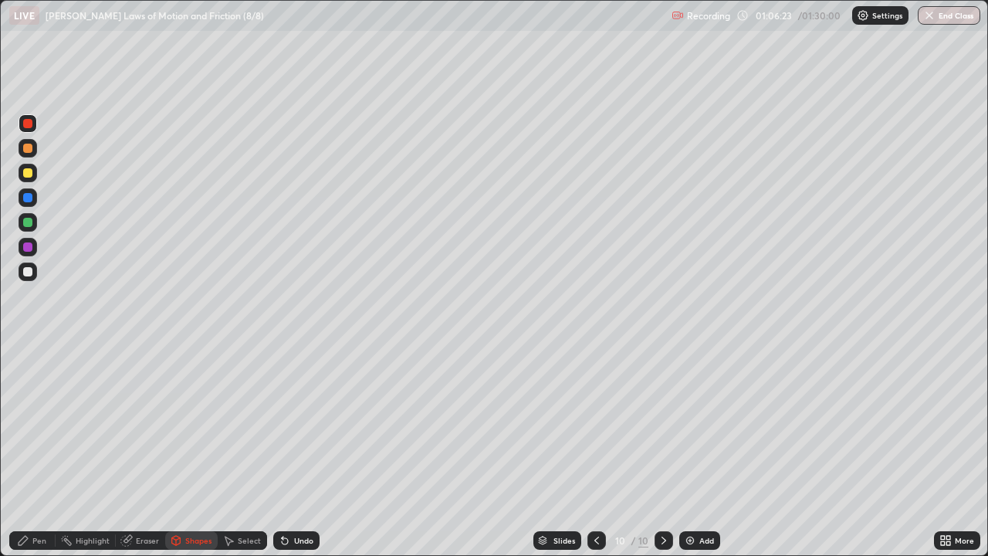
click at [46, 451] on div "Pen" at bounding box center [39, 540] width 14 height 8
click at [32, 221] on div at bounding box center [27, 222] width 9 height 9
click at [29, 198] on div at bounding box center [27, 197] width 9 height 9
click at [29, 249] on div at bounding box center [27, 246] width 9 height 9
click at [30, 274] on div at bounding box center [27, 271] width 9 height 9
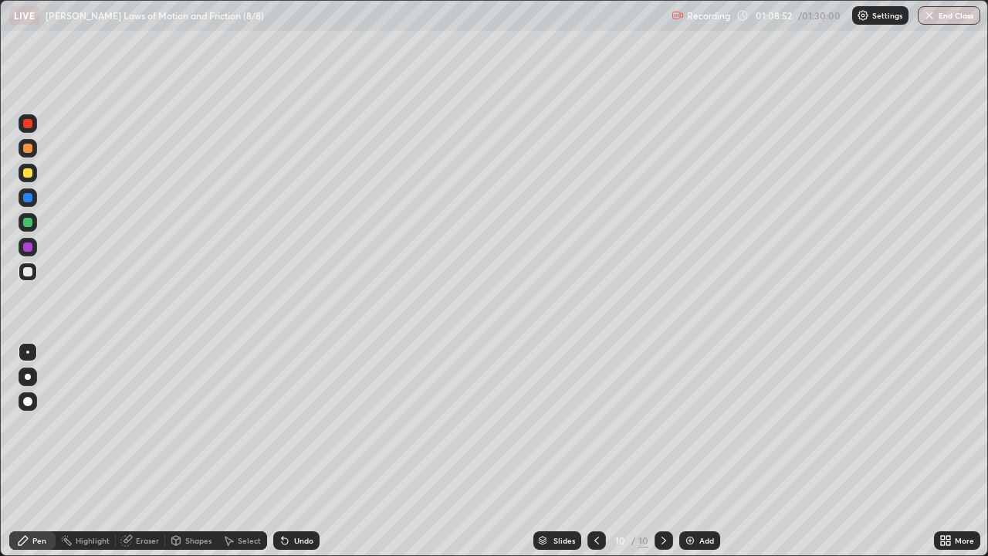
click at [299, 451] on div "Undo" at bounding box center [296, 540] width 46 height 19
click at [302, 451] on div "Undo" at bounding box center [296, 540] width 46 height 19
click at [299, 451] on div "Undo" at bounding box center [296, 540] width 46 height 19
click at [297, 451] on div "Undo" at bounding box center [296, 540] width 46 height 19
click at [688, 451] on img at bounding box center [690, 540] width 12 height 12
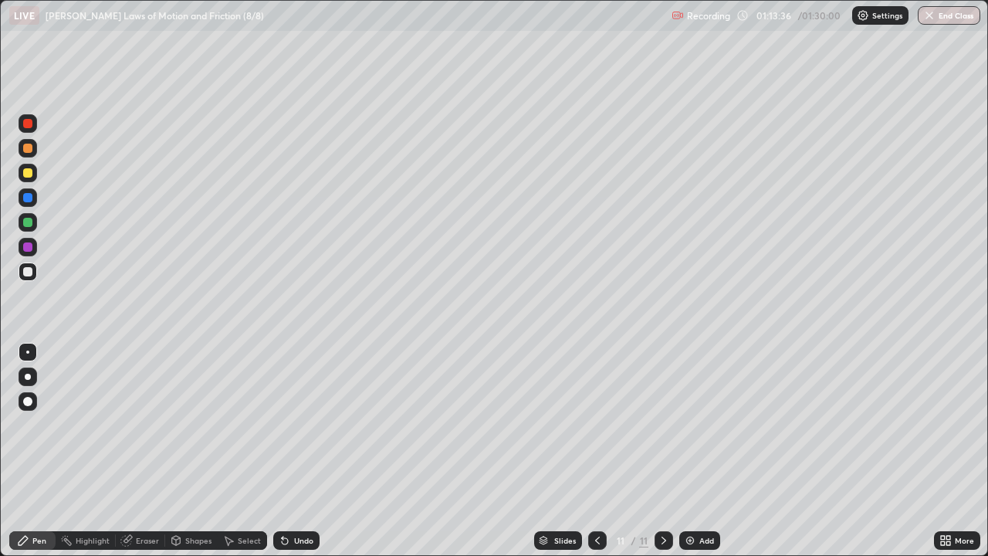
click at [33, 174] on div at bounding box center [28, 173] width 19 height 19
click at [31, 176] on div at bounding box center [27, 172] width 9 height 9
click at [191, 451] on div "Shapes" at bounding box center [198, 540] width 26 height 8
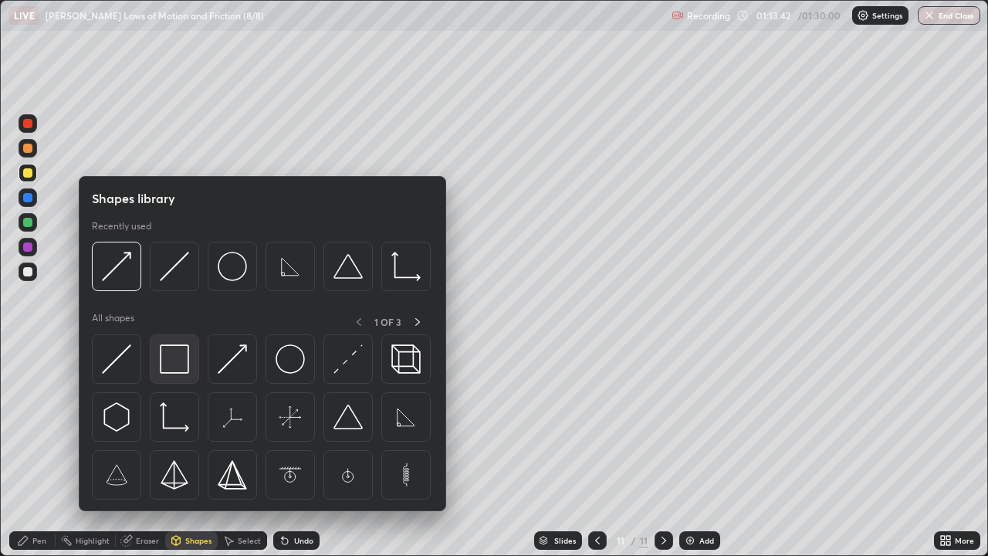
click at [177, 357] on img at bounding box center [174, 358] width 29 height 29
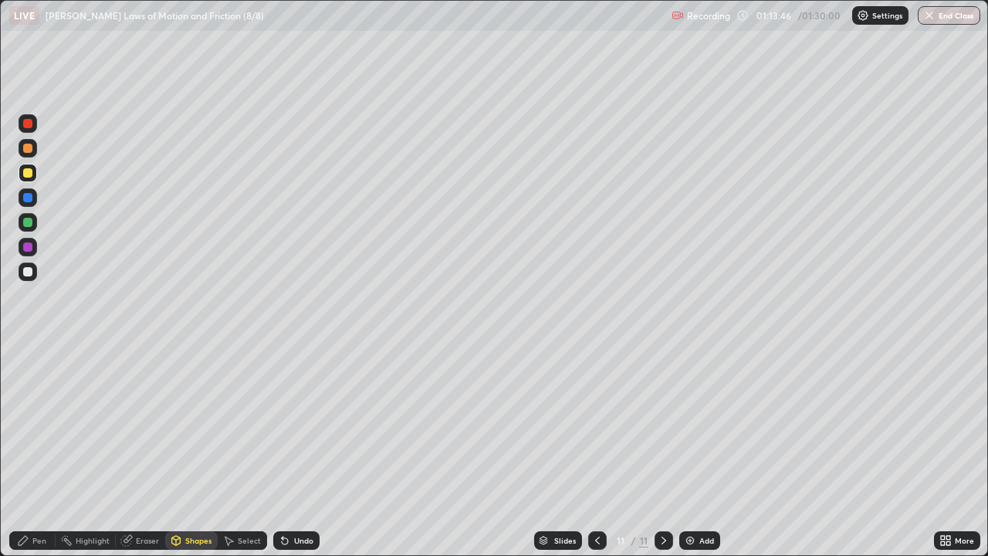
click at [147, 451] on div "Eraser" at bounding box center [140, 540] width 49 height 19
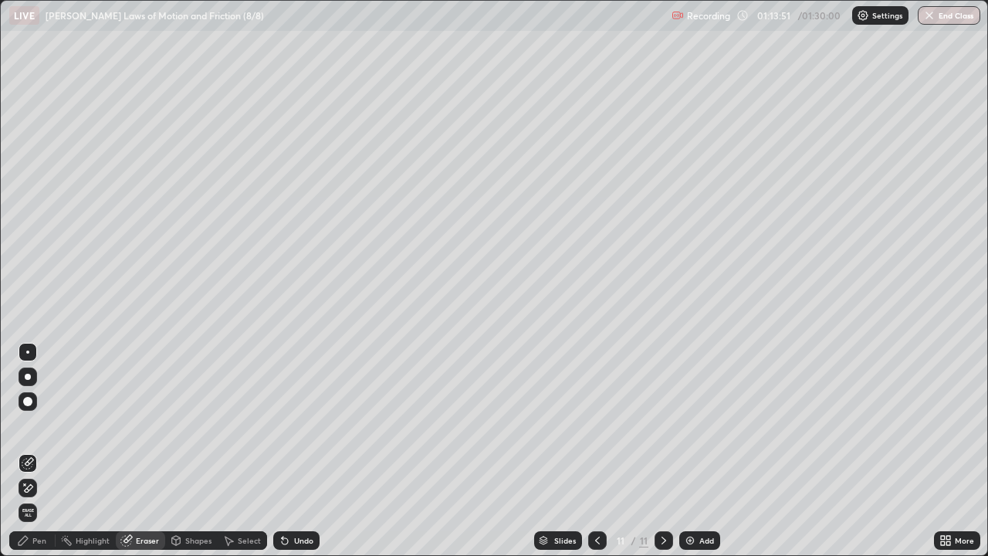
click at [44, 451] on div "Pen" at bounding box center [32, 540] width 46 height 19
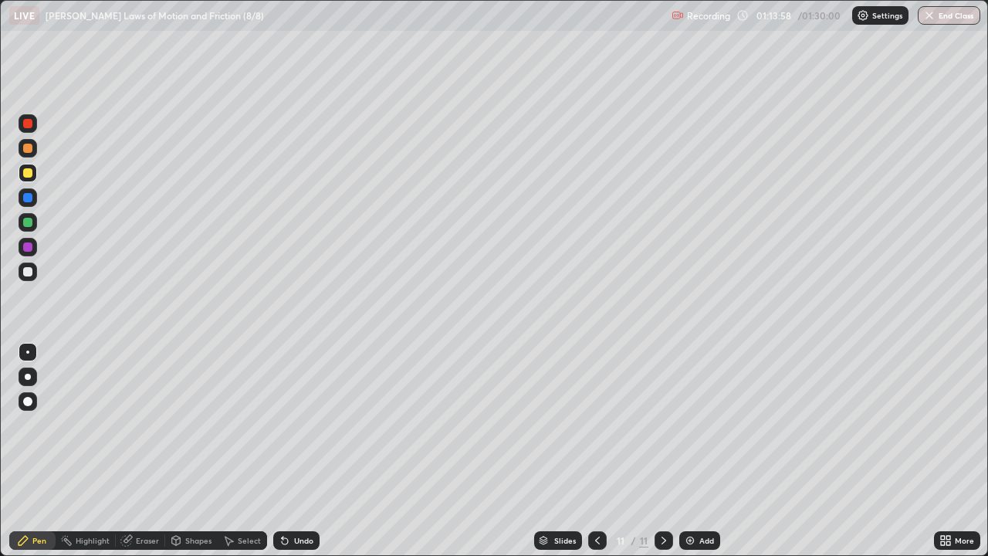
click at [28, 225] on div at bounding box center [27, 222] width 9 height 9
click at [200, 451] on div "Shapes" at bounding box center [198, 540] width 26 height 8
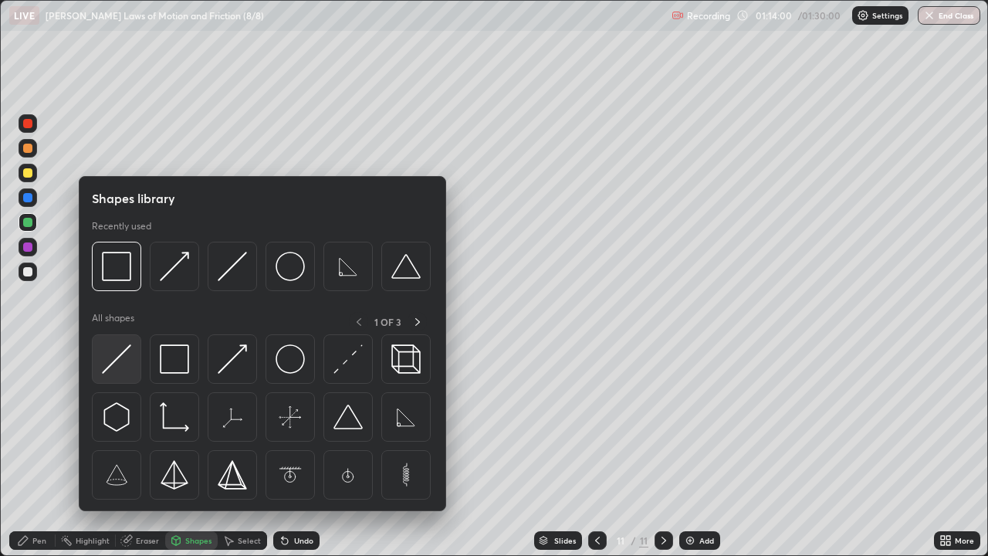
click at [119, 362] on img at bounding box center [116, 358] width 29 height 29
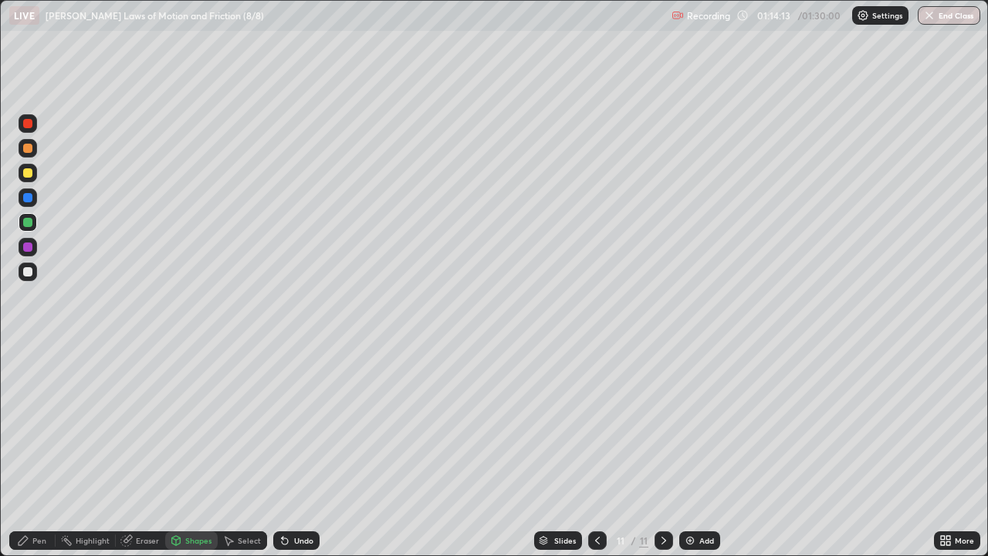
click at [32, 275] on div at bounding box center [28, 271] width 19 height 19
click at [195, 451] on div "Shapes" at bounding box center [198, 540] width 26 height 8
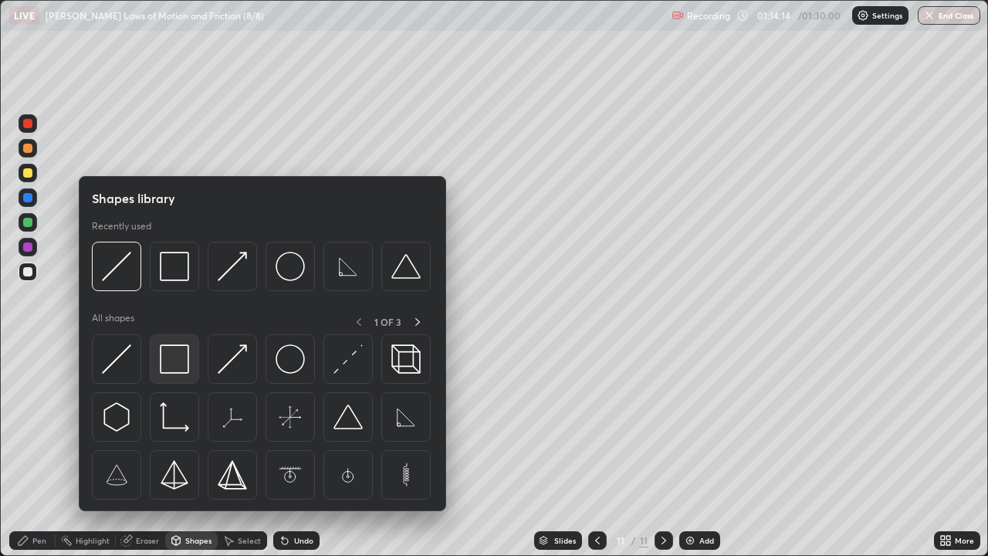
click at [181, 364] on img at bounding box center [174, 358] width 29 height 29
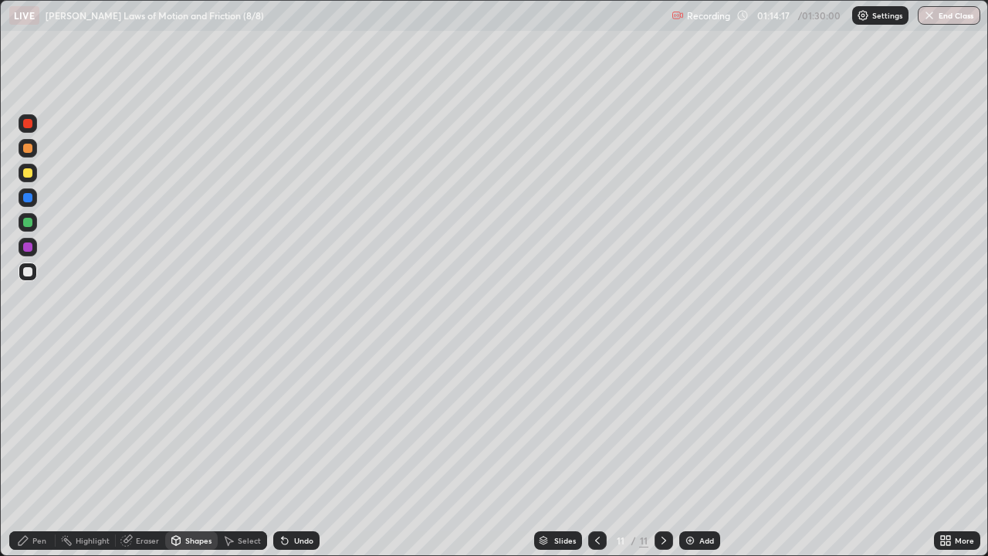
click at [45, 451] on div "Pen" at bounding box center [39, 540] width 14 height 8
click at [30, 127] on div at bounding box center [27, 123] width 9 height 9
click at [27, 248] on div at bounding box center [27, 246] width 9 height 9
click at [29, 198] on div at bounding box center [27, 197] width 9 height 9
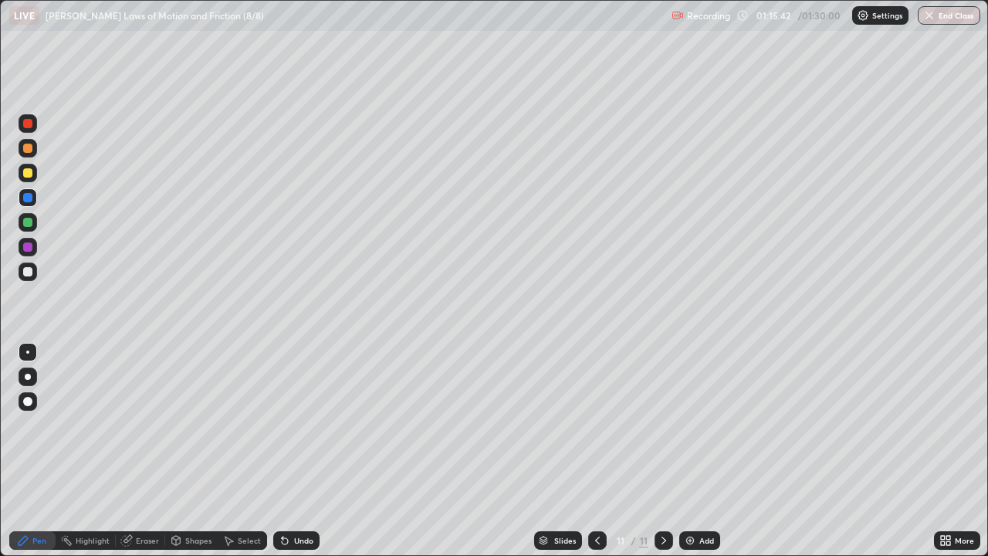
click at [31, 269] on div at bounding box center [27, 271] width 9 height 9
click at [31, 270] on div at bounding box center [27, 271] width 9 height 9
click at [29, 126] on div at bounding box center [27, 123] width 9 height 9
click at [27, 124] on div at bounding box center [27, 123] width 9 height 9
click at [29, 222] on div at bounding box center [27, 222] width 9 height 9
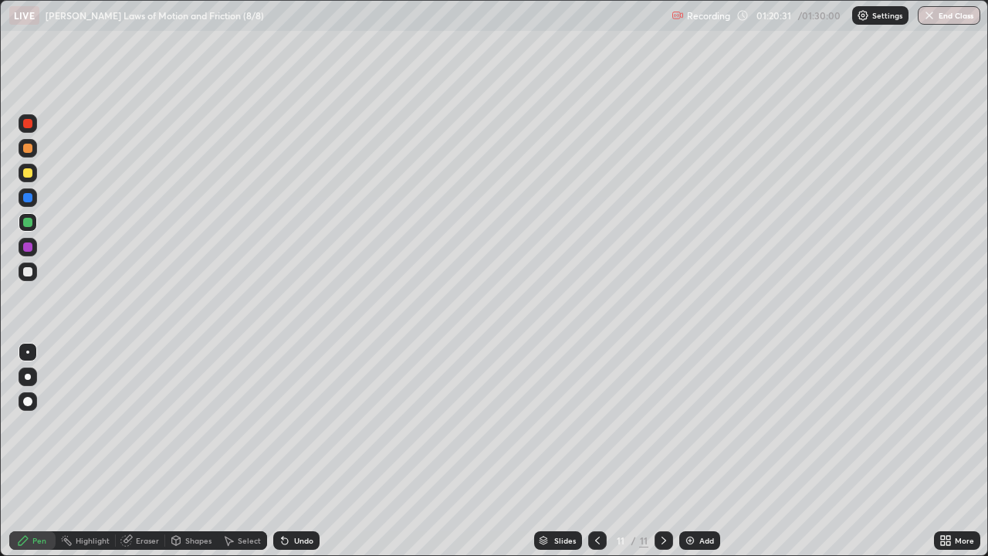
click at [299, 451] on div "Undo" at bounding box center [303, 540] width 19 height 8
click at [296, 451] on div "Undo" at bounding box center [303, 540] width 19 height 8
click at [299, 451] on div "Undo" at bounding box center [303, 540] width 19 height 8
click at [952, 13] on button "End Class" at bounding box center [949, 15] width 63 height 19
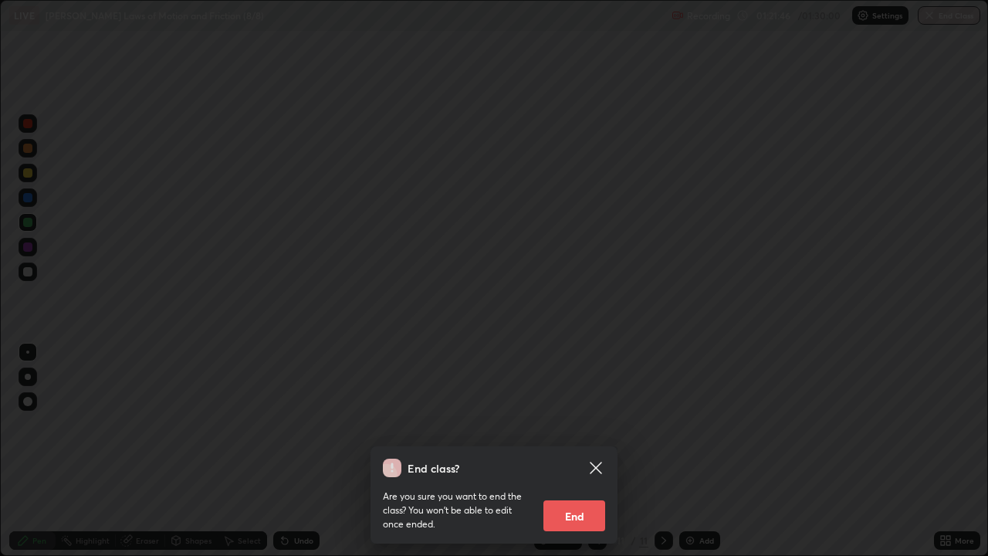
click at [583, 451] on button "End" at bounding box center [574, 515] width 62 height 31
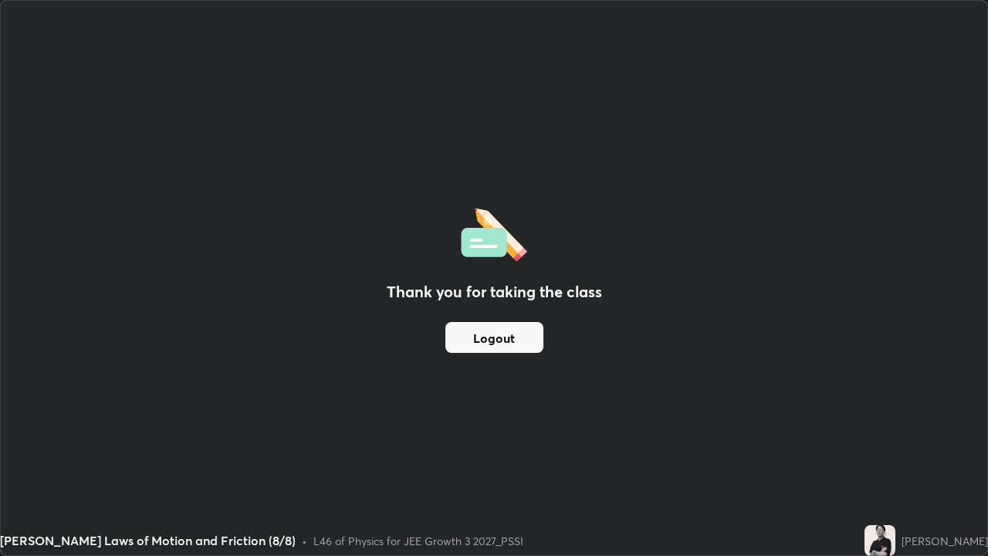
click at [512, 340] on button "Logout" at bounding box center [494, 337] width 98 height 31
click at [495, 343] on button "Logout" at bounding box center [494, 337] width 98 height 31
